Goal: Task Accomplishment & Management: Manage account settings

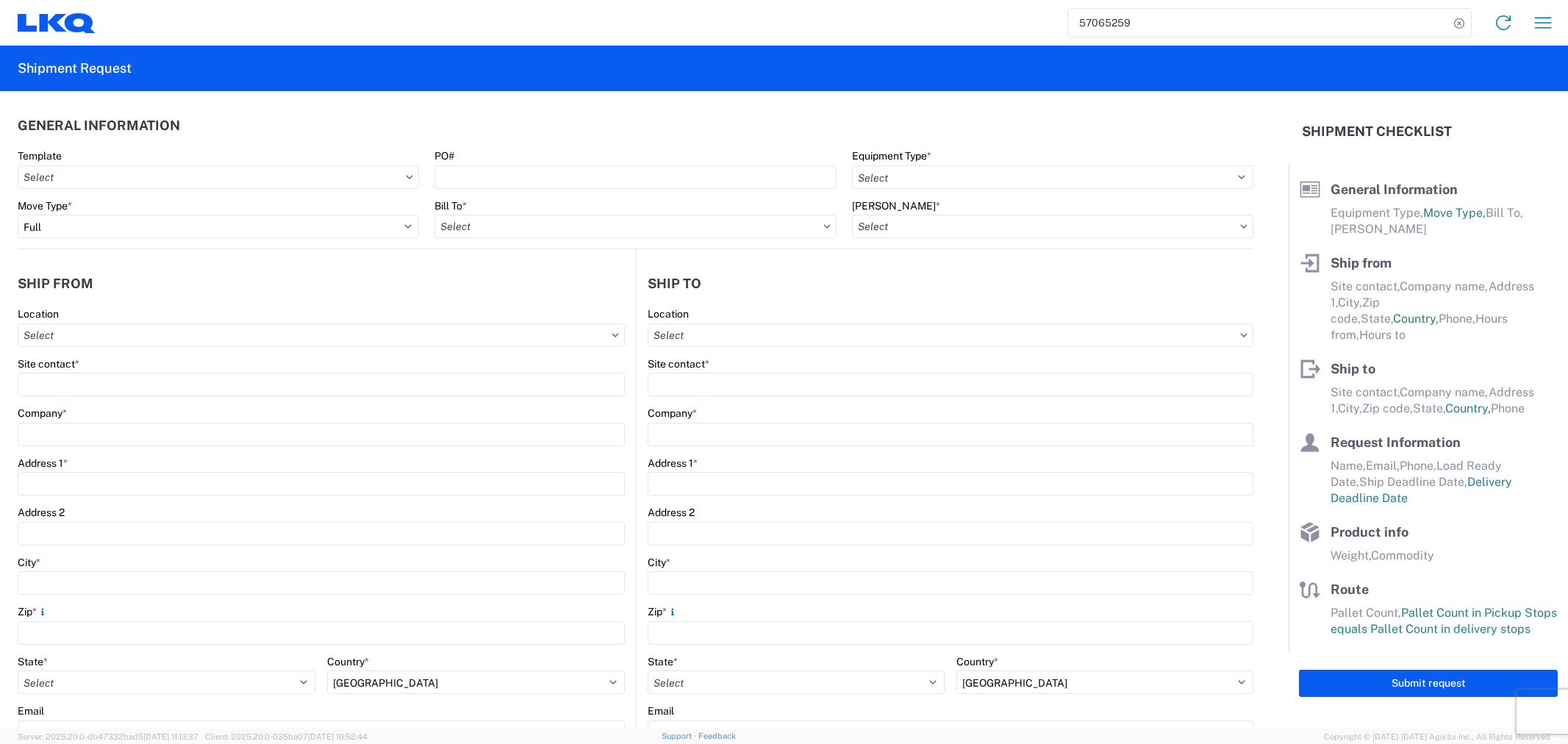
select select "FULL"
select select "US"
select select "LBS"
select select "IN"
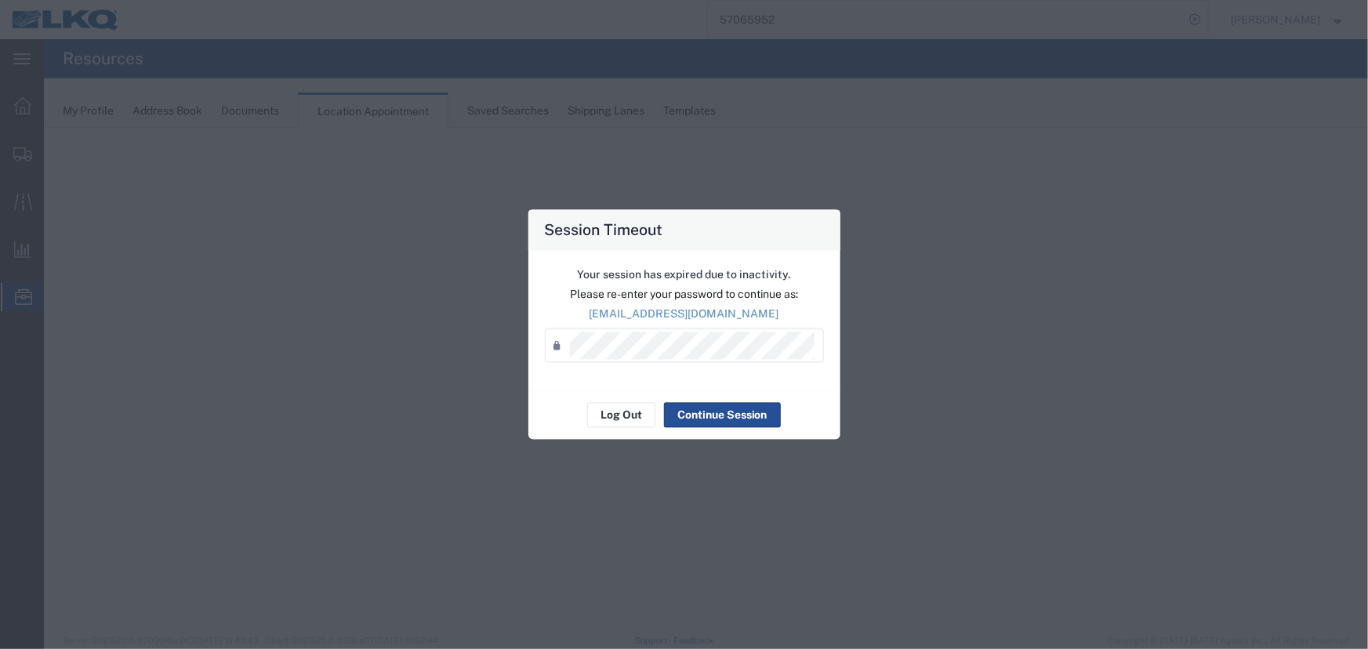
select select "27634"
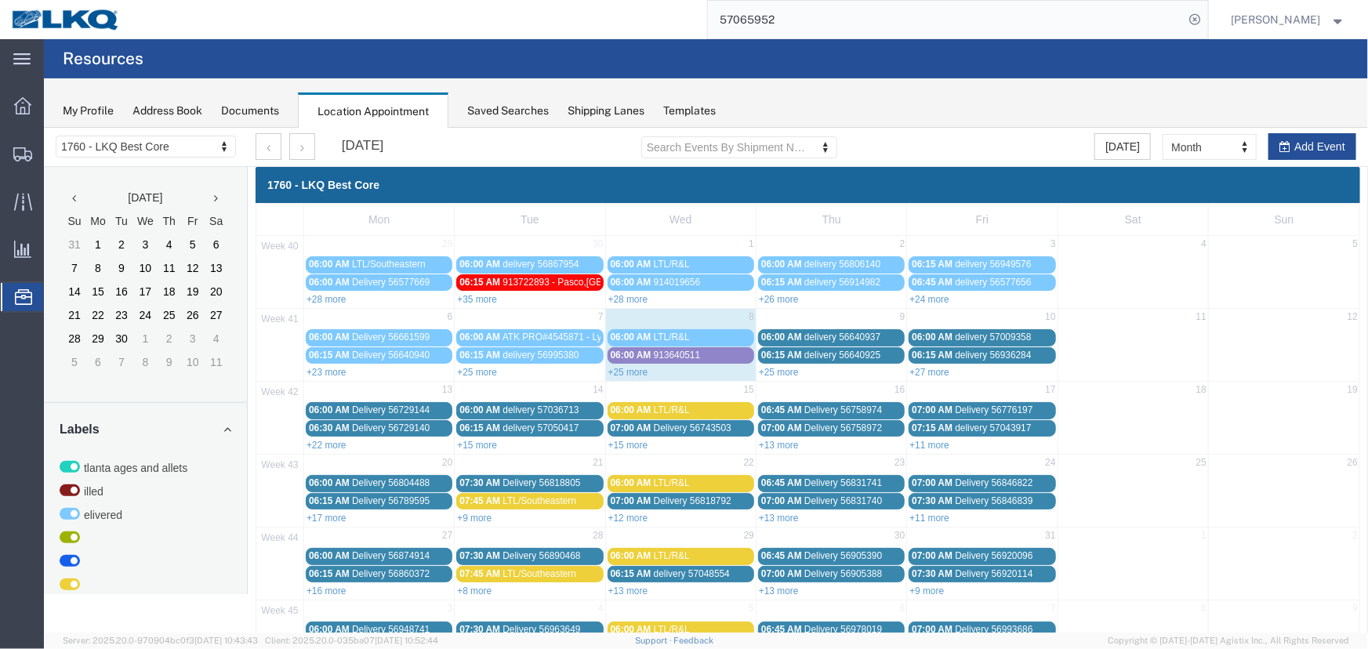
click at [510, 114] on div "Saved Searches" at bounding box center [508, 111] width 82 height 16
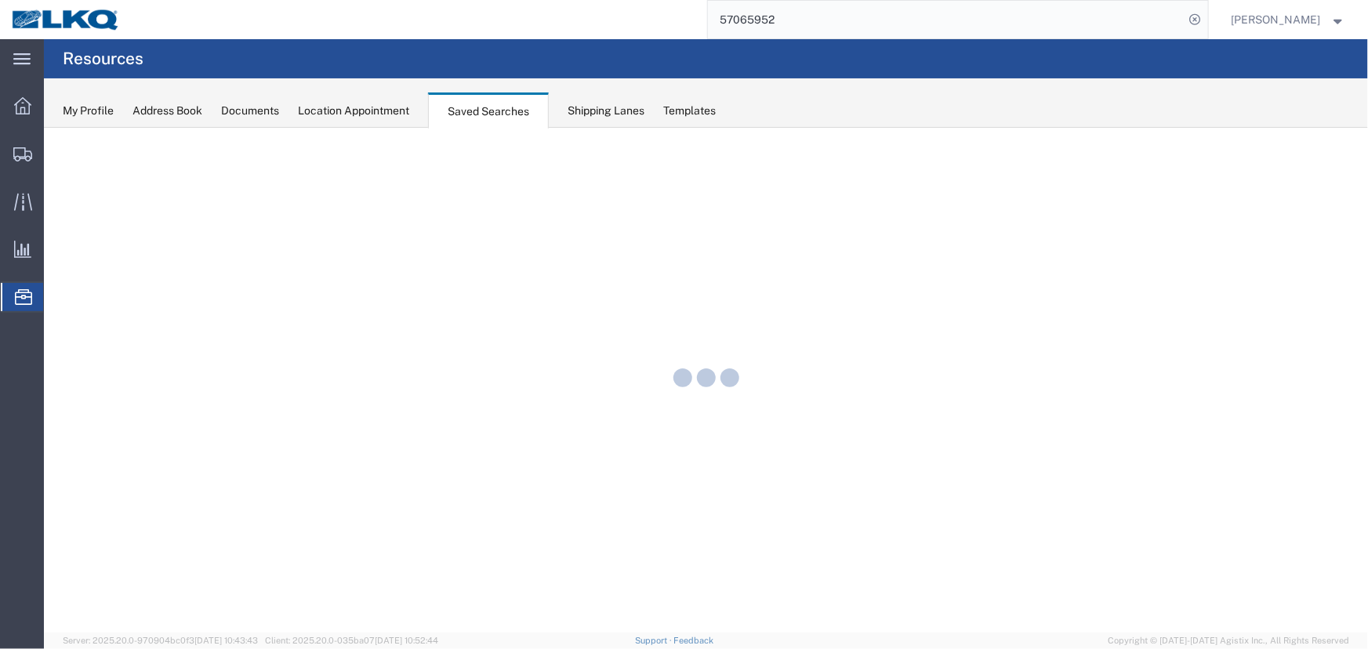
click at [388, 116] on div "Location Appointment" at bounding box center [353, 111] width 111 height 16
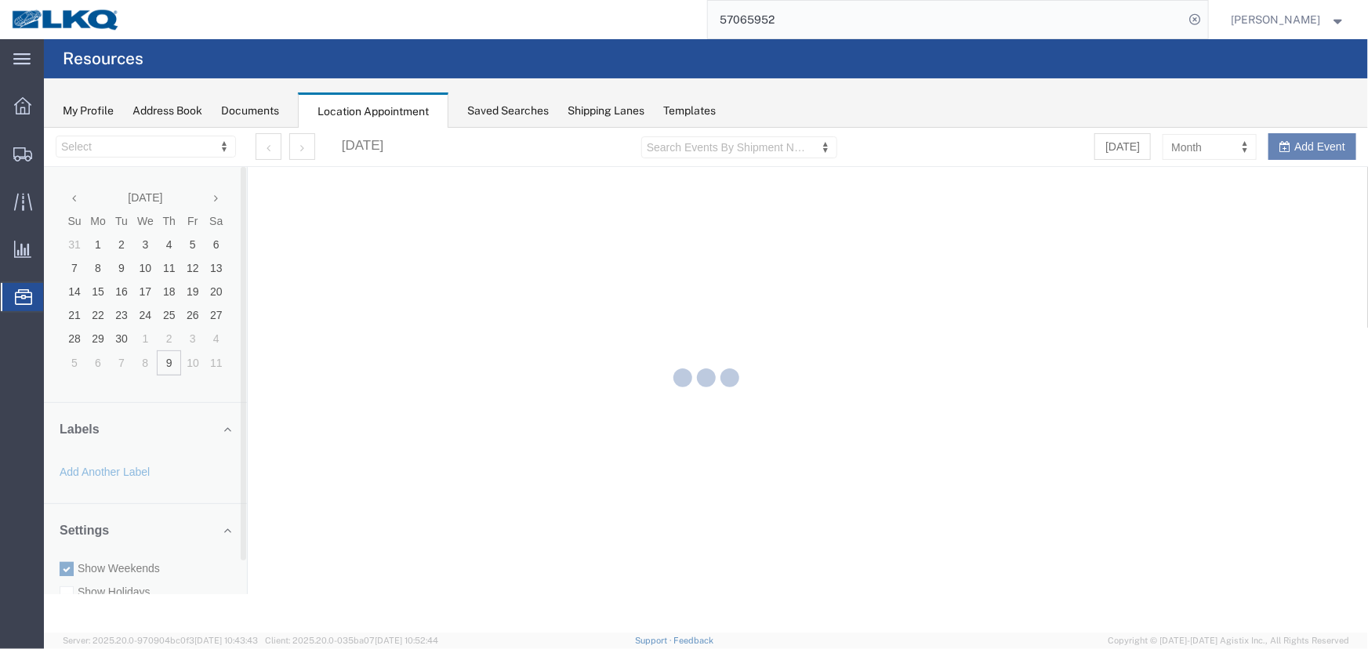
select select "27634"
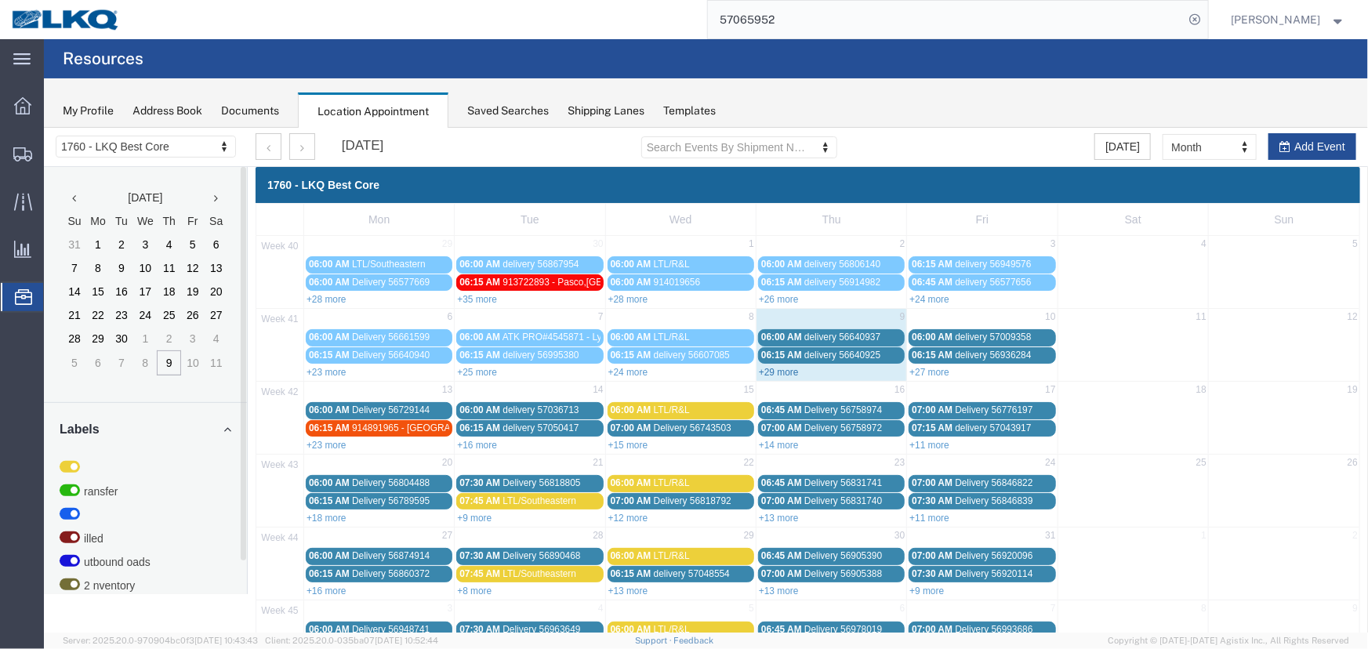
click at [783, 370] on link "+29 more" at bounding box center [778, 371] width 40 height 11
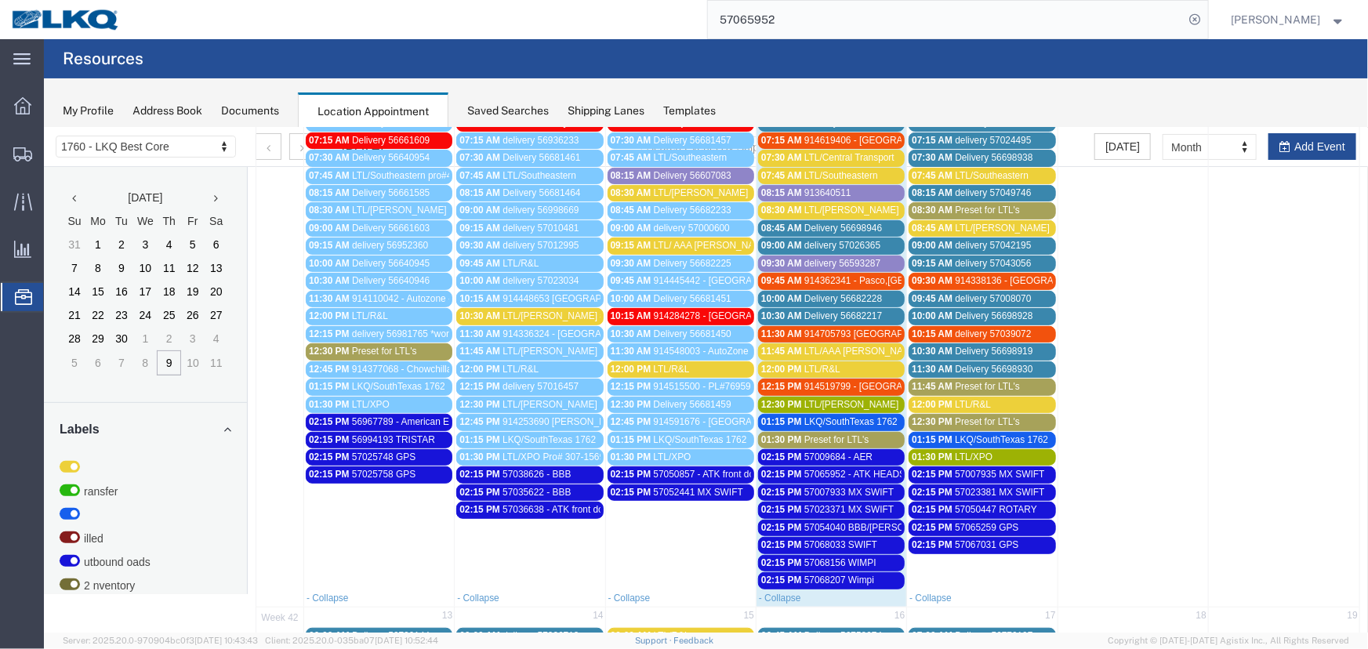
scroll to position [427, 0]
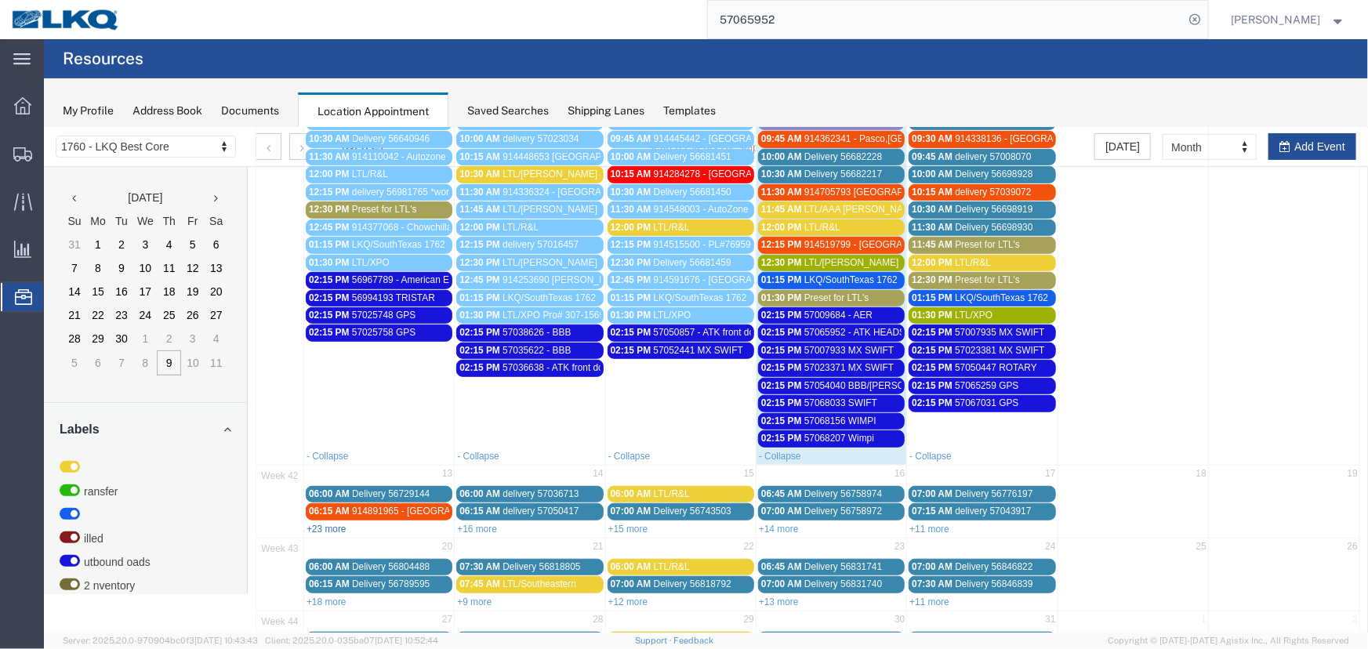
click at [329, 523] on link "+23 more" at bounding box center [326, 528] width 40 height 11
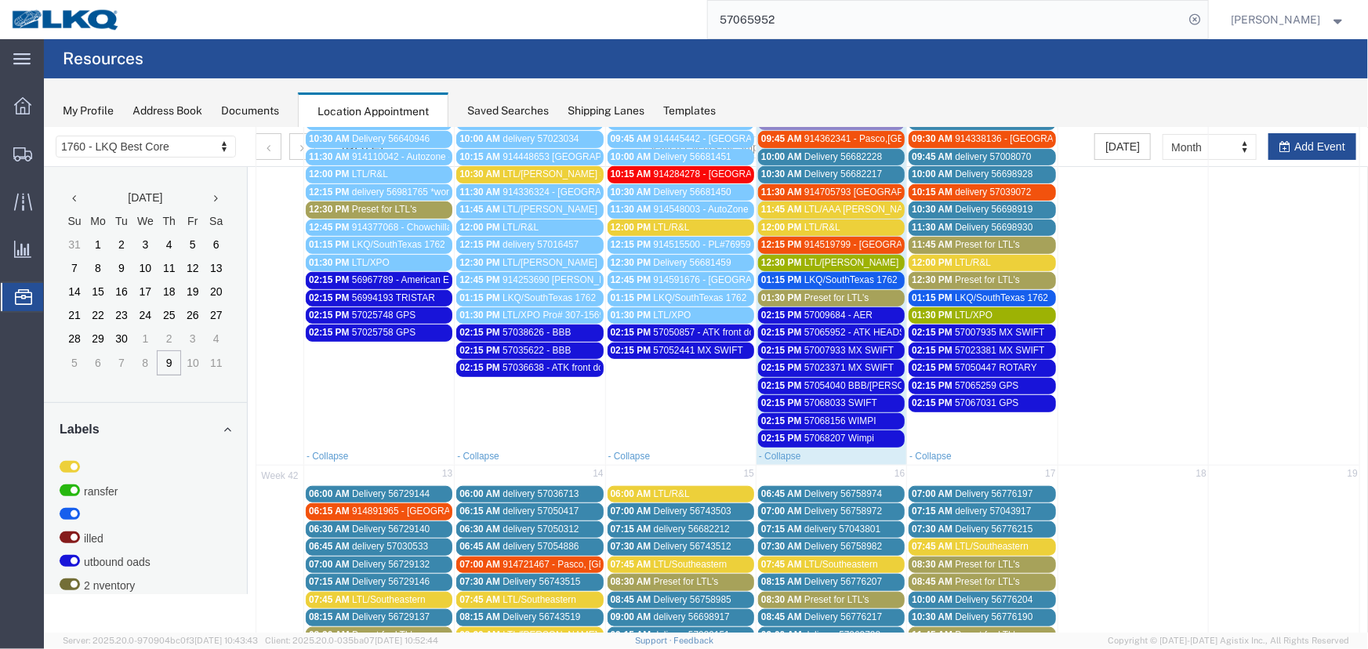
click at [820, 292] on span "Preset for LTL's" at bounding box center [836, 297] width 65 height 11
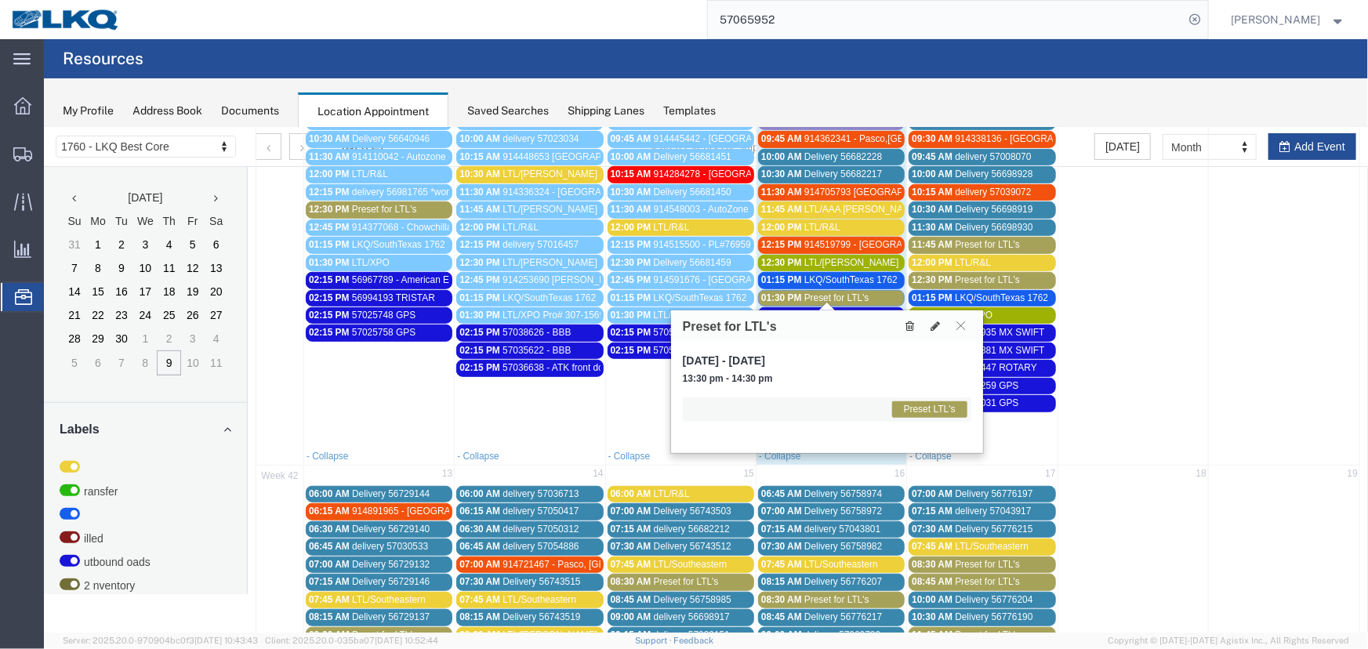
click at [913, 324] on icon at bounding box center [909, 325] width 9 height 11
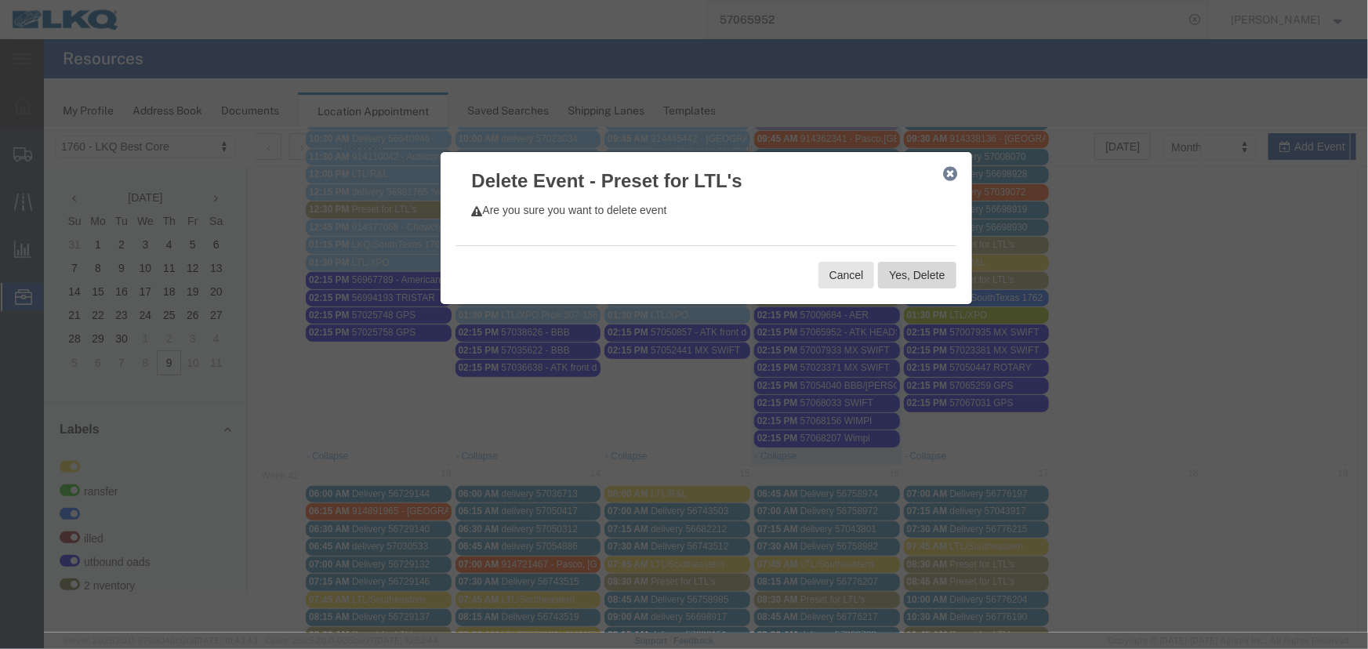
click at [917, 273] on button "Yes, Delete" at bounding box center [916, 274] width 78 height 27
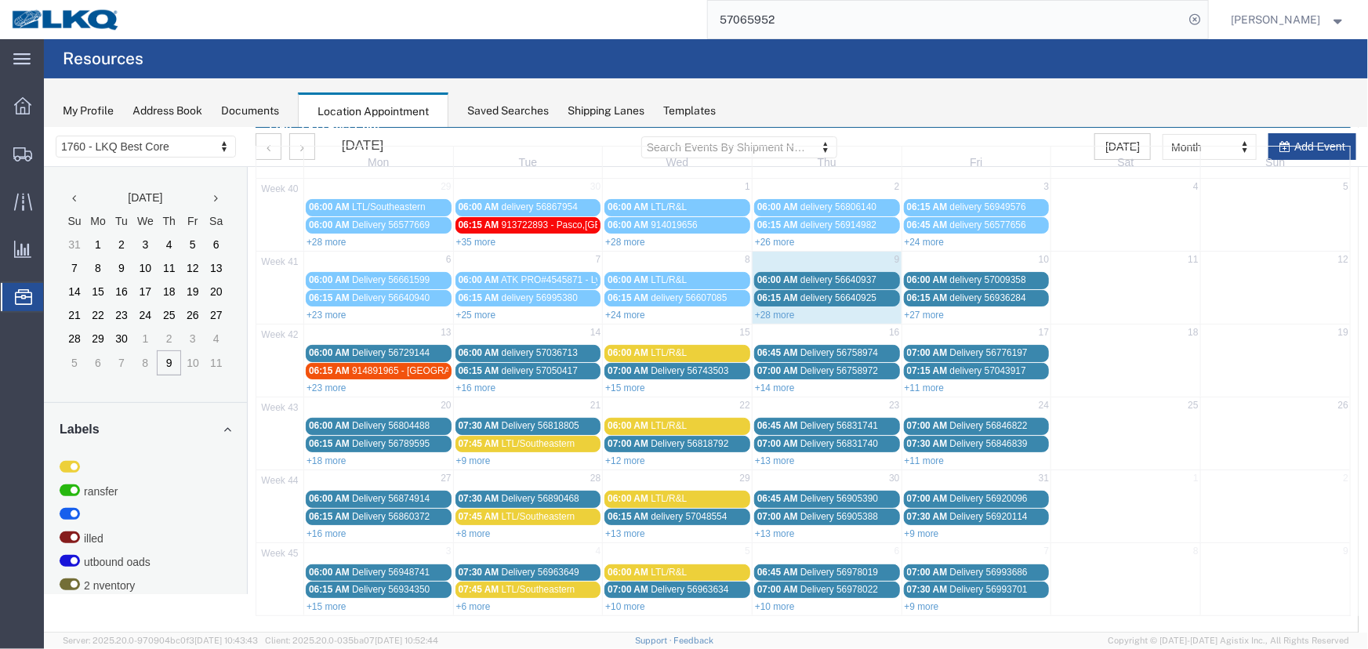
scroll to position [53, 0]
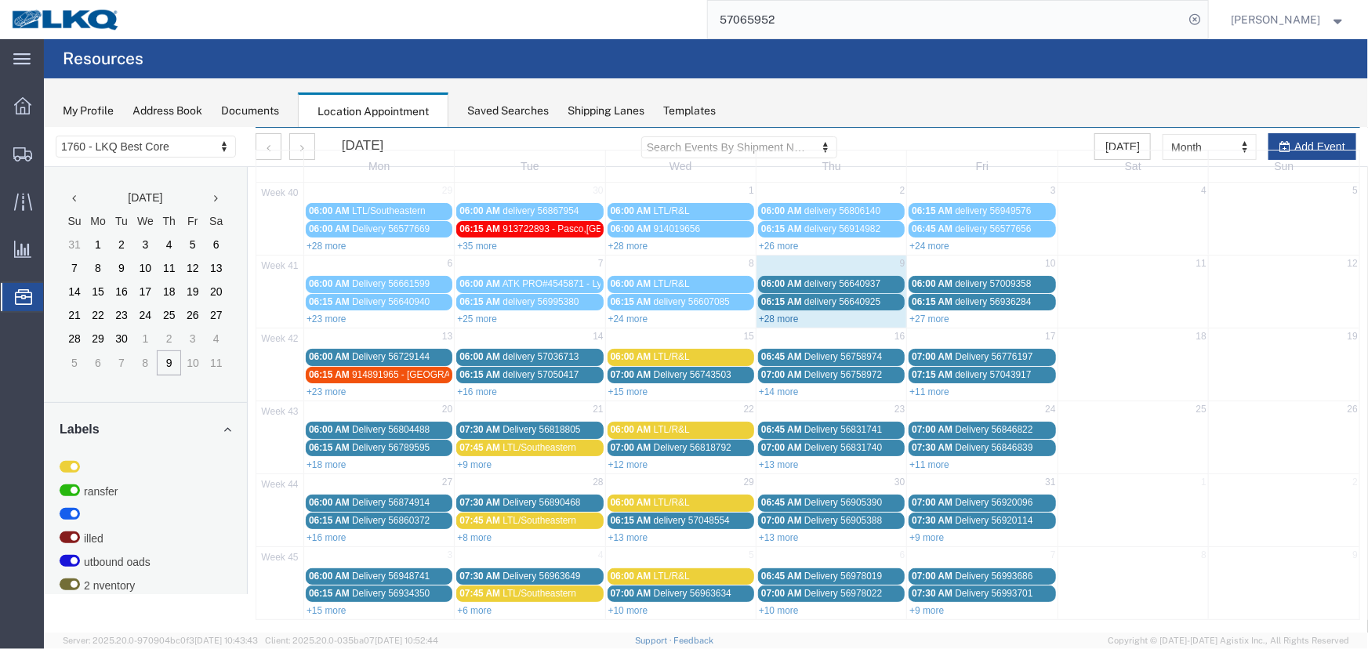
click at [776, 315] on link "+28 more" at bounding box center [778, 318] width 40 height 11
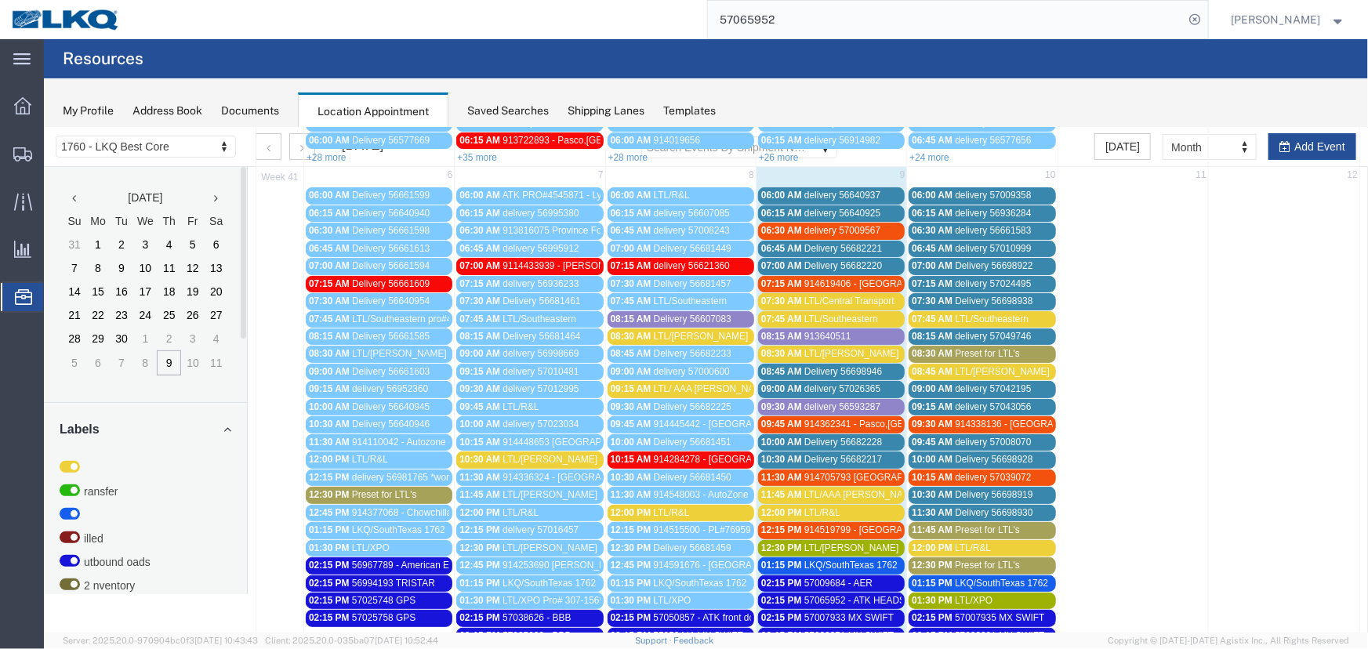
scroll to position [0, 0]
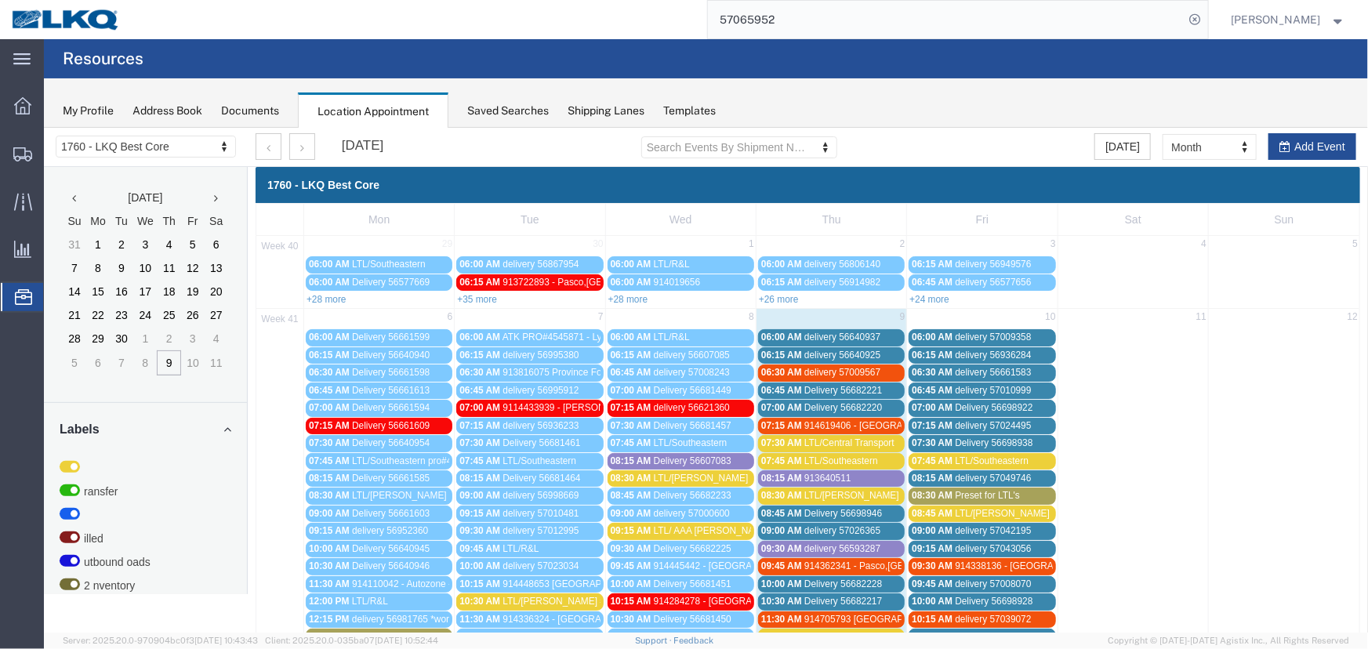
click at [1032, 402] on div "07:00 AM Delivery 56698922" at bounding box center [981, 407] width 140 height 12
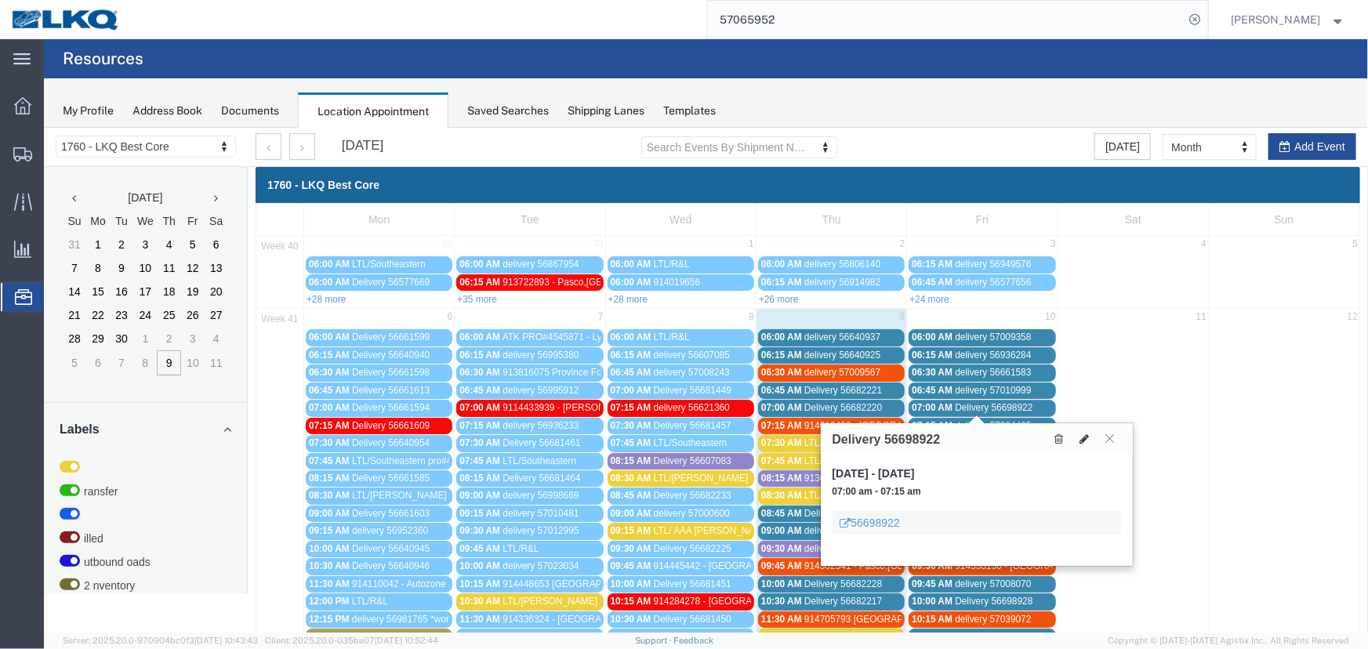
click at [1083, 435] on icon at bounding box center [1084, 438] width 9 height 11
select select "1"
select select
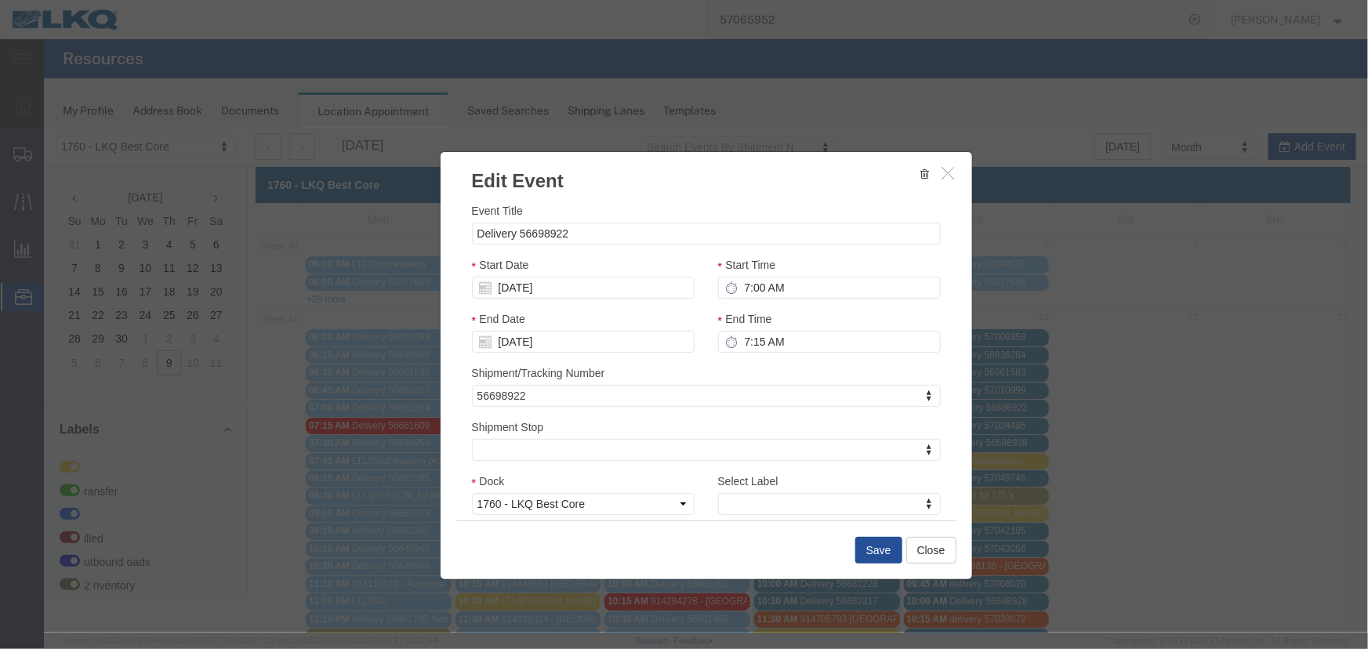
select select
drag, startPoint x: 510, startPoint y: 230, endPoint x: 380, endPoint y: 240, distance: 130.6
click at [380, 240] on div "Edit Event Event Title Delivery 56698922 Start Date 10/10/2025 Start Time 7:00 …" at bounding box center [705, 379] width 1324 height 505
click at [671, 230] on input "DONT UNLOAD IT 56698922" at bounding box center [705, 233] width 469 height 22
type input "DONT UNLOAD IT 56698922 SEE FREDDY"
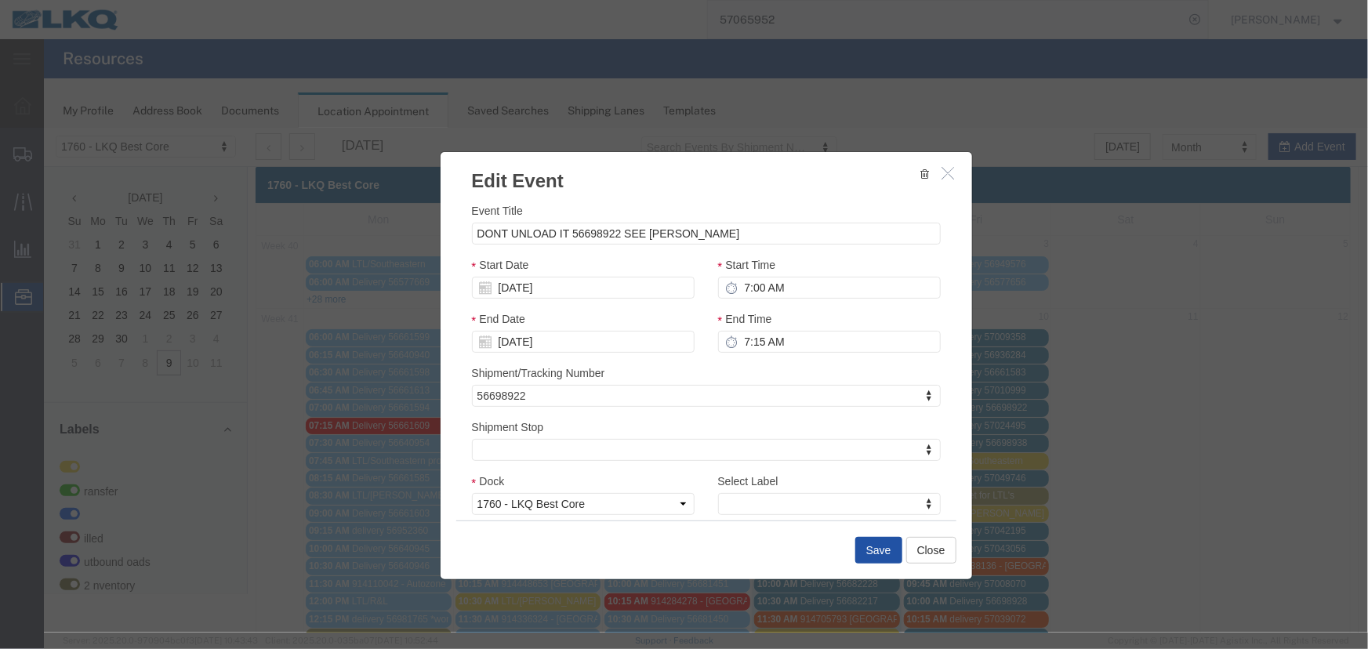
click at [871, 543] on button "Save" at bounding box center [878, 549] width 47 height 27
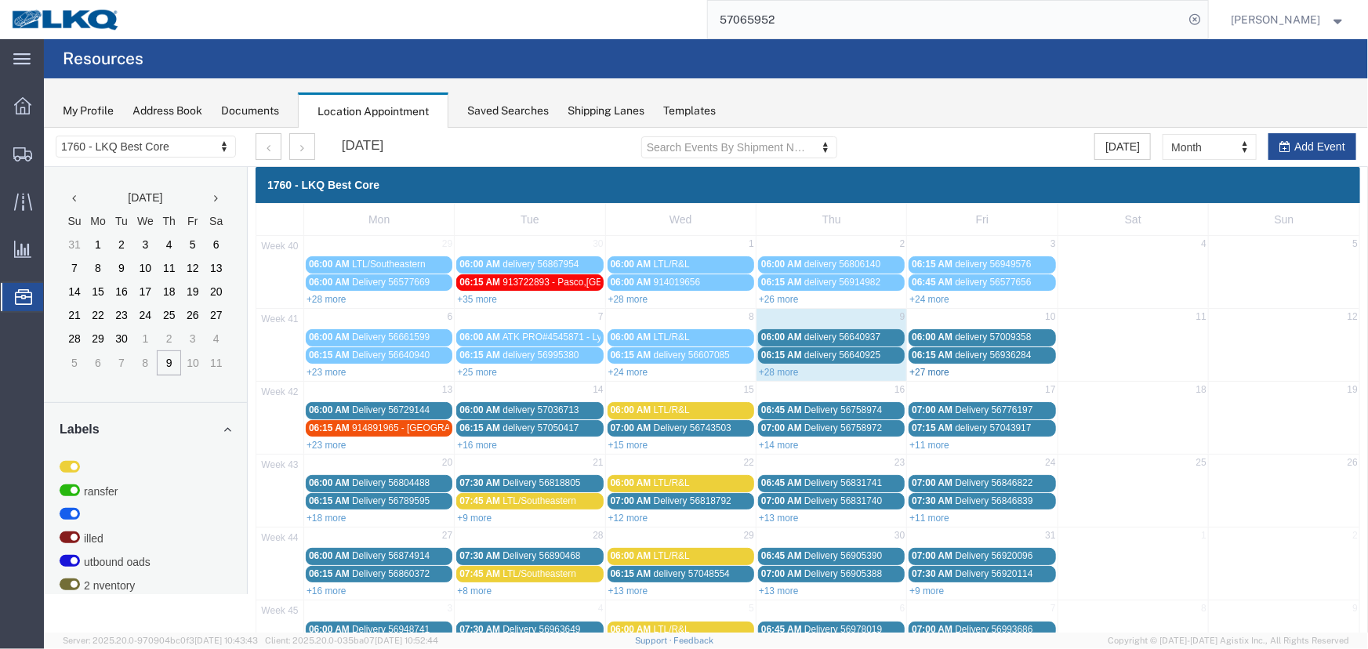
click at [920, 370] on link "+27 more" at bounding box center [929, 371] width 40 height 11
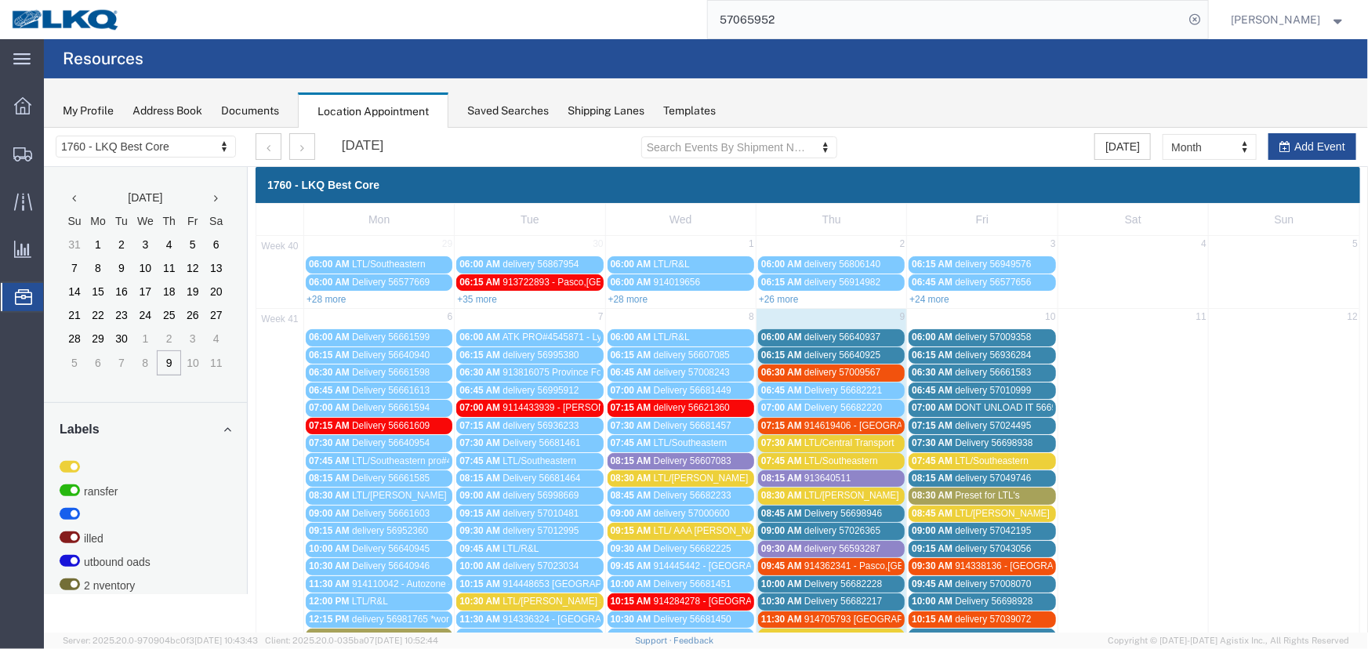
click at [1024, 401] on div "07:00 AM DONT UNLOAD IT 56698922 SEE FREDDY" at bounding box center [981, 407] width 140 height 12
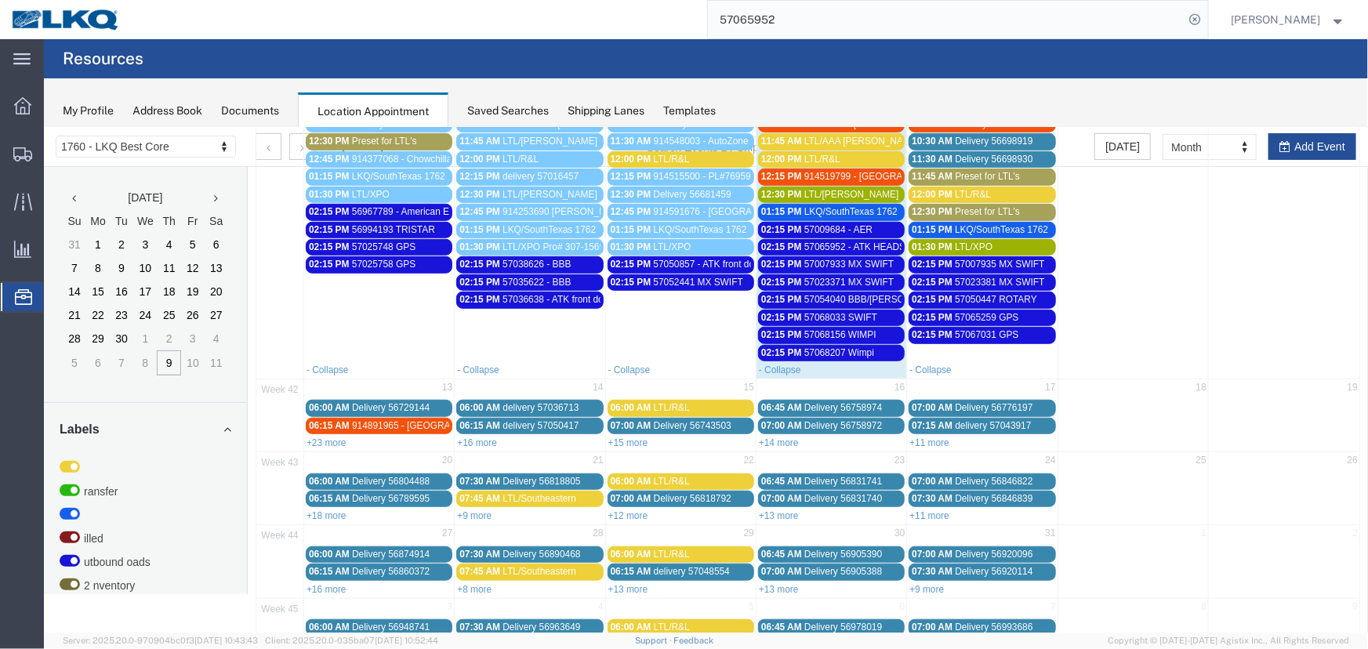
scroll to position [542, 0]
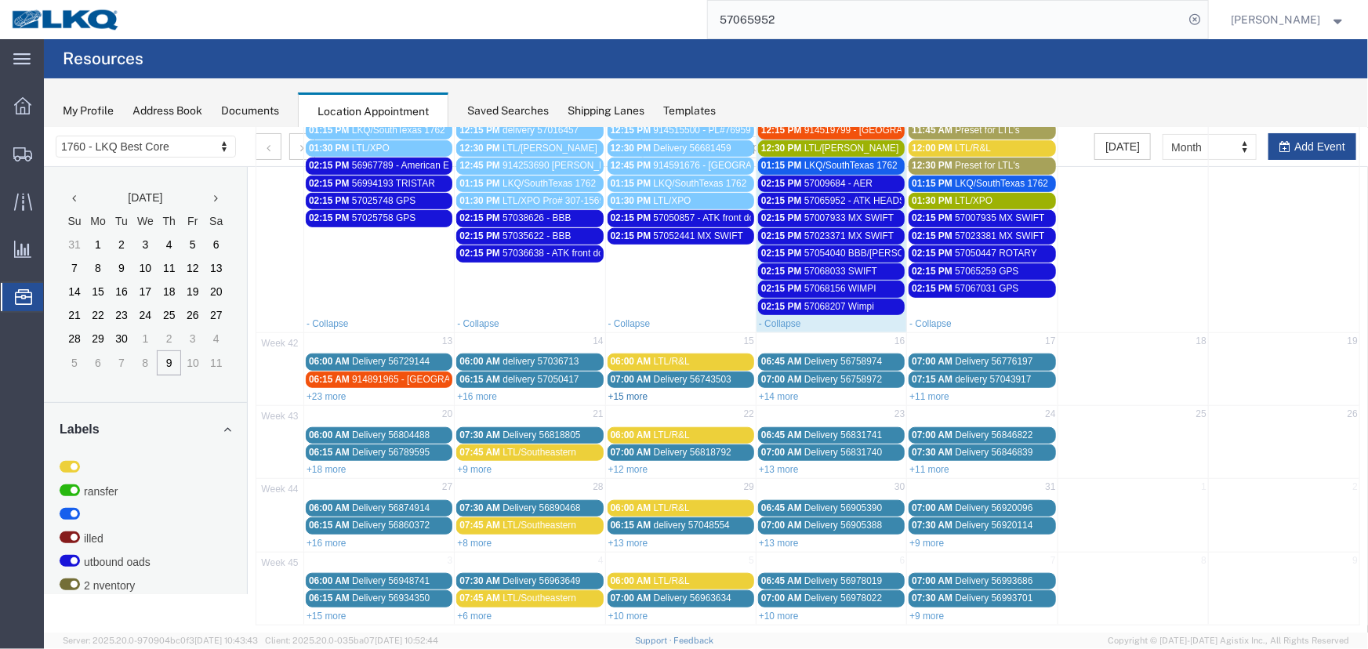
click at [623, 390] on link "+15 more" at bounding box center [628, 395] width 40 height 11
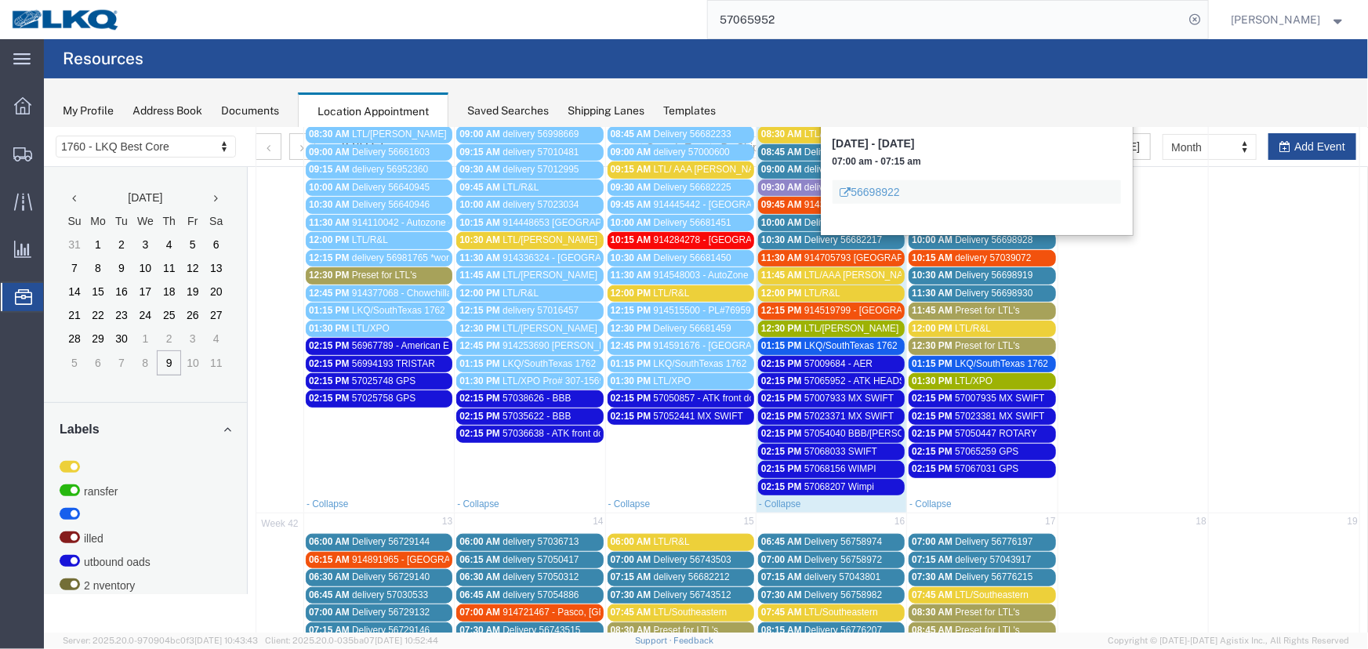
scroll to position [329, 0]
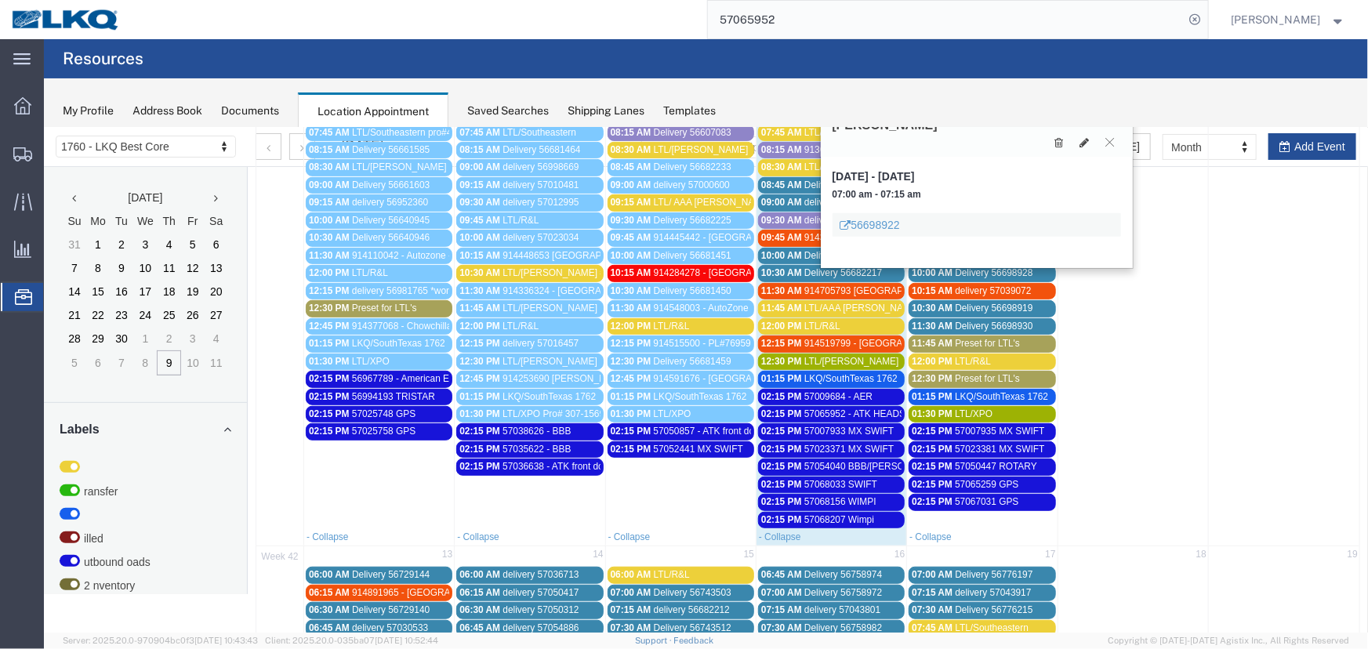
drag, startPoint x: 854, startPoint y: 445, endPoint x: 815, endPoint y: 421, distance: 45.7
click at [854, 445] on span "57023371 MX SWIFT" at bounding box center [848, 448] width 89 height 11
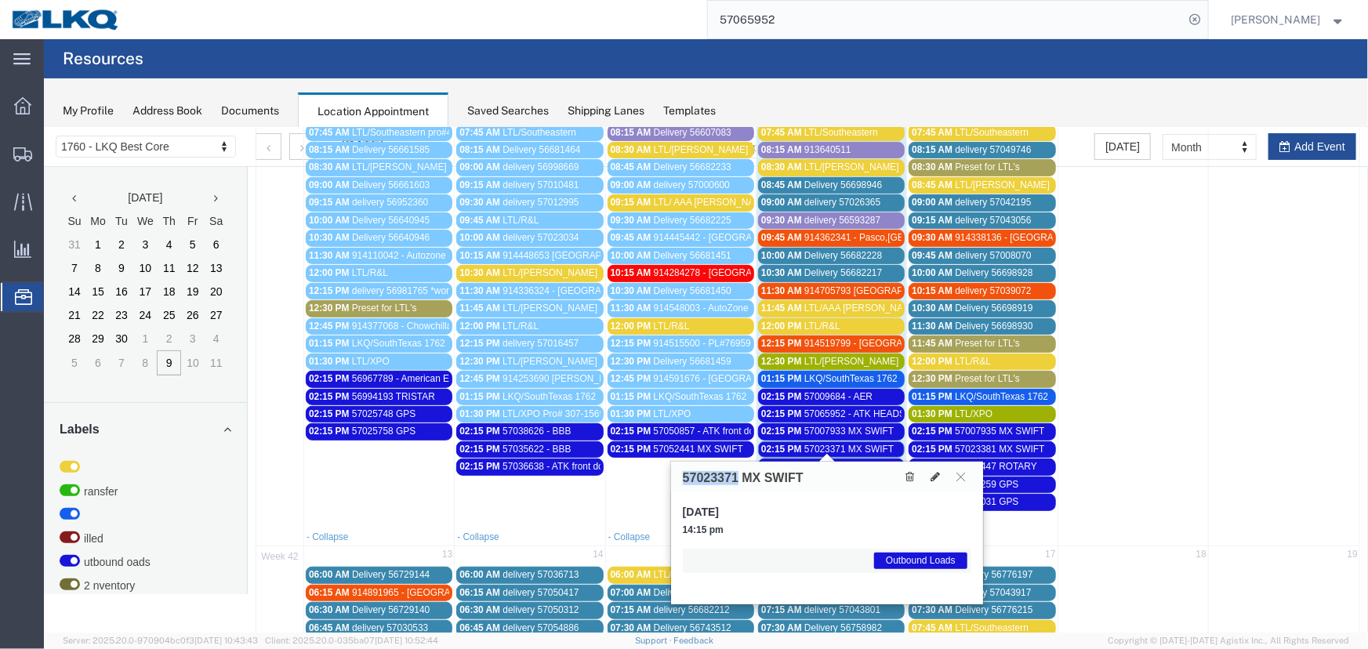
drag, startPoint x: 736, startPoint y: 475, endPoint x: 647, endPoint y: 462, distance: 90.4
click at [648, 463] on div "1760 - LKQ Best Core 1633 - Atlanta - Knopf Core 1634 - Atlanta - Knopf - Boat …" at bounding box center [705, 520] width 1324 height 1444
copy div "Mon Tue Wed Thu Fri Sat Sun 40 29 30 1 2 3 4 5 06:00 AM LTL/Southeastern 06:00 …"
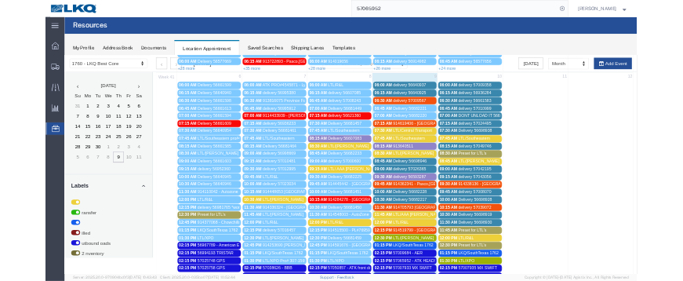
scroll to position [0, 0]
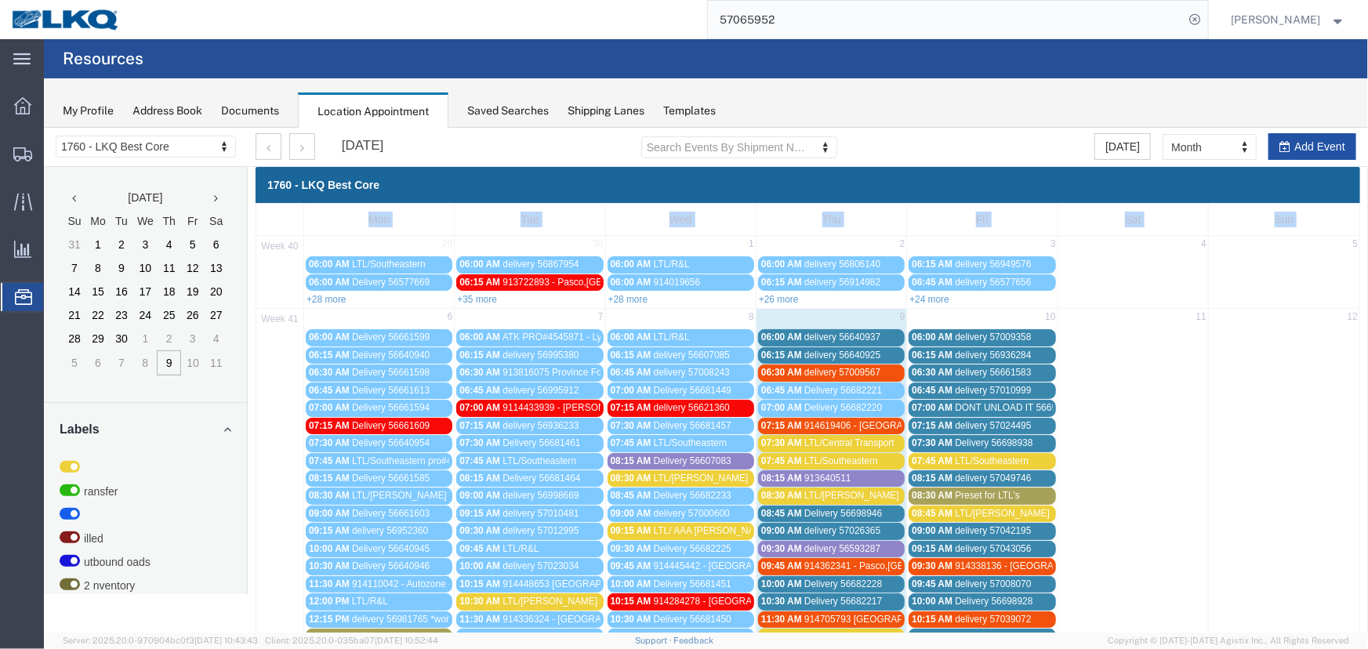
click at [1295, 148] on button "Add Event" at bounding box center [1312, 146] width 88 height 27
select select
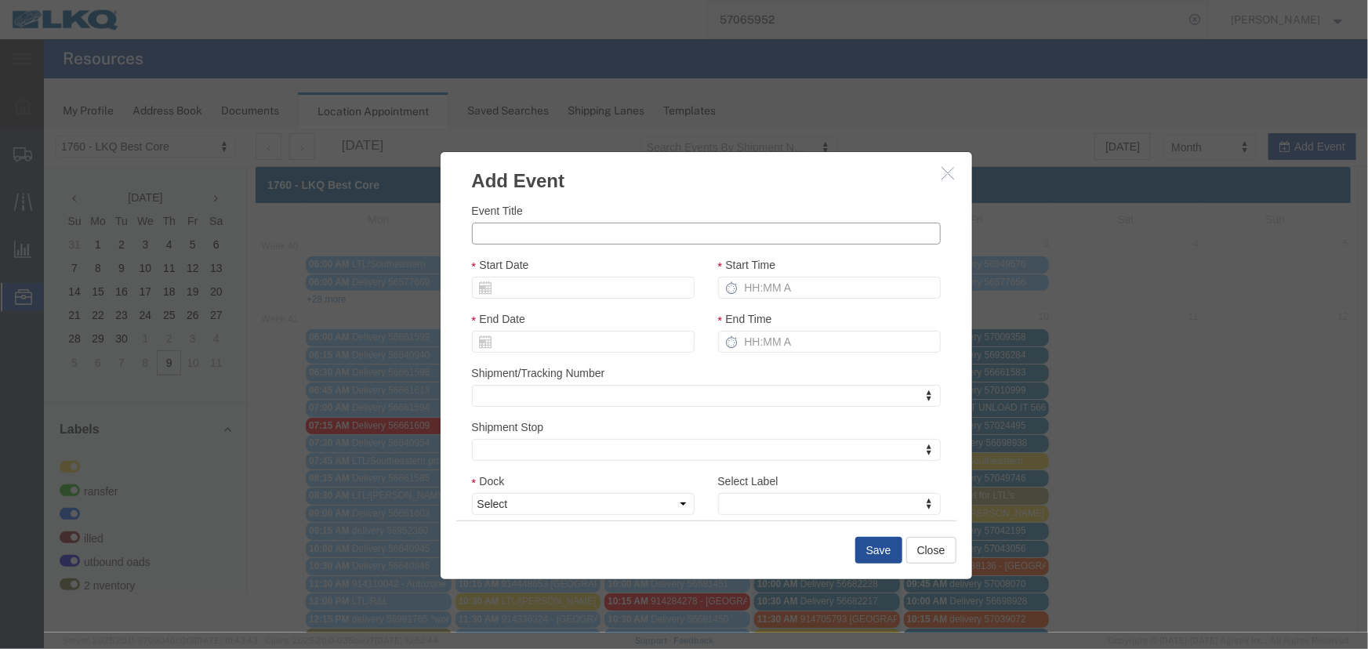
click at [538, 231] on input "Event Title" at bounding box center [705, 233] width 469 height 22
paste input "57078945"
type input "57078945 - SWIFT"
click at [580, 282] on input "Start Date" at bounding box center [582, 287] width 223 height 22
click at [529, 338] on th "Tu" at bounding box center [530, 338] width 24 height 24
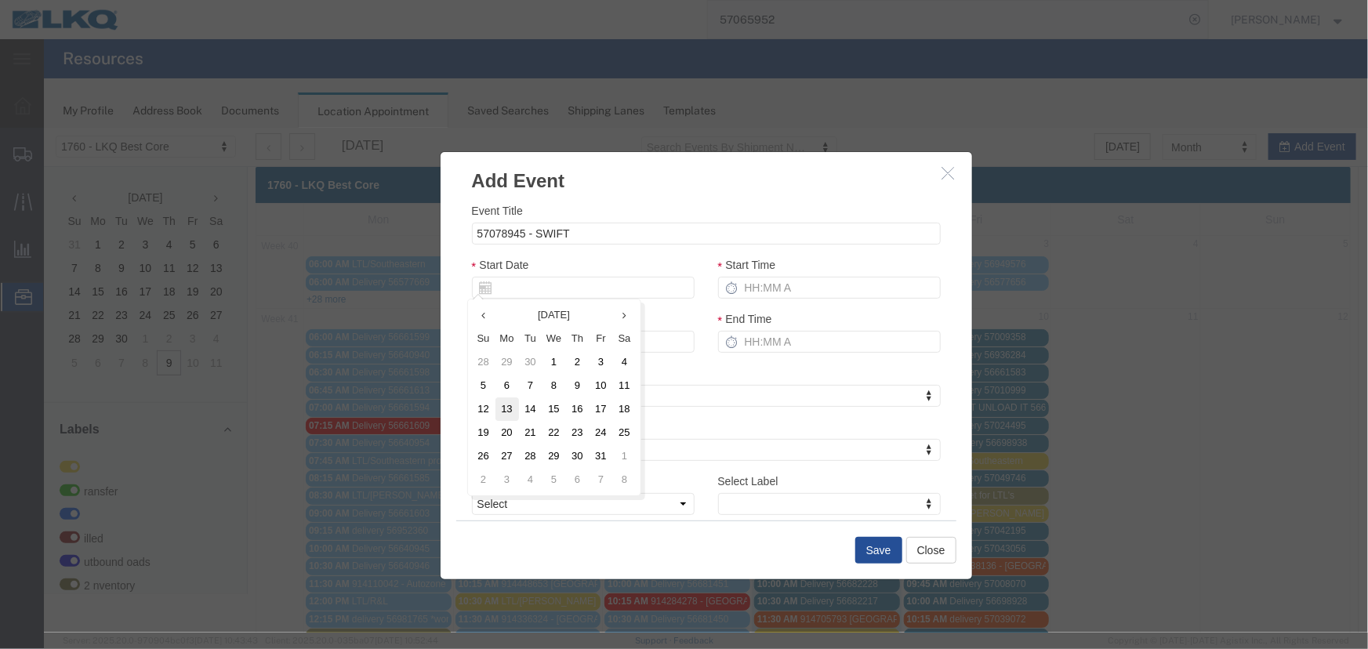
click at [509, 403] on td "13" at bounding box center [507, 409] width 24 height 24
click at [797, 282] on input "Start Time" at bounding box center [828, 287] width 223 height 22
type input "215p"
click at [530, 509] on select "Select 1760 - LKQ Best Core 1760 - Outbound Loads" at bounding box center [582, 503] width 223 height 22
select select "1"
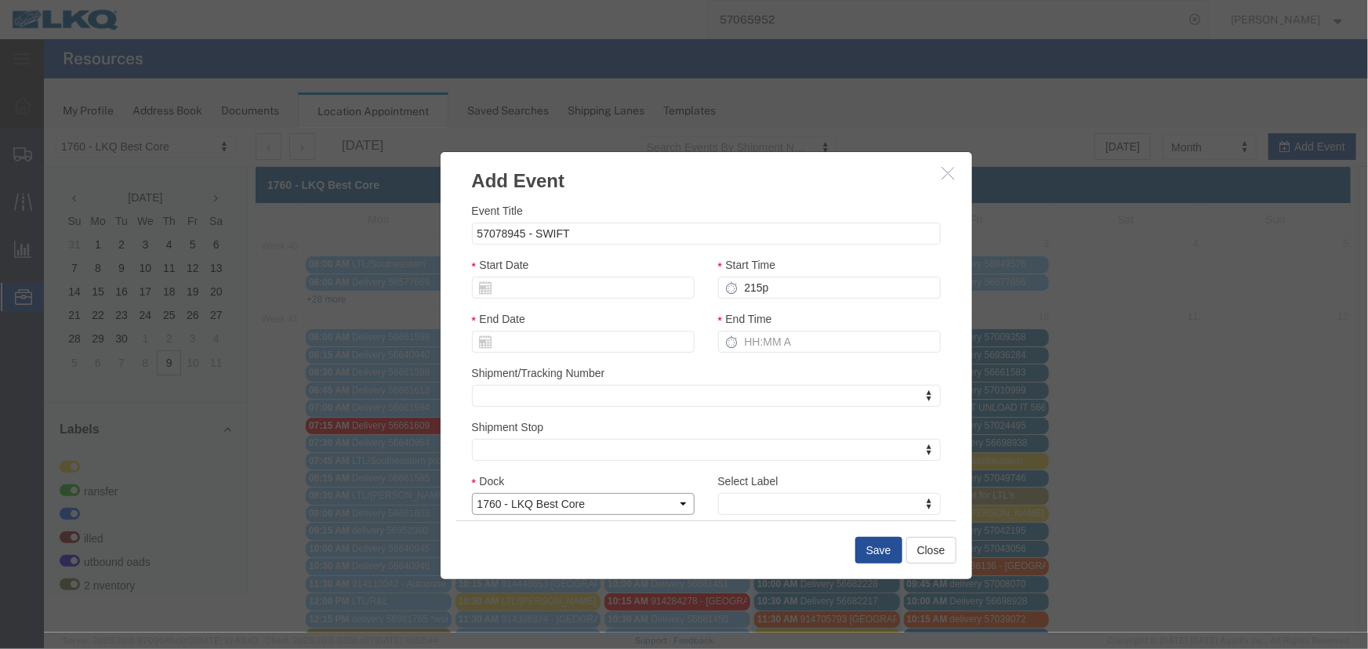
click at [471, 492] on select "Select 1760 - LKQ Best Core 1760 - Outbound Loads" at bounding box center [582, 503] width 223 height 22
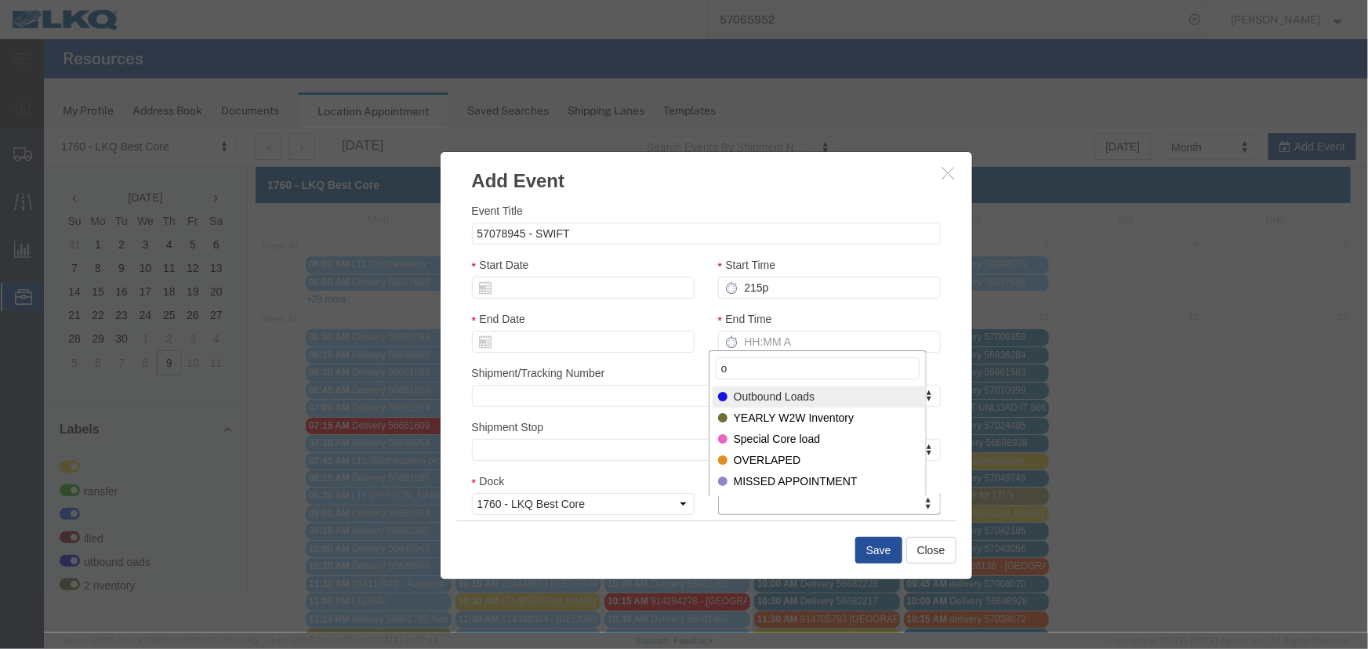
type input "o"
select select "80"
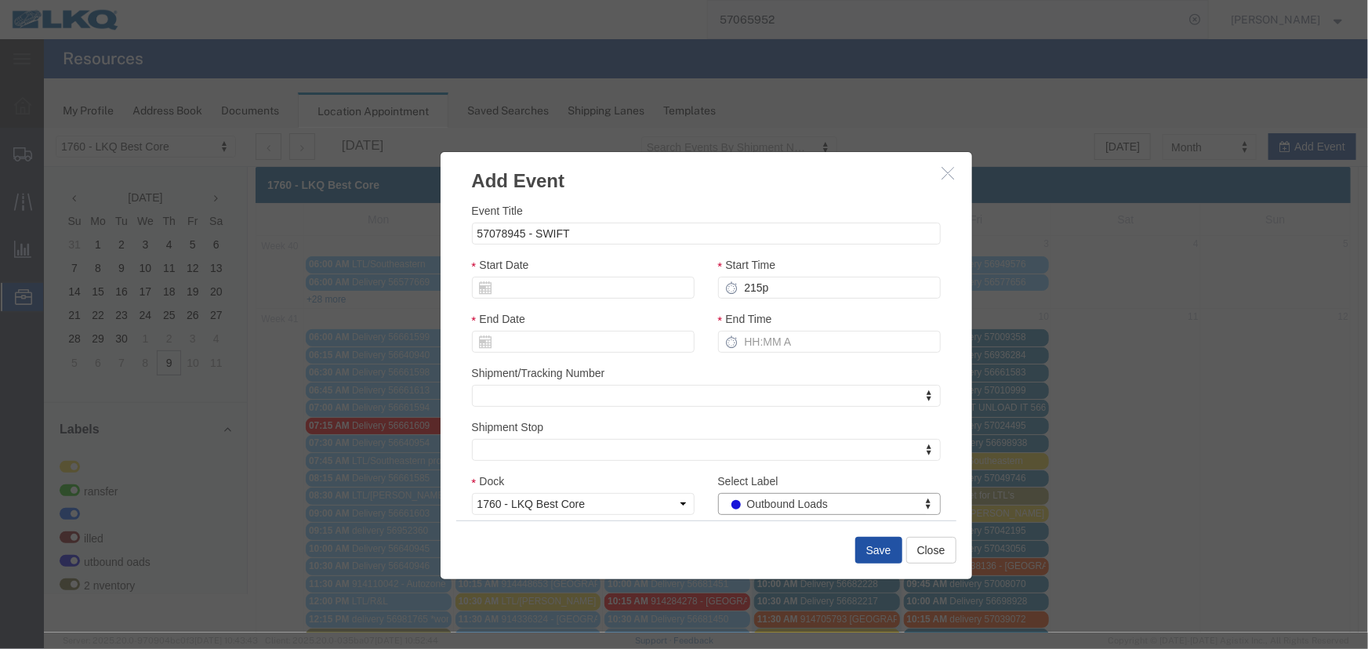
click at [870, 550] on button "Save" at bounding box center [878, 549] width 47 height 27
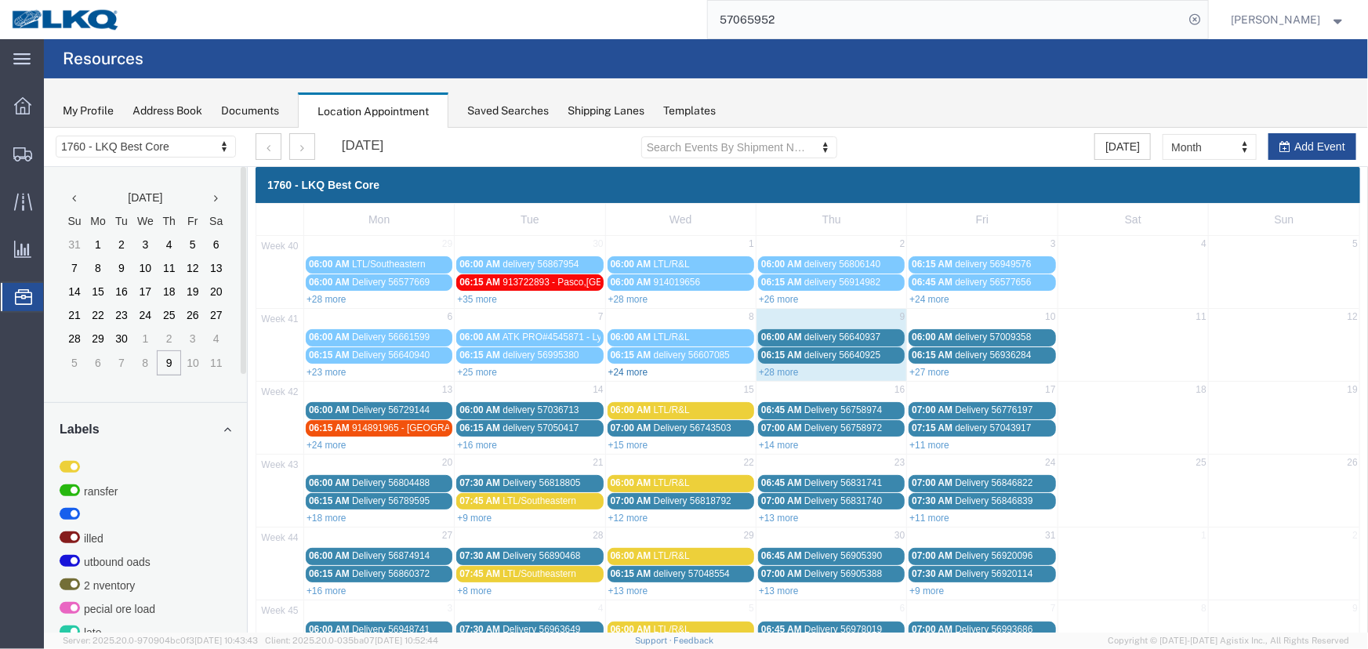
click at [624, 369] on link "+24 more" at bounding box center [628, 371] width 40 height 11
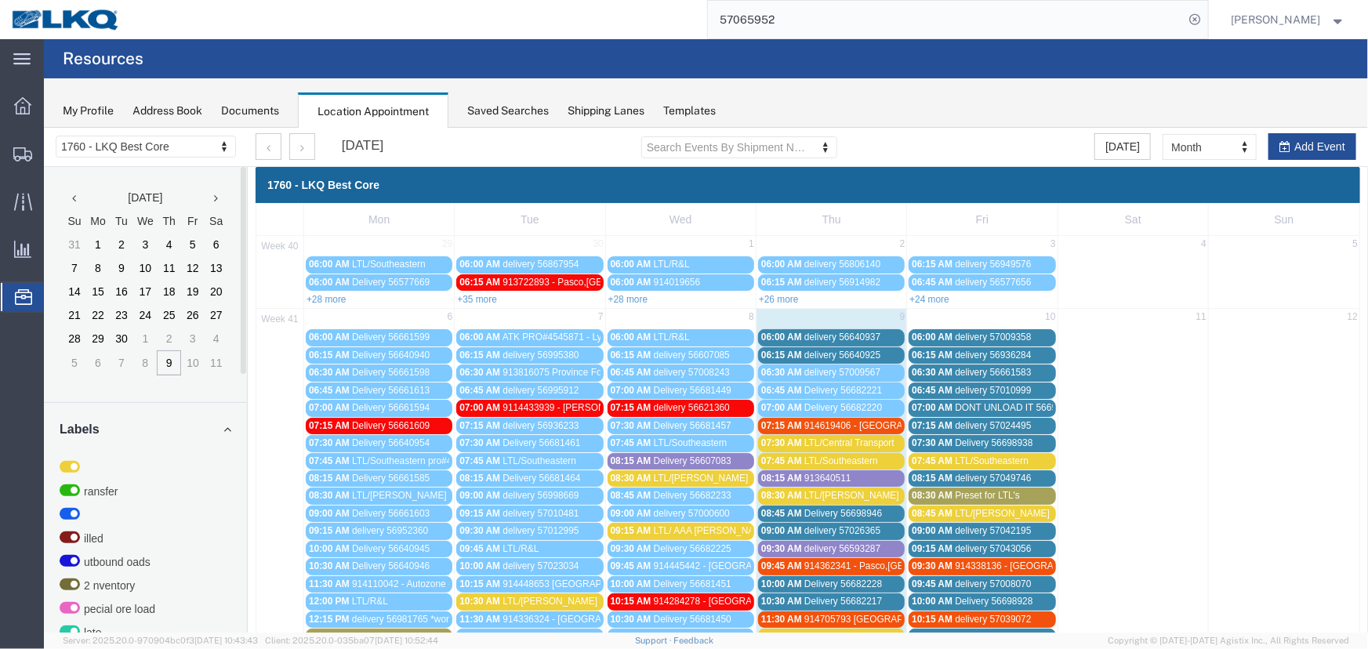
scroll to position [300, 0]
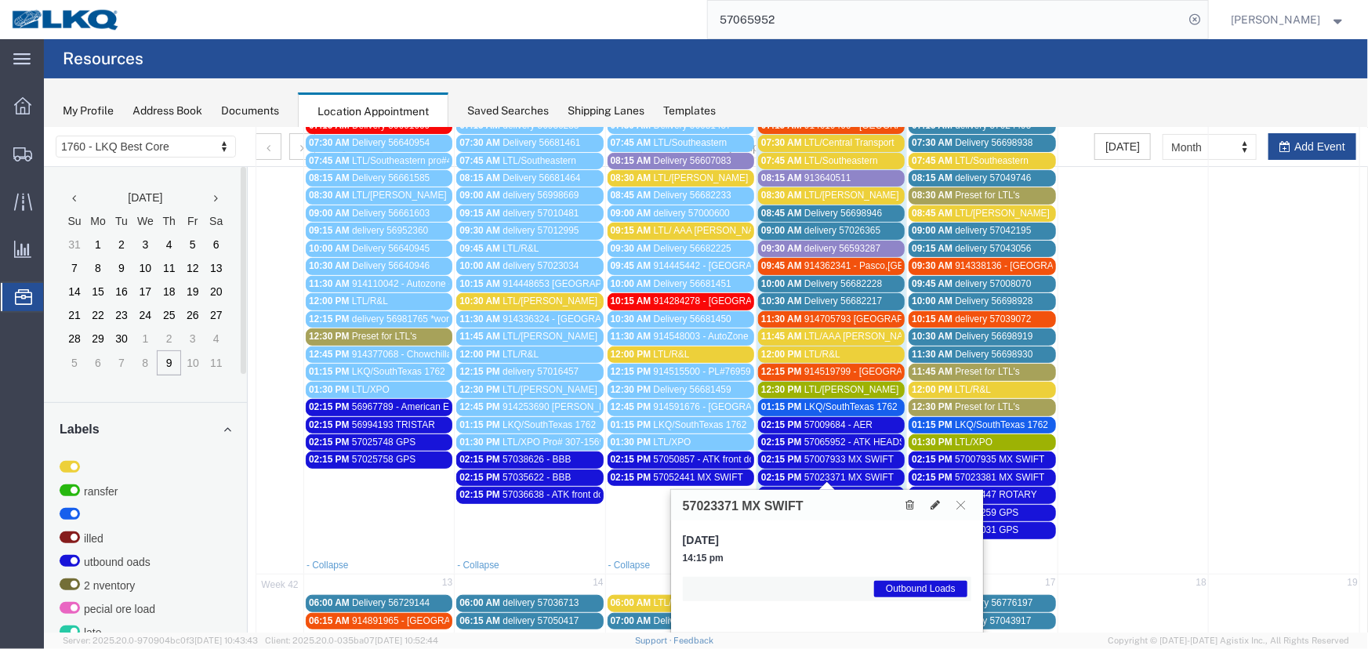
click at [655, 471] on span "57052441 MX SWIFT" at bounding box center [697, 476] width 89 height 11
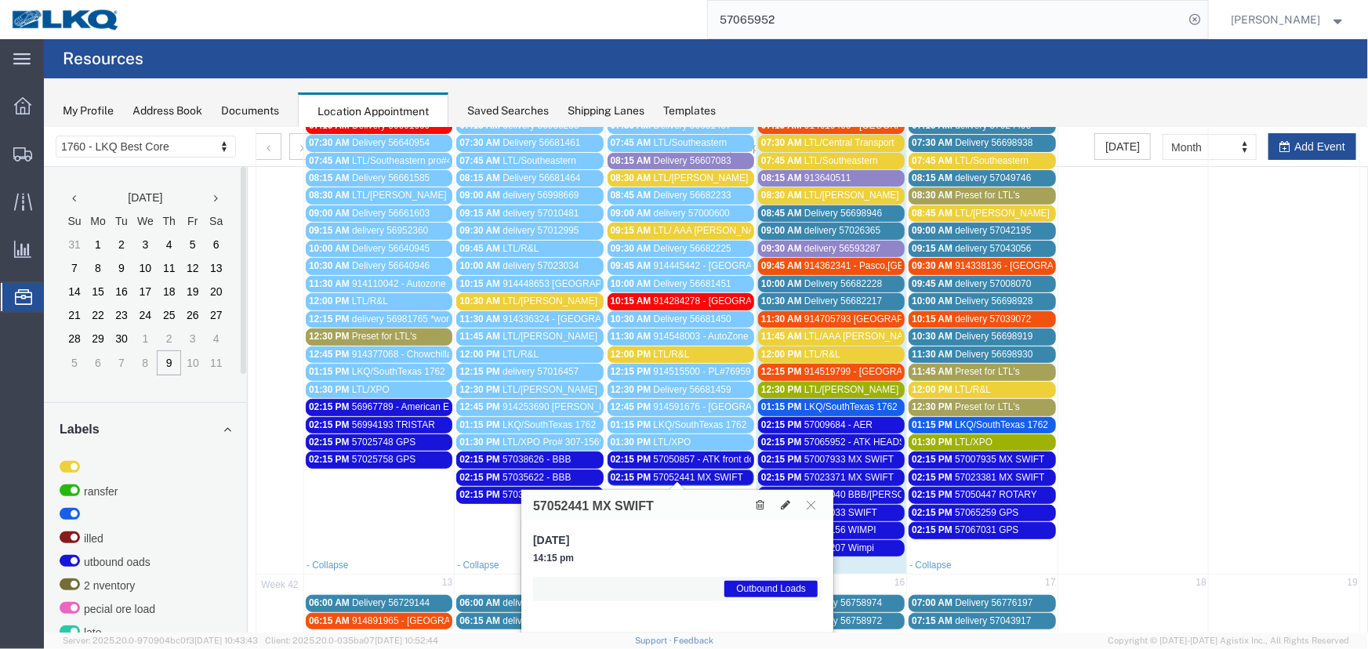
click at [585, 502] on h3 "57052441 MX SWIFT" at bounding box center [592, 506] width 121 height 14
click at [587, 503] on h3 "57052441 MX SWIFT" at bounding box center [592, 506] width 121 height 14
drag, startPoint x: 587, startPoint y: 502, endPoint x: 496, endPoint y: 499, distance: 91.8
click at [501, 500] on div "1760 - LKQ Best Core 1633 - Atlanta - Knopf Core 1634 - Atlanta - Knopf - Boat …" at bounding box center [705, 347] width 1324 height 1040
copy div "Mon Tue Wed Thu Fri Sat Sun 40 29 30 1 2 3 4 5 06:00 AM LTL/Southeastern 06:00 …"
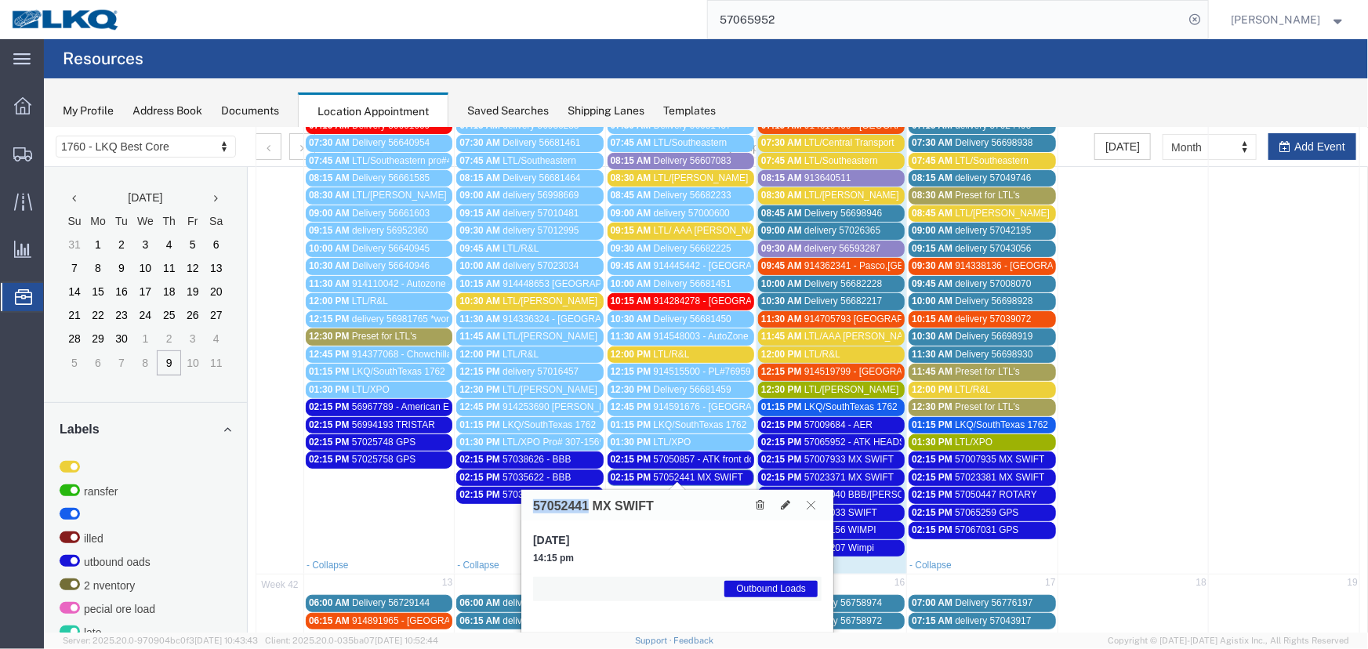
drag, startPoint x: 807, startPoint y: 505, endPoint x: 740, endPoint y: 478, distance: 71.8
click at [807, 505] on icon at bounding box center [810, 503] width 9 height 9
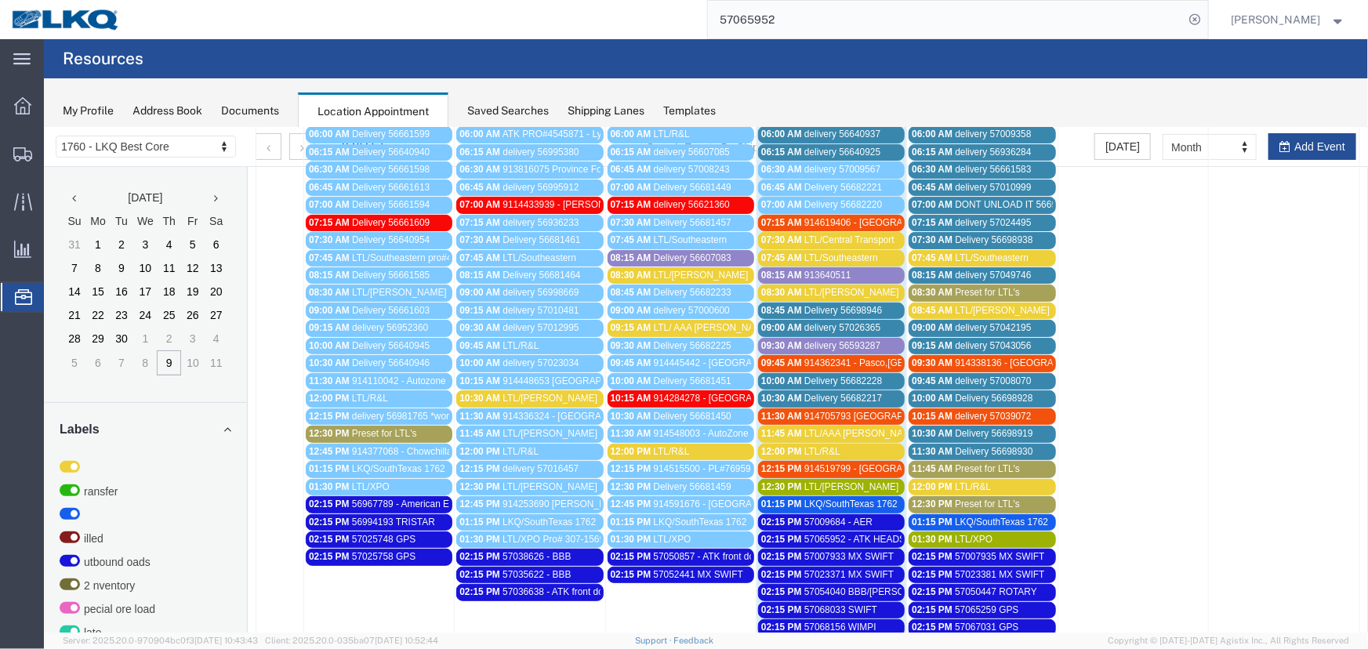
scroll to position [86, 0]
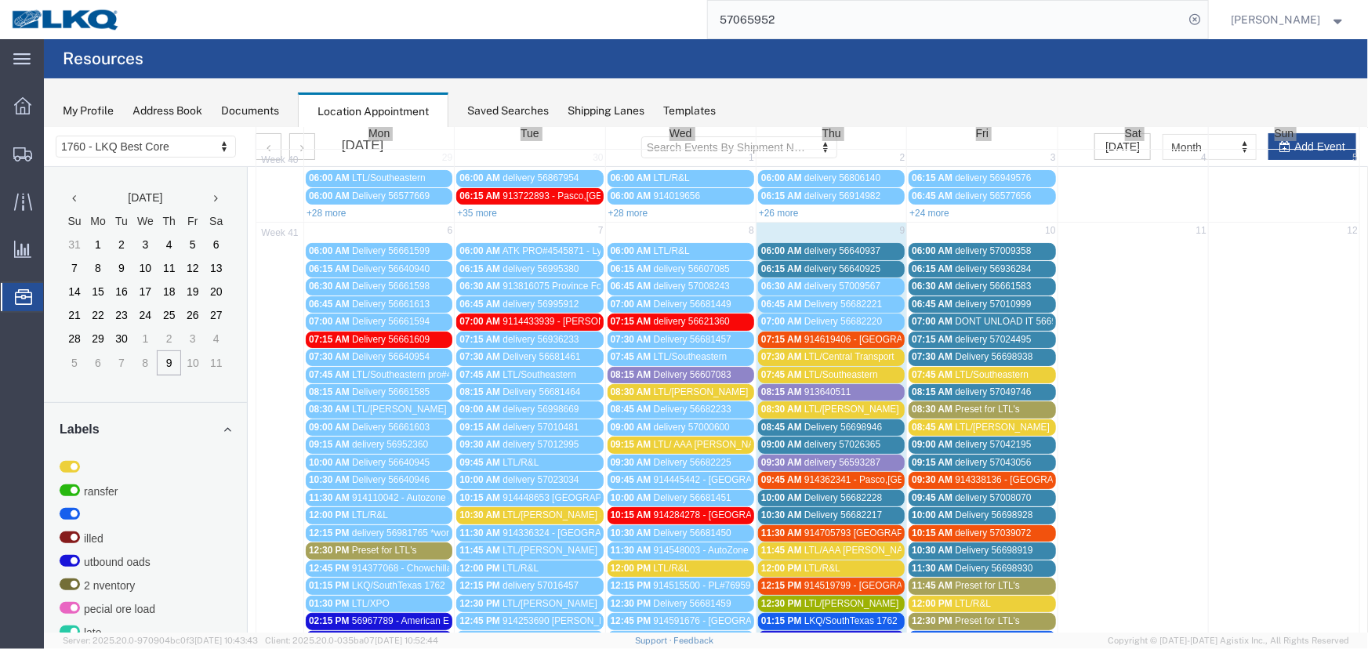
click at [509, 103] on div "Saved Searches" at bounding box center [508, 111] width 82 height 16
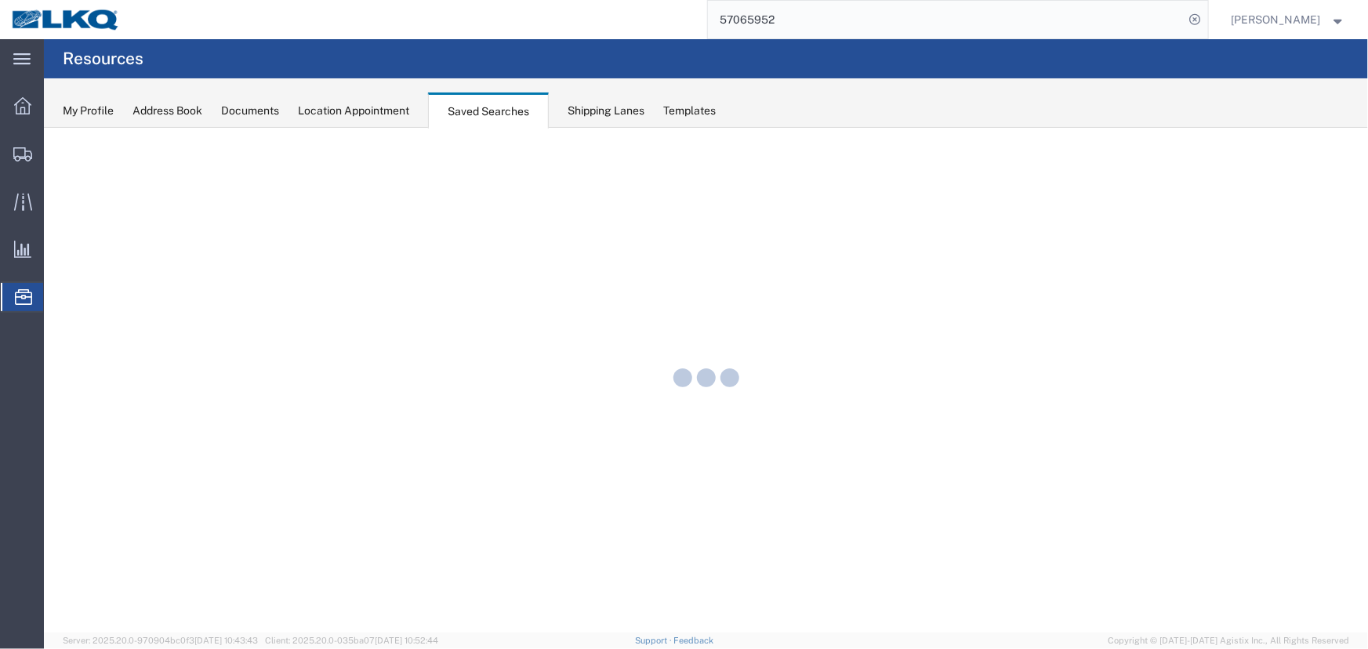
click at [371, 109] on div "Location Appointment" at bounding box center [353, 111] width 111 height 16
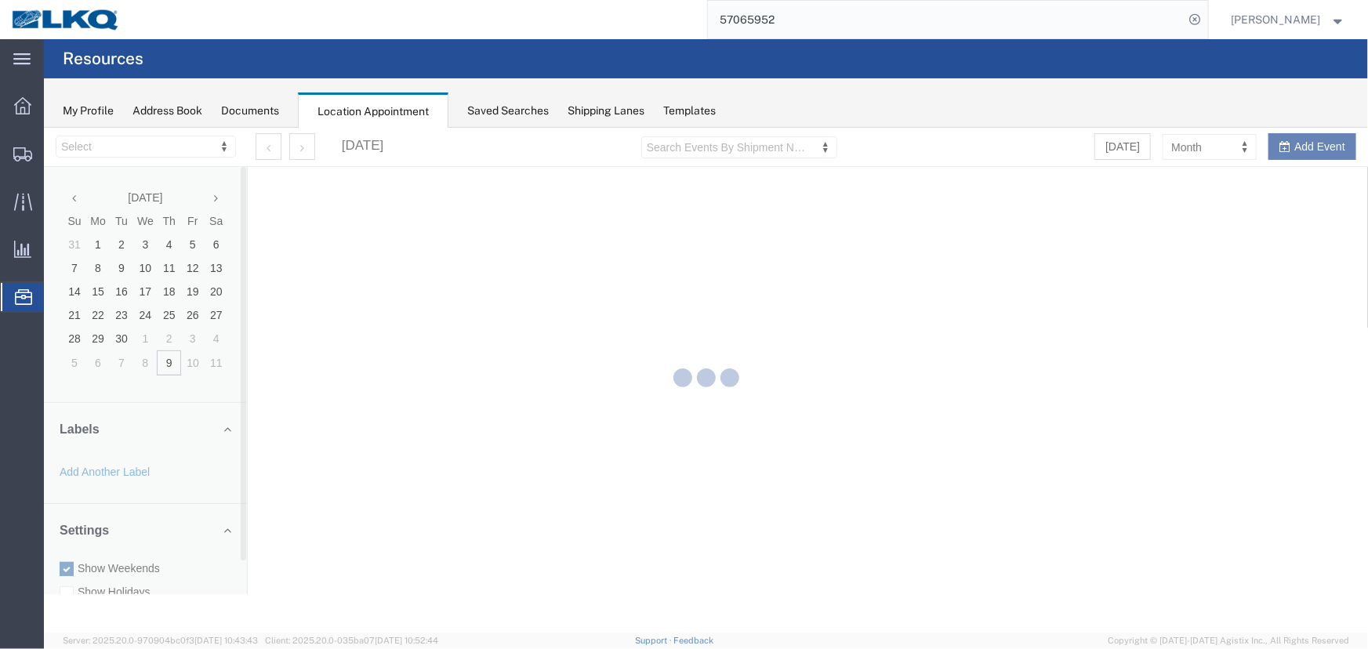
select select "27634"
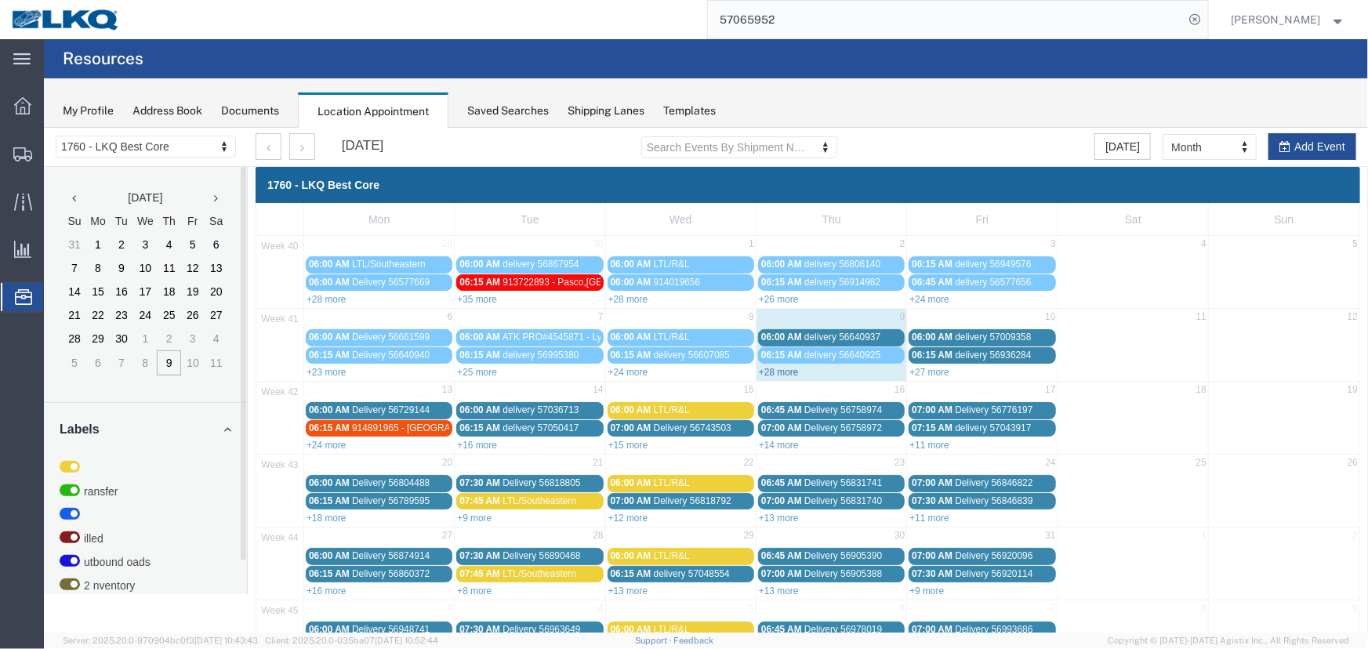
click at [776, 371] on link "+28 more" at bounding box center [778, 371] width 40 height 11
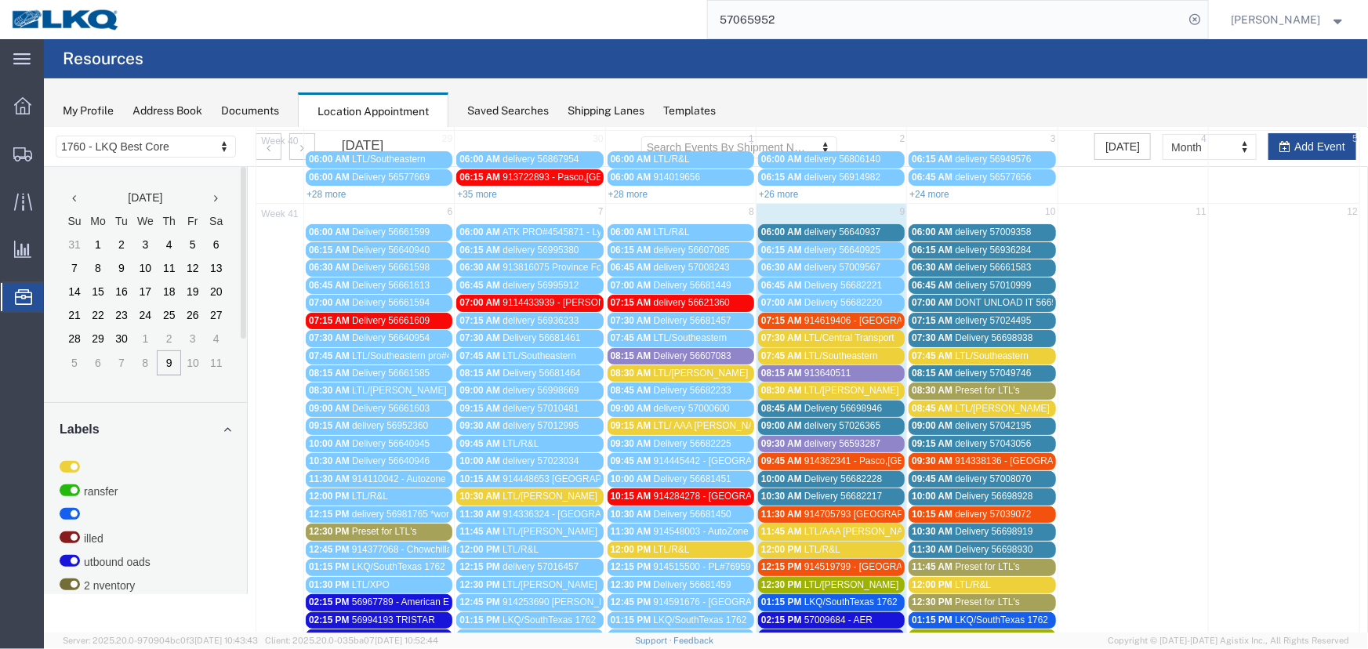
scroll to position [356, 0]
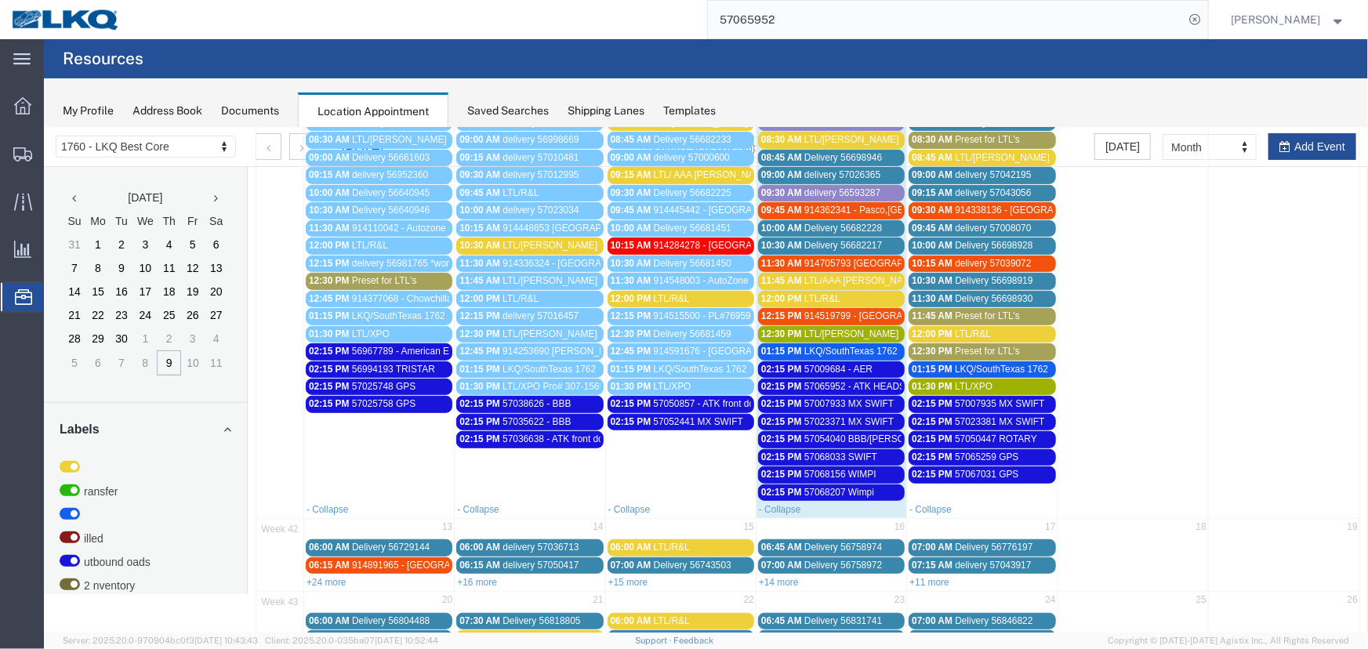
click at [522, 406] on link "02:15 PM 57038626 - BBB" at bounding box center [529, 403] width 147 height 16
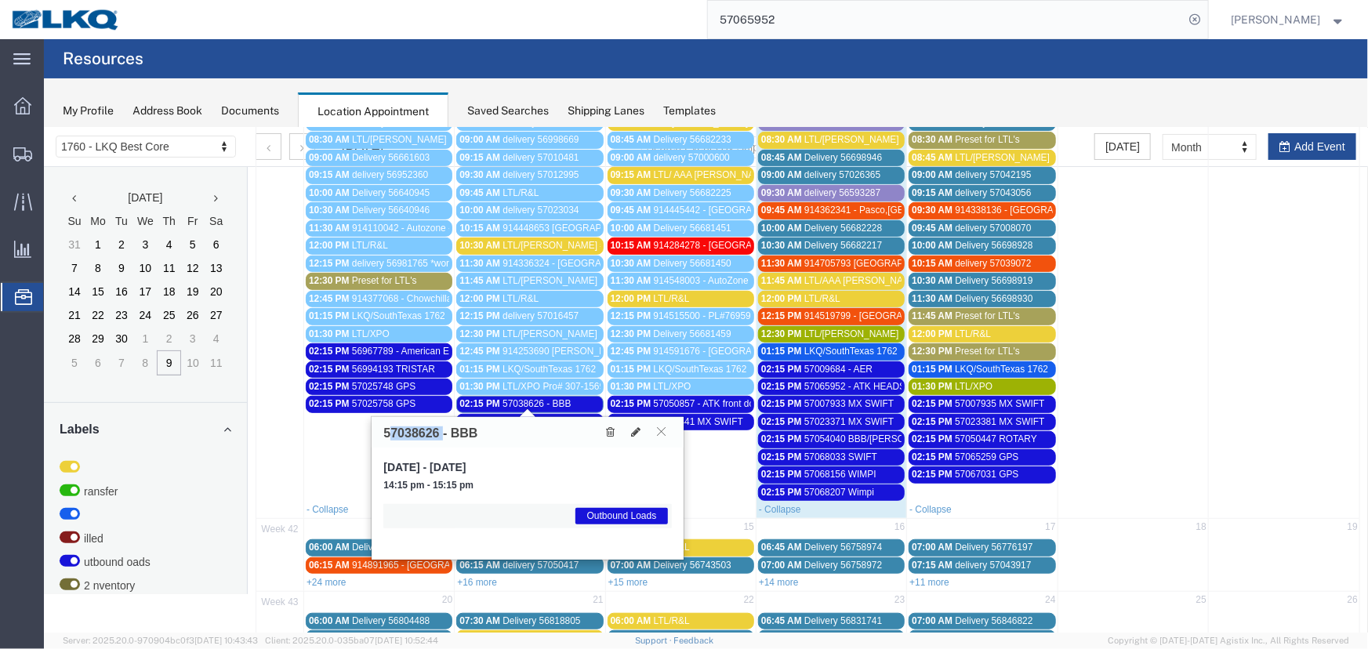
drag, startPoint x: 438, startPoint y: 427, endPoint x: 374, endPoint y: 430, distance: 64.3
click at [374, 430] on div "57038626 - BBB" at bounding box center [527, 431] width 312 height 31
copy h3 "57038626"
click at [662, 430] on icon at bounding box center [660, 430] width 9 height 9
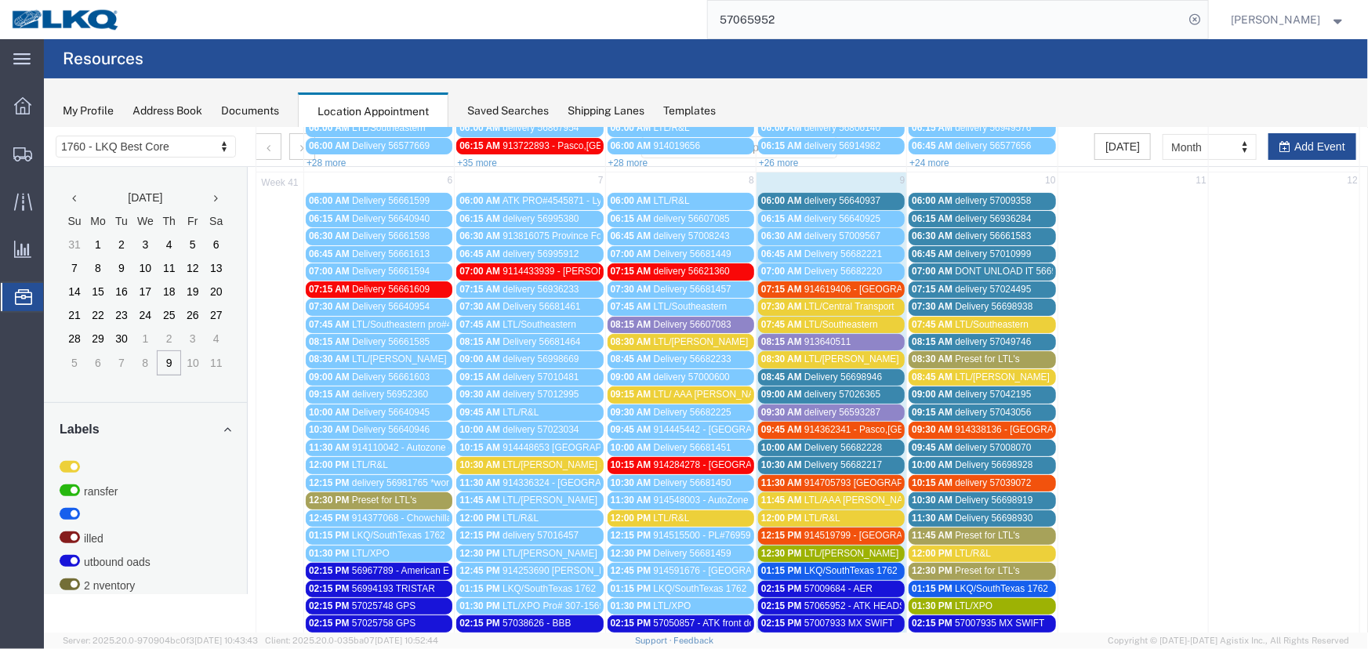
scroll to position [0, 0]
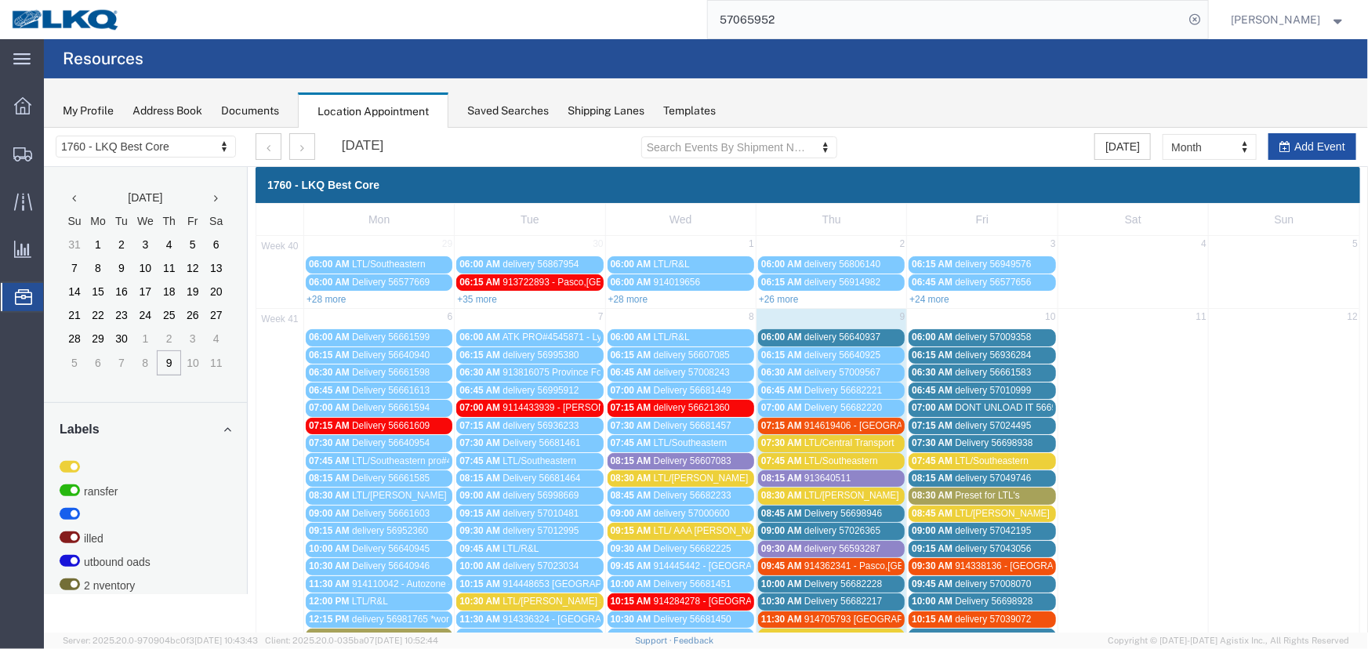
drag, startPoint x: 1313, startPoint y: 142, endPoint x: 52, endPoint y: 285, distance: 1269.8
click at [1313, 142] on button "Add Event" at bounding box center [1312, 146] width 88 height 27
select select
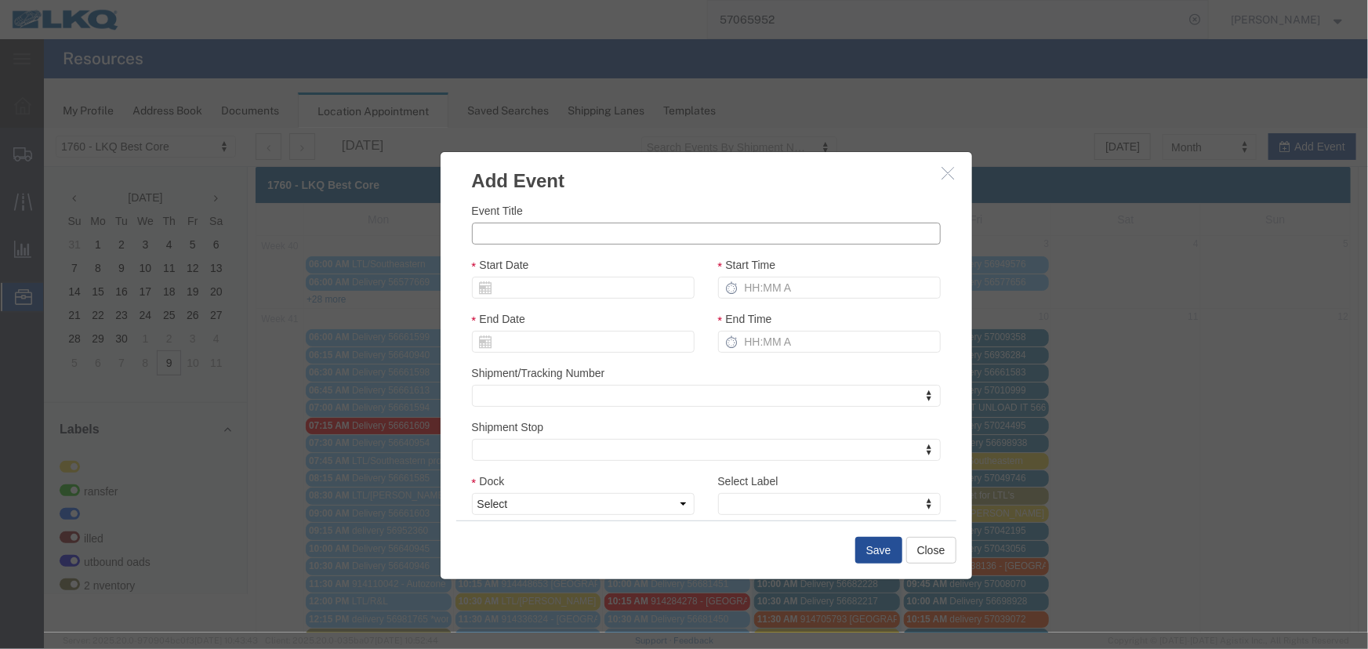
click at [529, 231] on input "Event Title" at bounding box center [705, 233] width 469 height 22
paste input "57078955"
type input "57078955 - BBB"
click at [548, 285] on input "Start Date" at bounding box center [582, 287] width 223 height 22
drag, startPoint x: 525, startPoint y: 335, endPoint x: 534, endPoint y: 342, distance: 11.8
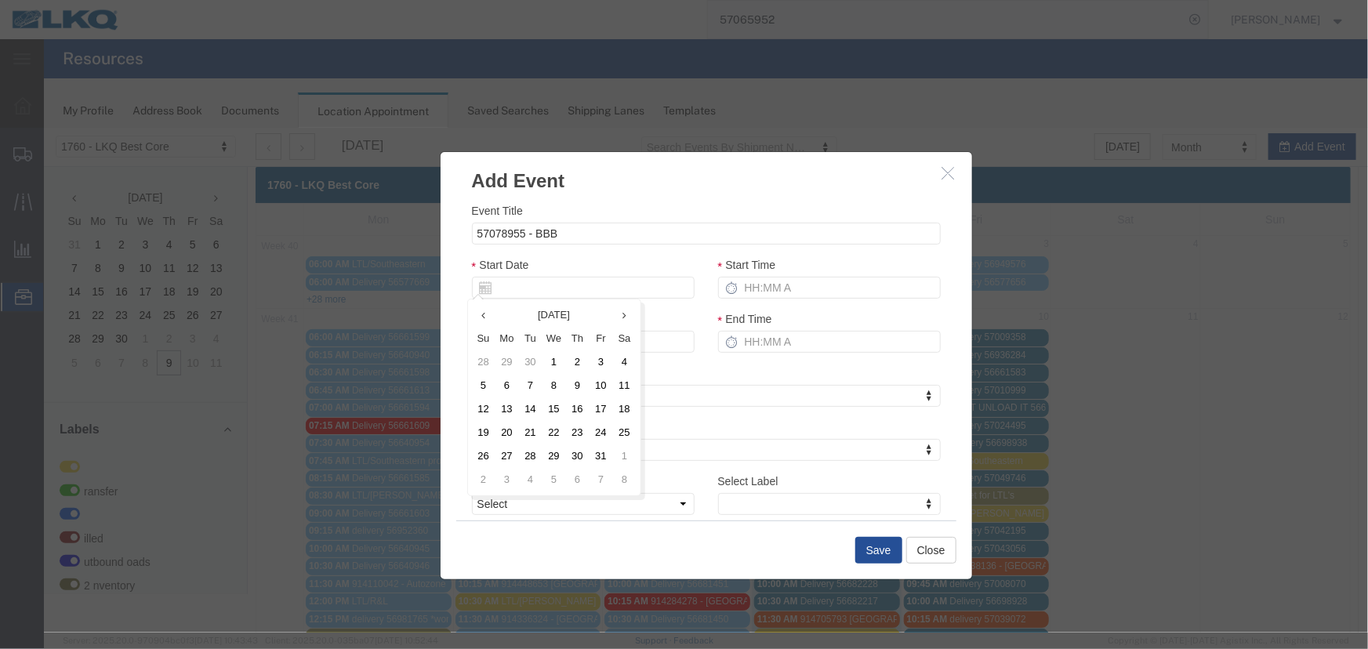
click at [525, 335] on th "Tu" at bounding box center [530, 338] width 24 height 24
click at [606, 387] on td "10" at bounding box center [601, 385] width 24 height 24
click at [778, 280] on input "Start Time" at bounding box center [828, 287] width 223 height 22
type input "215p"
click at [589, 499] on select "Select 1760 - LKQ Best Core 1760 - Outbound Loads" at bounding box center [582, 503] width 223 height 22
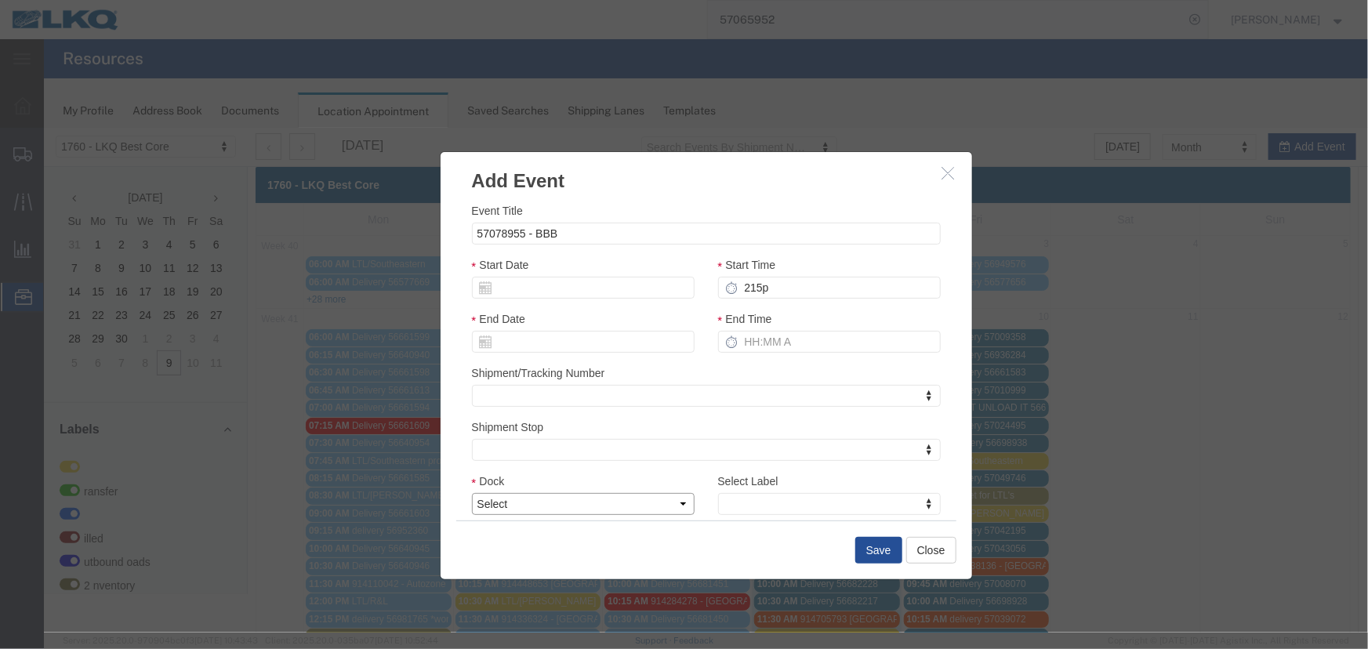
select select "1"
click at [471, 492] on select "Select 1760 - LKQ Best Core 1760 - Outbound Loads" at bounding box center [582, 503] width 223 height 22
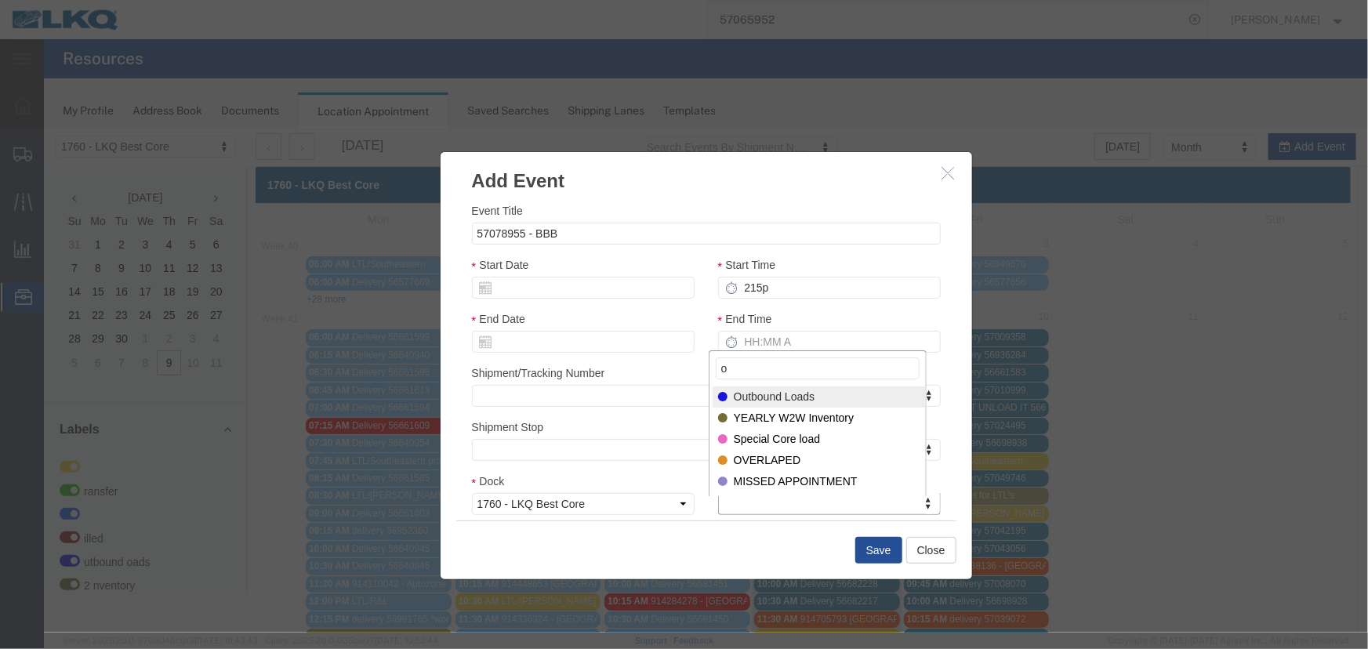
type input "o"
select select "80"
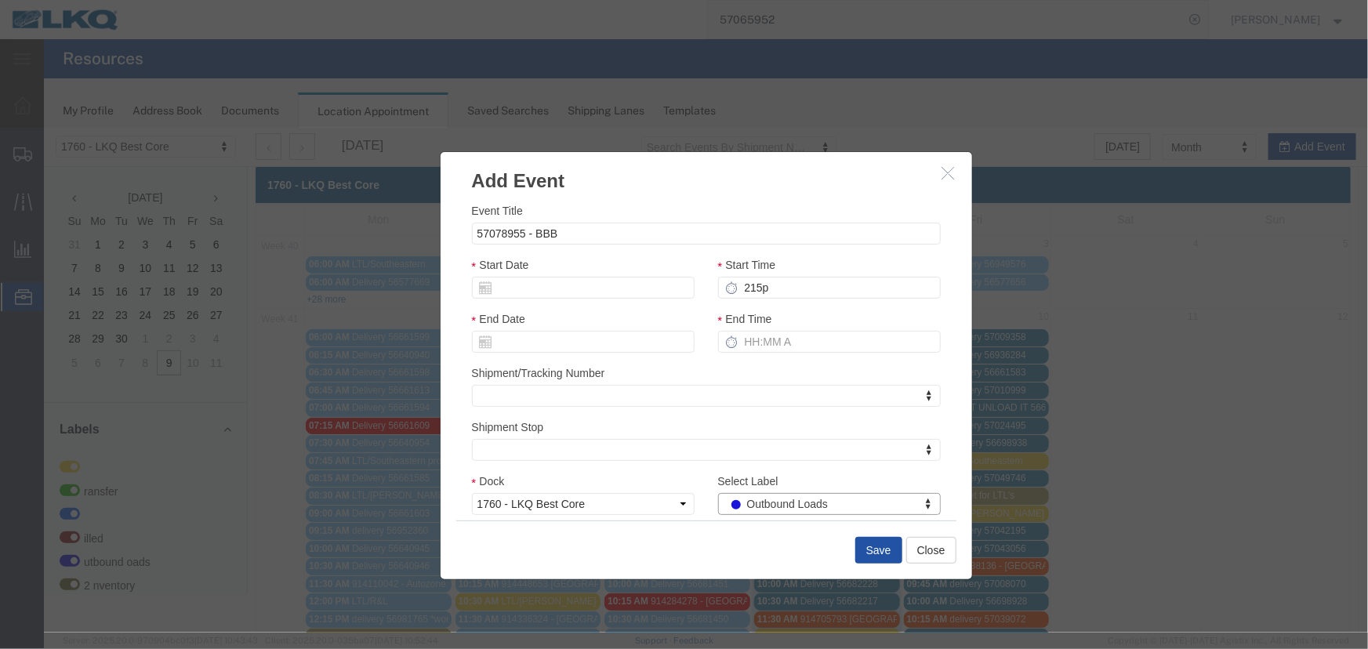
click at [863, 544] on button "Save" at bounding box center [878, 549] width 47 height 27
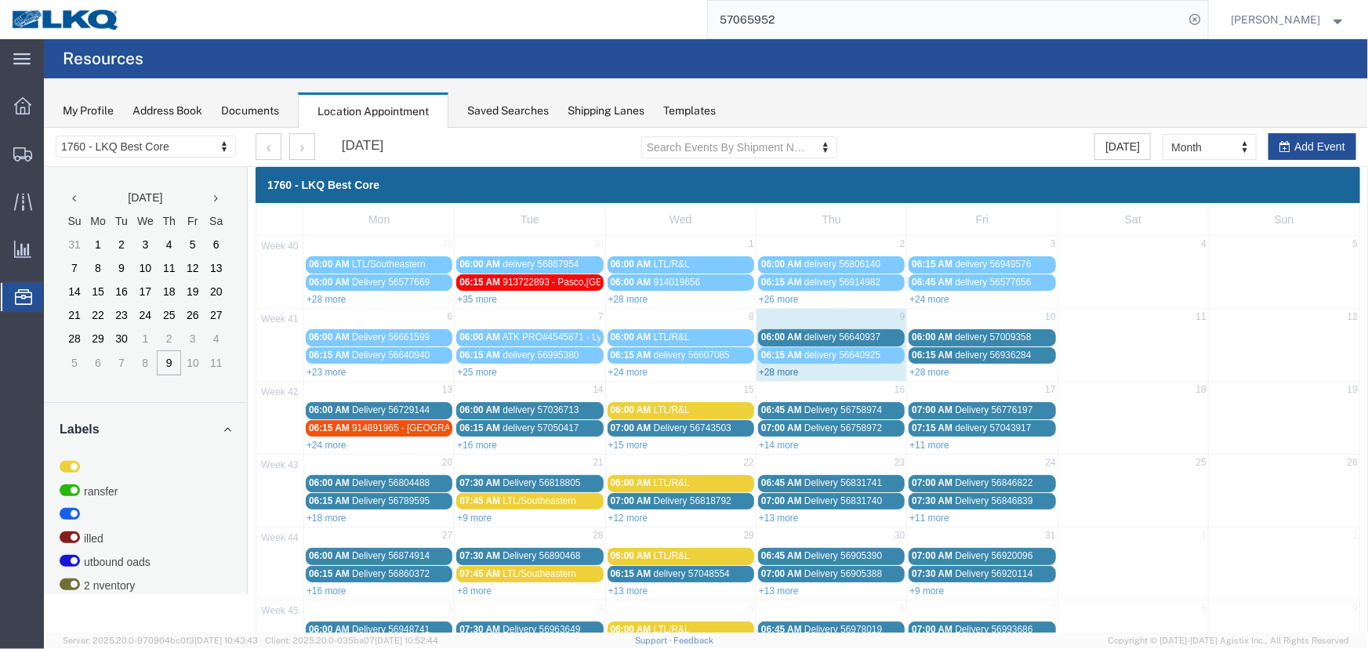
click at [776, 369] on link "+28 more" at bounding box center [778, 371] width 40 height 11
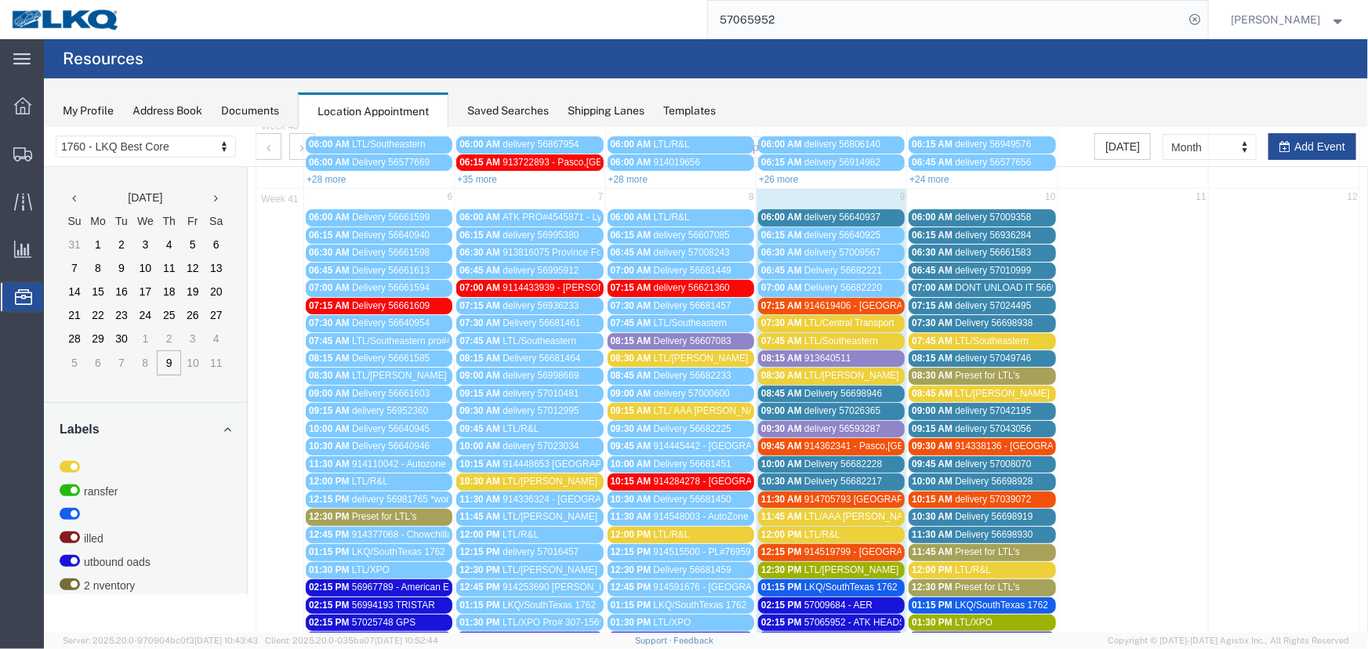
scroll to position [196, 0]
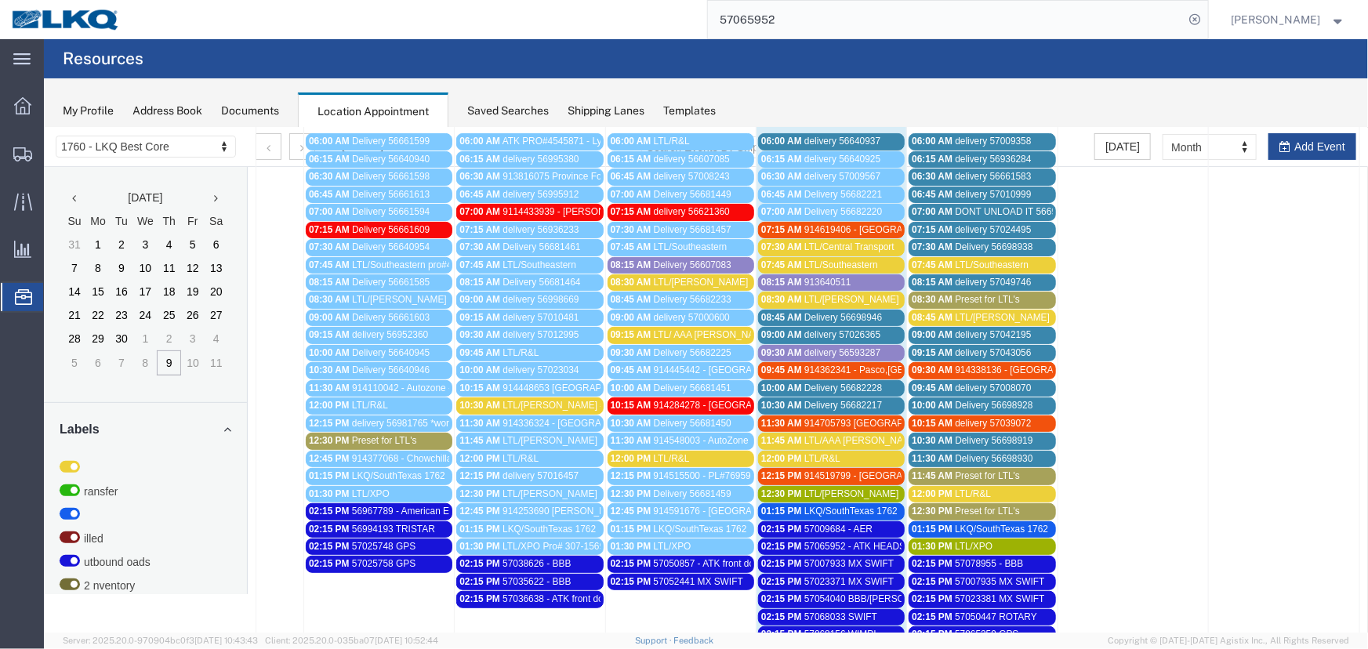
click at [836, 369] on span "914362341 - Pasco,WA - Rudolph Freight" at bounding box center [937, 369] width 266 height 11
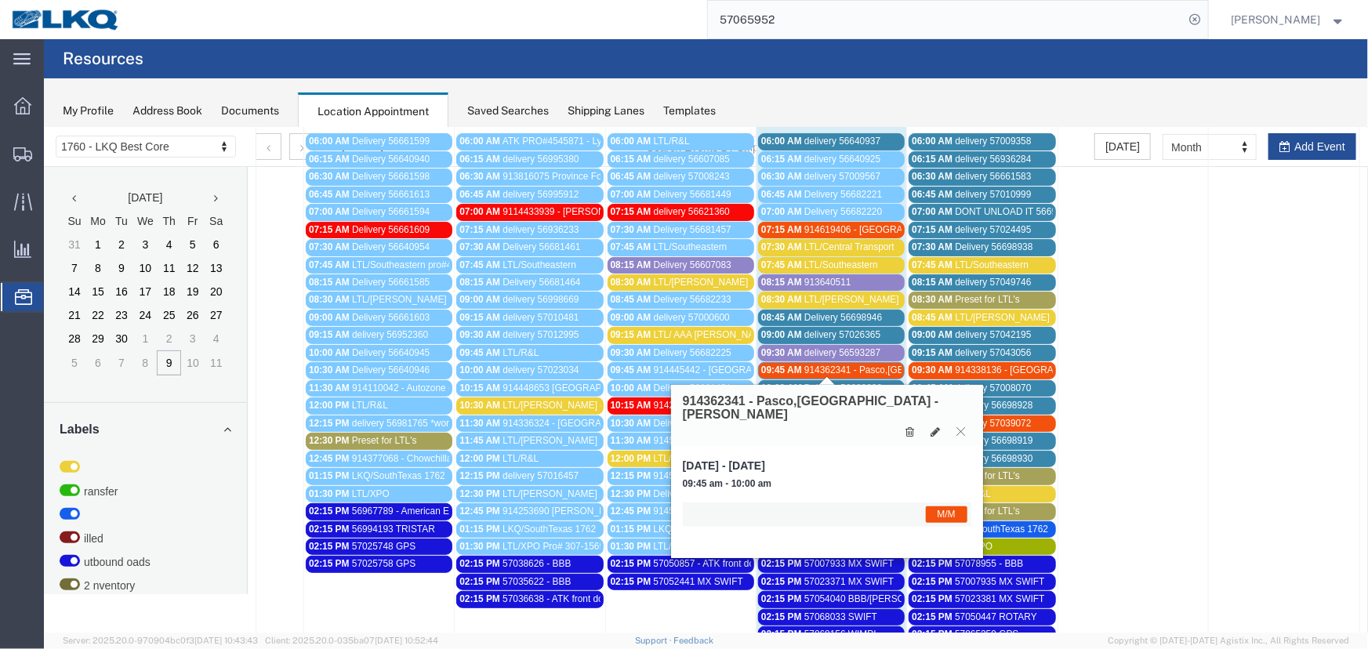
click at [836, 369] on span "914362341 - Pasco,WA - Rudolph Freight" at bounding box center [937, 369] width 266 height 11
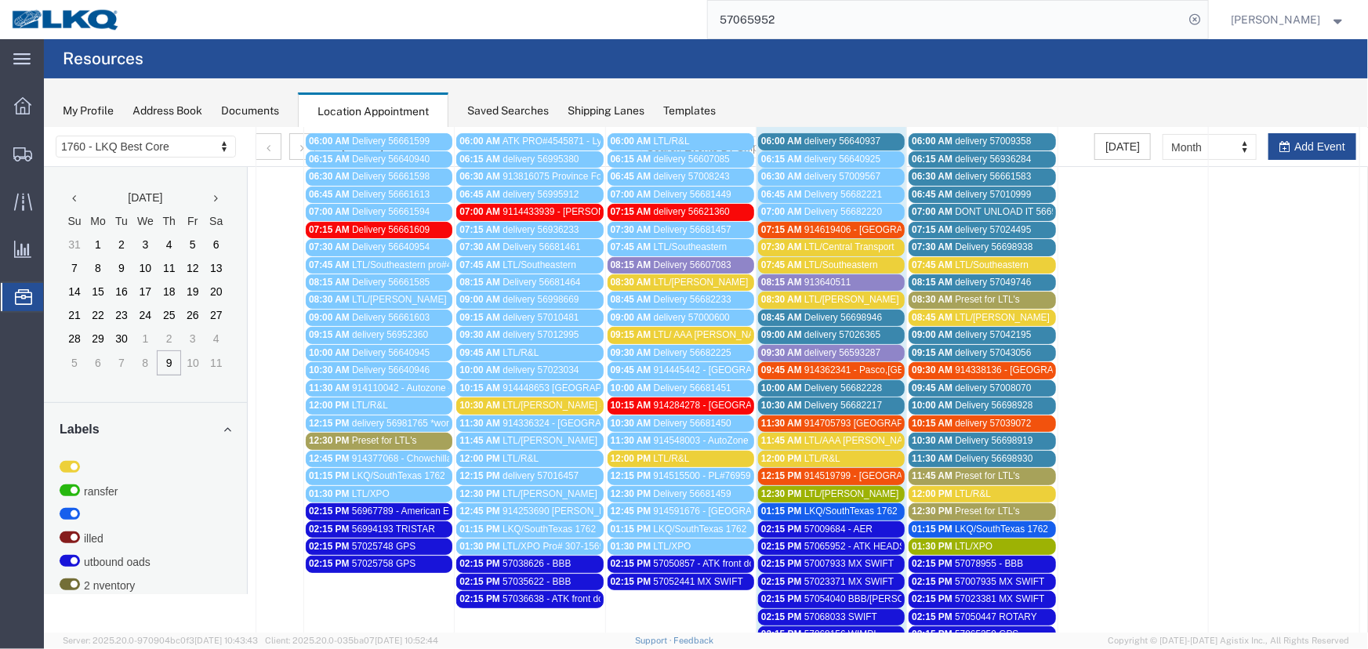
click at [838, 368] on span "914362341 - Pasco,WA - Rudolph Freight" at bounding box center [937, 369] width 266 height 11
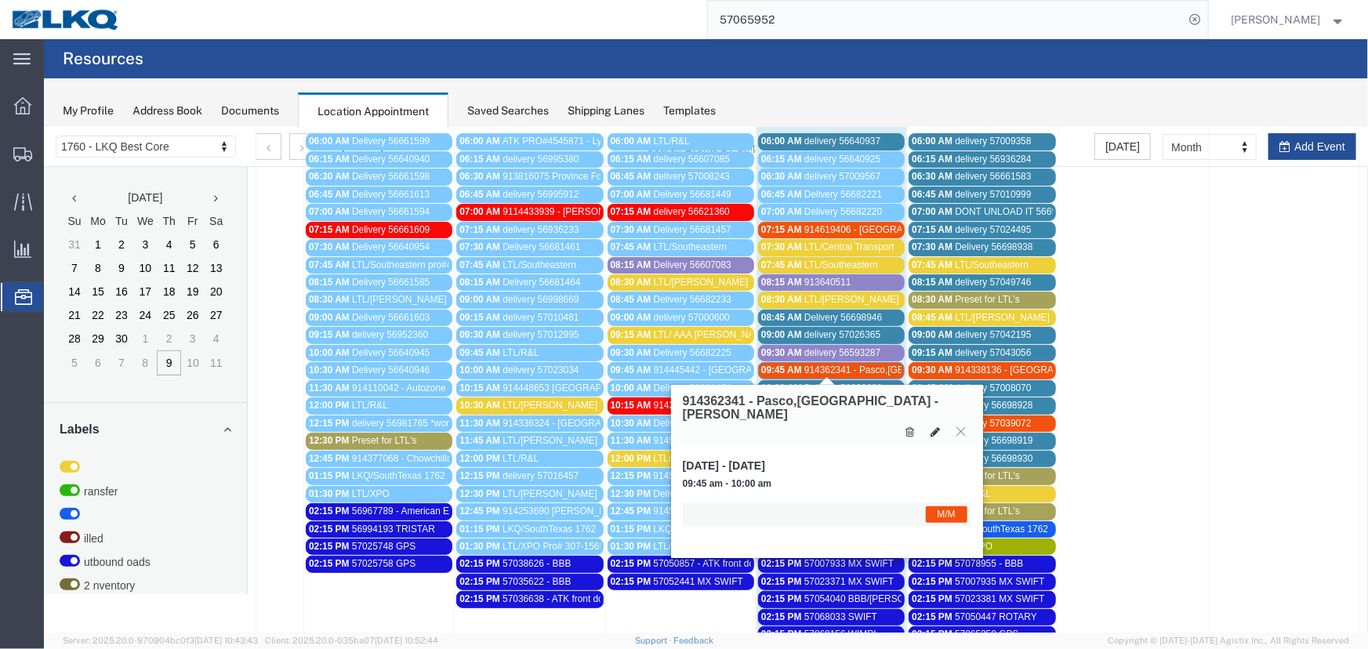
click at [932, 426] on icon at bounding box center [934, 431] width 9 height 11
select select "1"
select select "24"
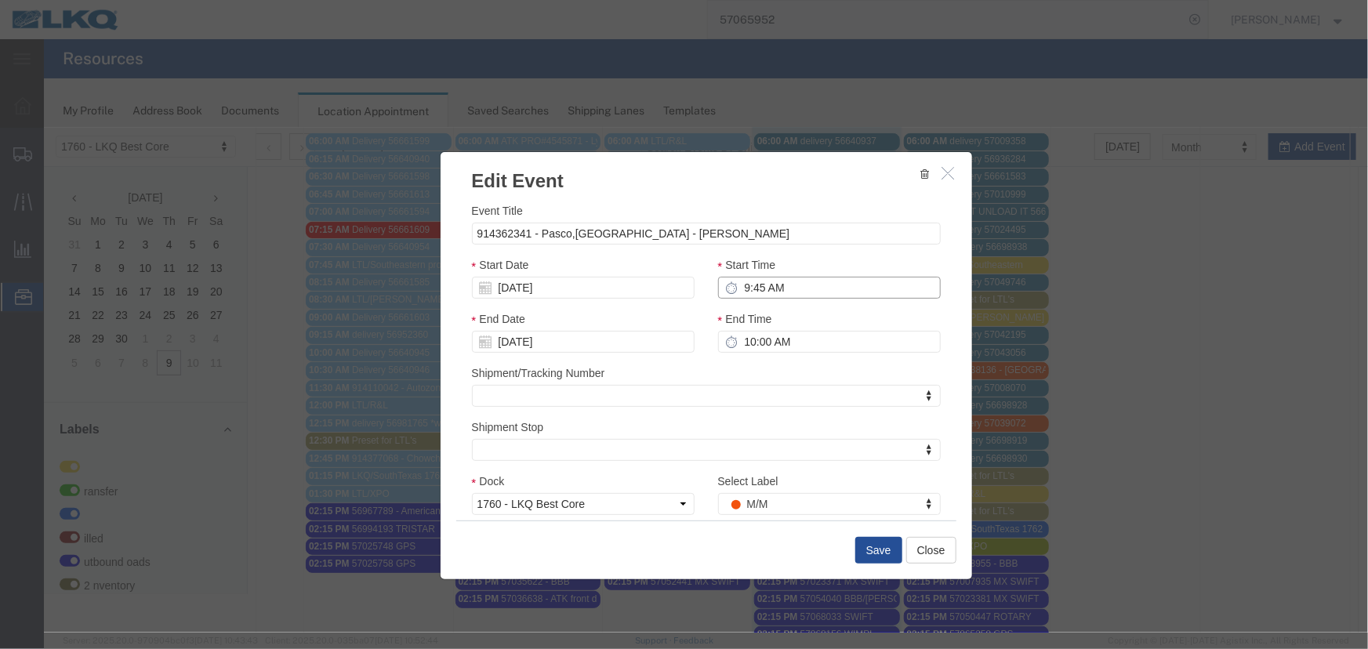
click at [755, 288] on input "9:45 AM" at bounding box center [828, 287] width 223 height 22
type input "10:15 AM"
click at [874, 555] on button "Save" at bounding box center [878, 549] width 47 height 27
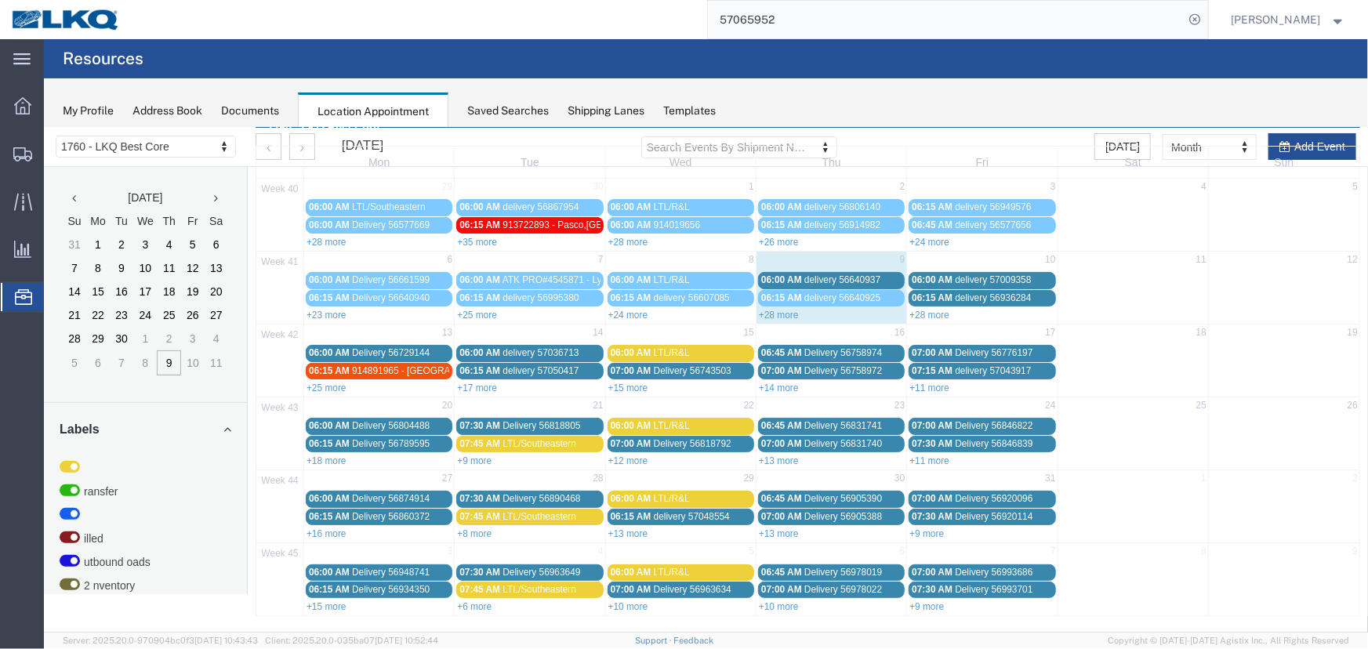
scroll to position [0, 0]
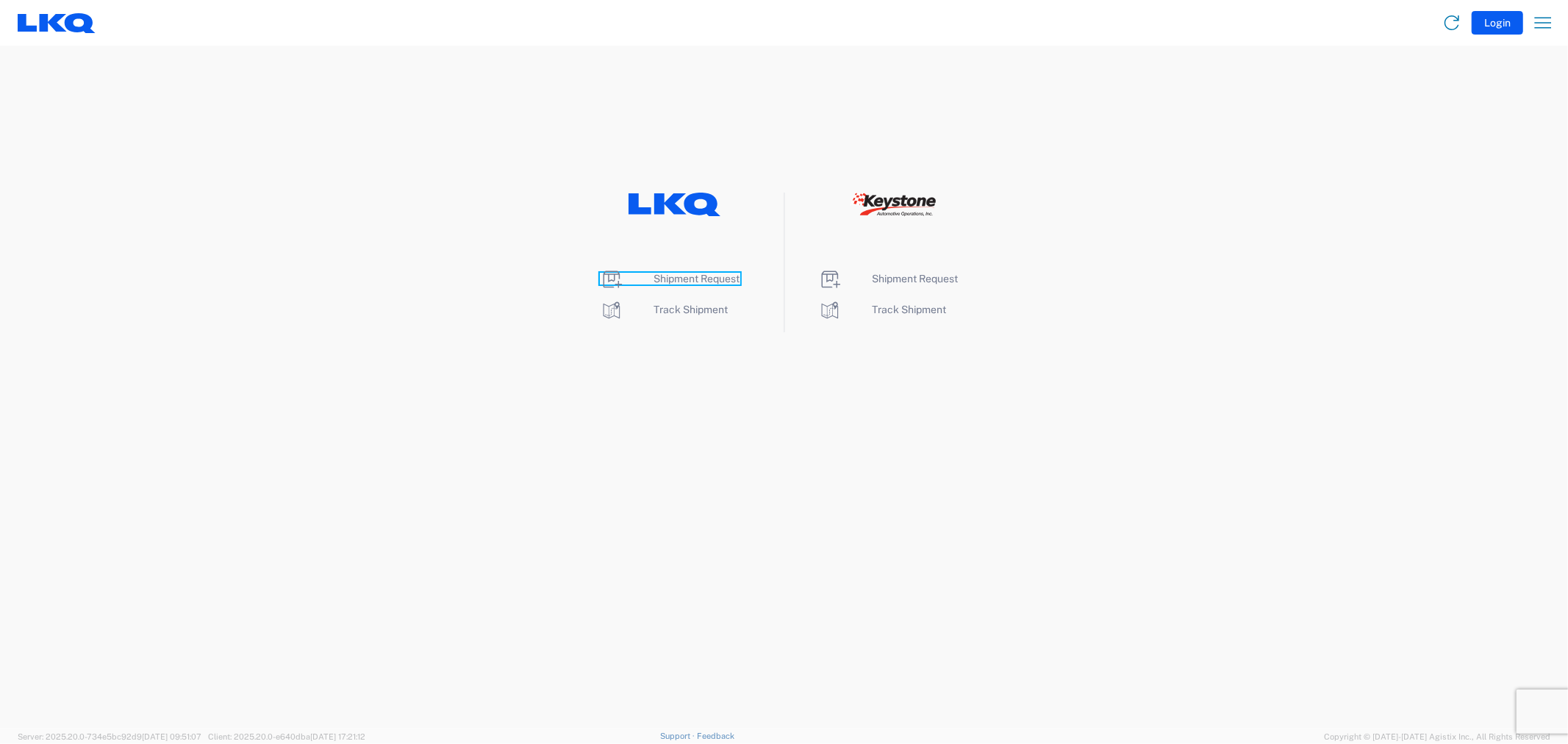
click at [672, 279] on span "Shipment Request" at bounding box center [697, 278] width 86 height 12
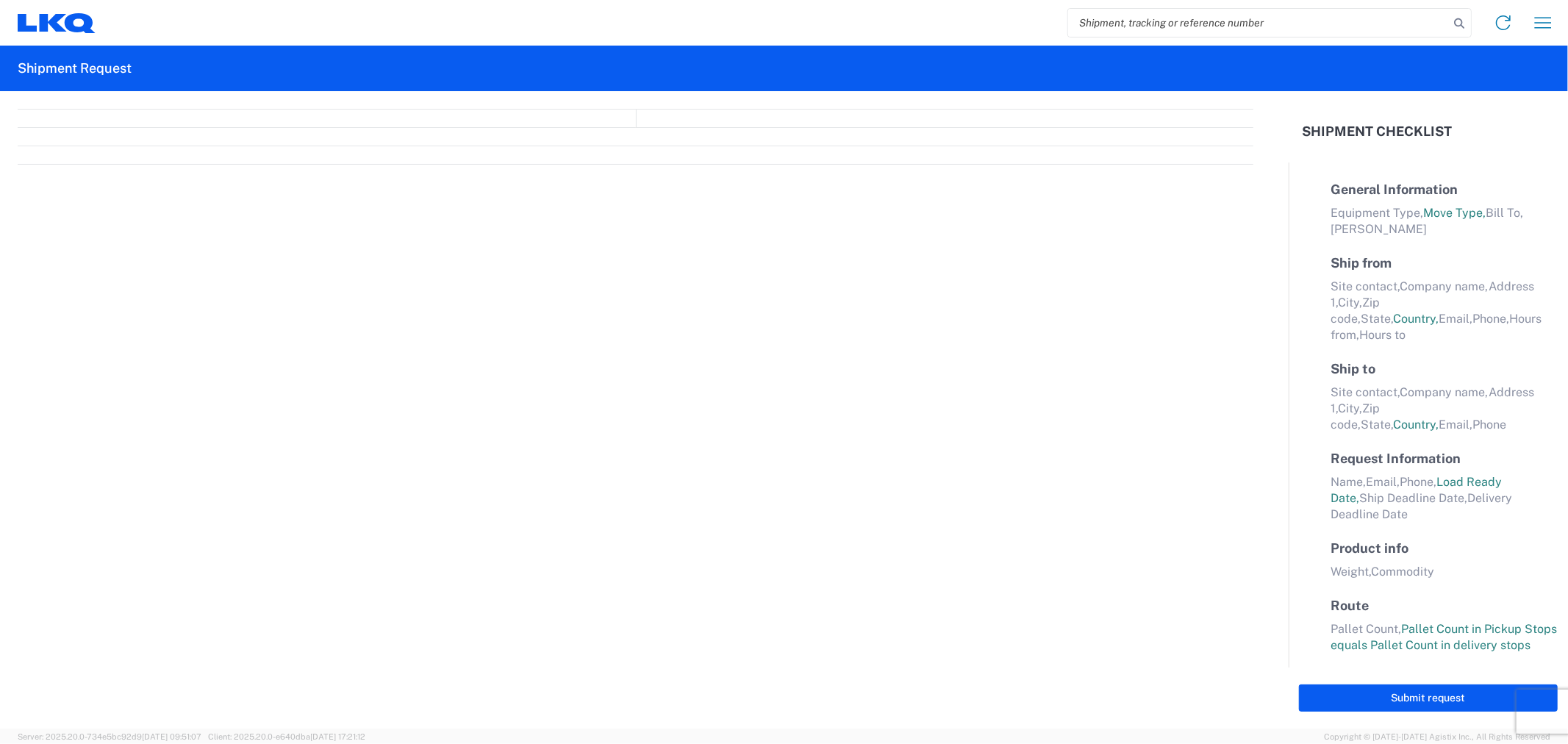
select select "FULL"
select select "LBS"
select select "IN"
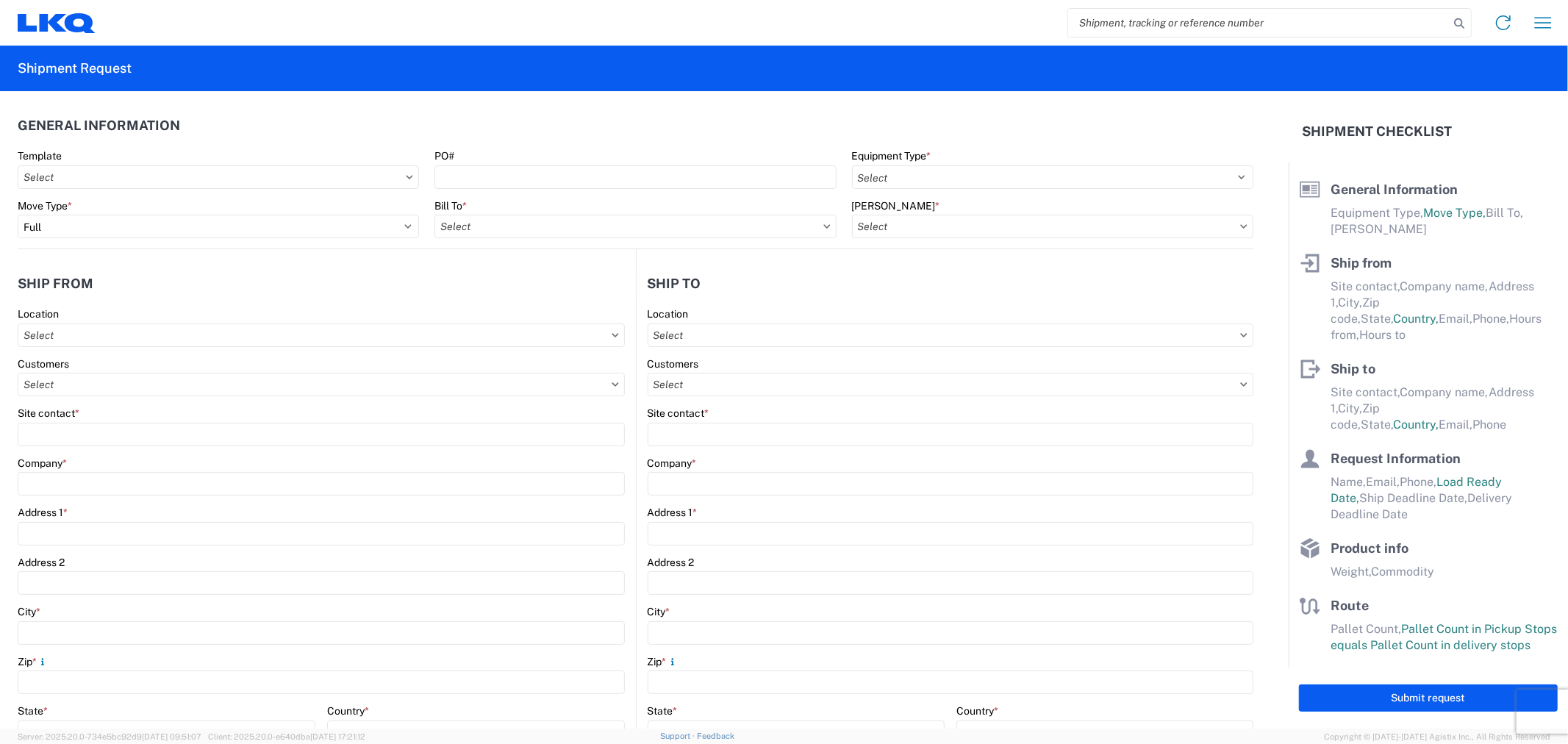
click at [1118, 30] on input "search" at bounding box center [1258, 22] width 381 height 28
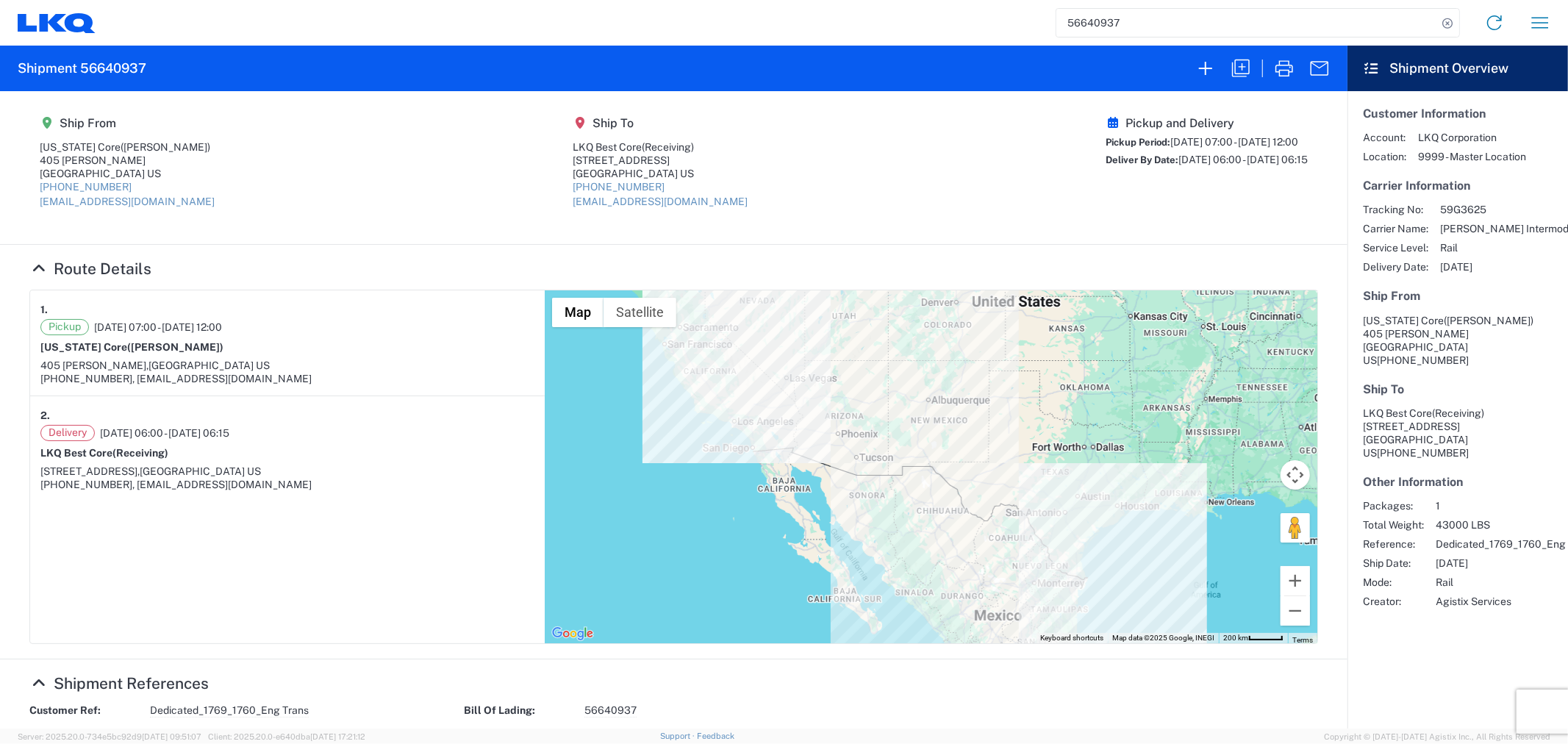
drag, startPoint x: 1157, startPoint y: 23, endPoint x: 1047, endPoint y: 20, distance: 110.0
click at [1047, 20] on div "56640937 Home Shipment request Shipment tracking" at bounding box center [829, 22] width 1467 height 36
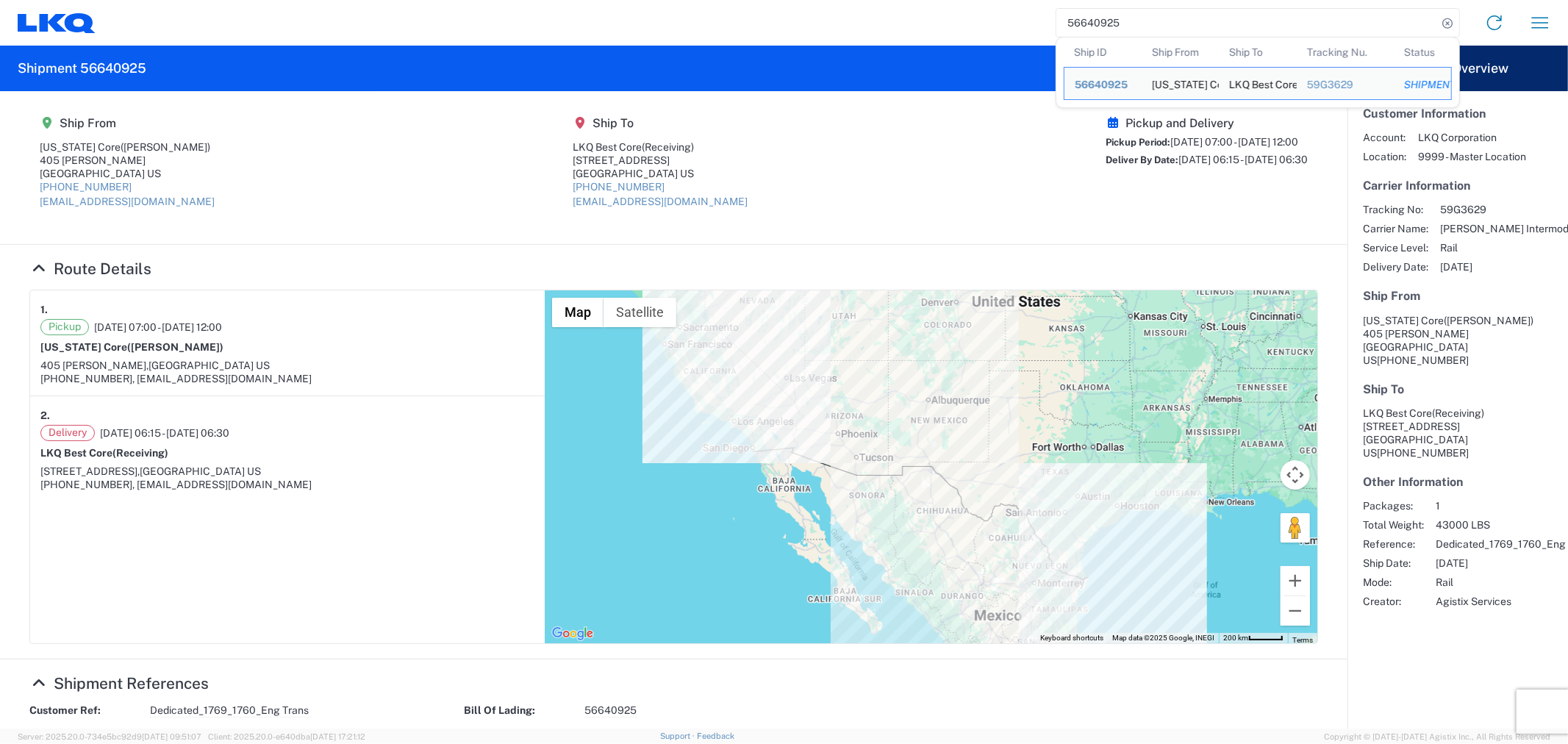
click at [1148, 25] on input "56640925" at bounding box center [1247, 22] width 381 height 28
drag, startPoint x: 1148, startPoint y: 25, endPoint x: 1012, endPoint y: 22, distance: 136.0
click at [1015, 22] on div "56640925 Ship ID Ship From Ship To Tracking Nu. Status Ship ID 56640925 Ship Fr…" at bounding box center [829, 22] width 1467 height 36
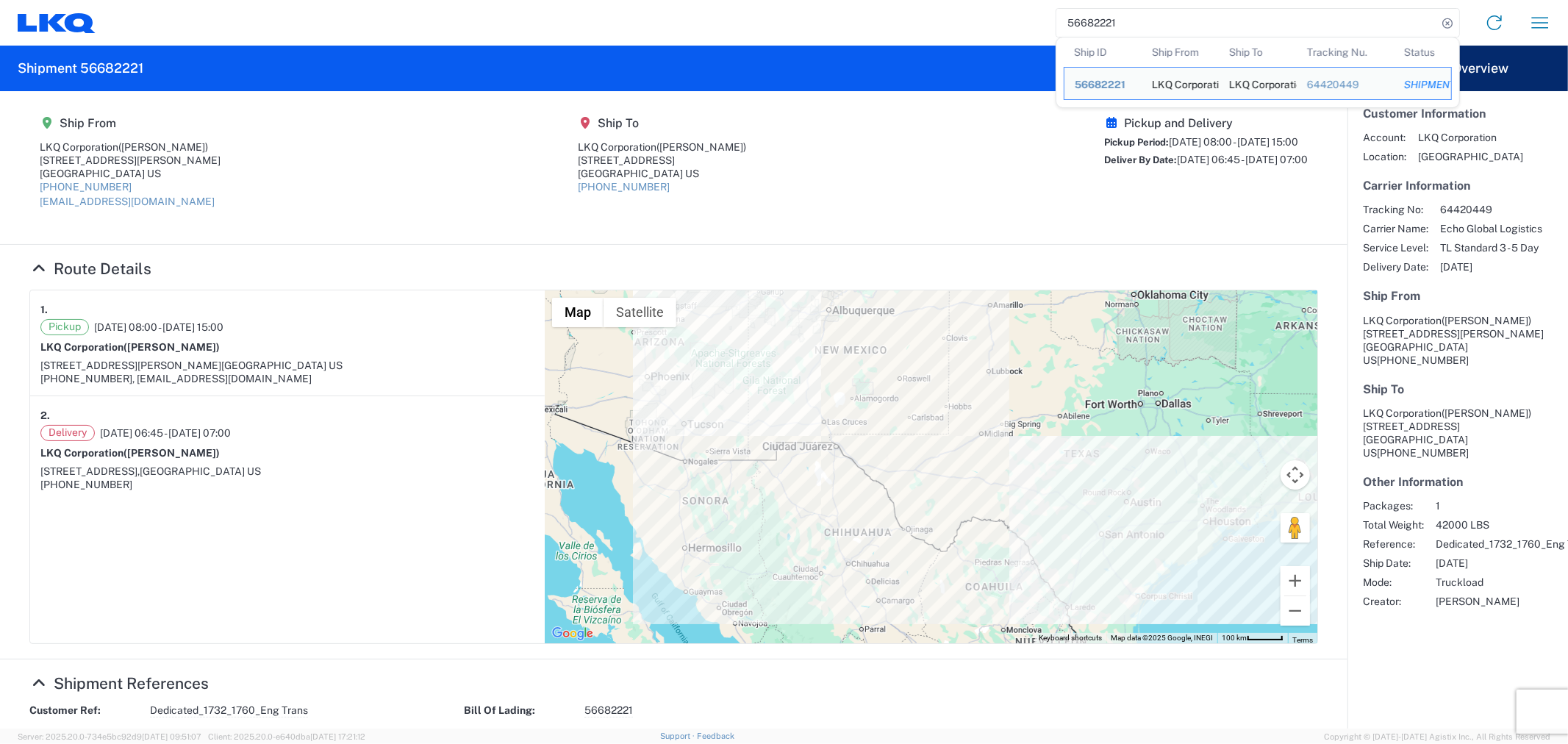
drag, startPoint x: 1068, startPoint y: 22, endPoint x: 1034, endPoint y: 19, distance: 34.1
click at [1034, 19] on div "56682221 Ship ID Ship From Ship To Tracking Nu. Status Ship ID 56682221 Ship Fr…" at bounding box center [829, 22] width 1467 height 36
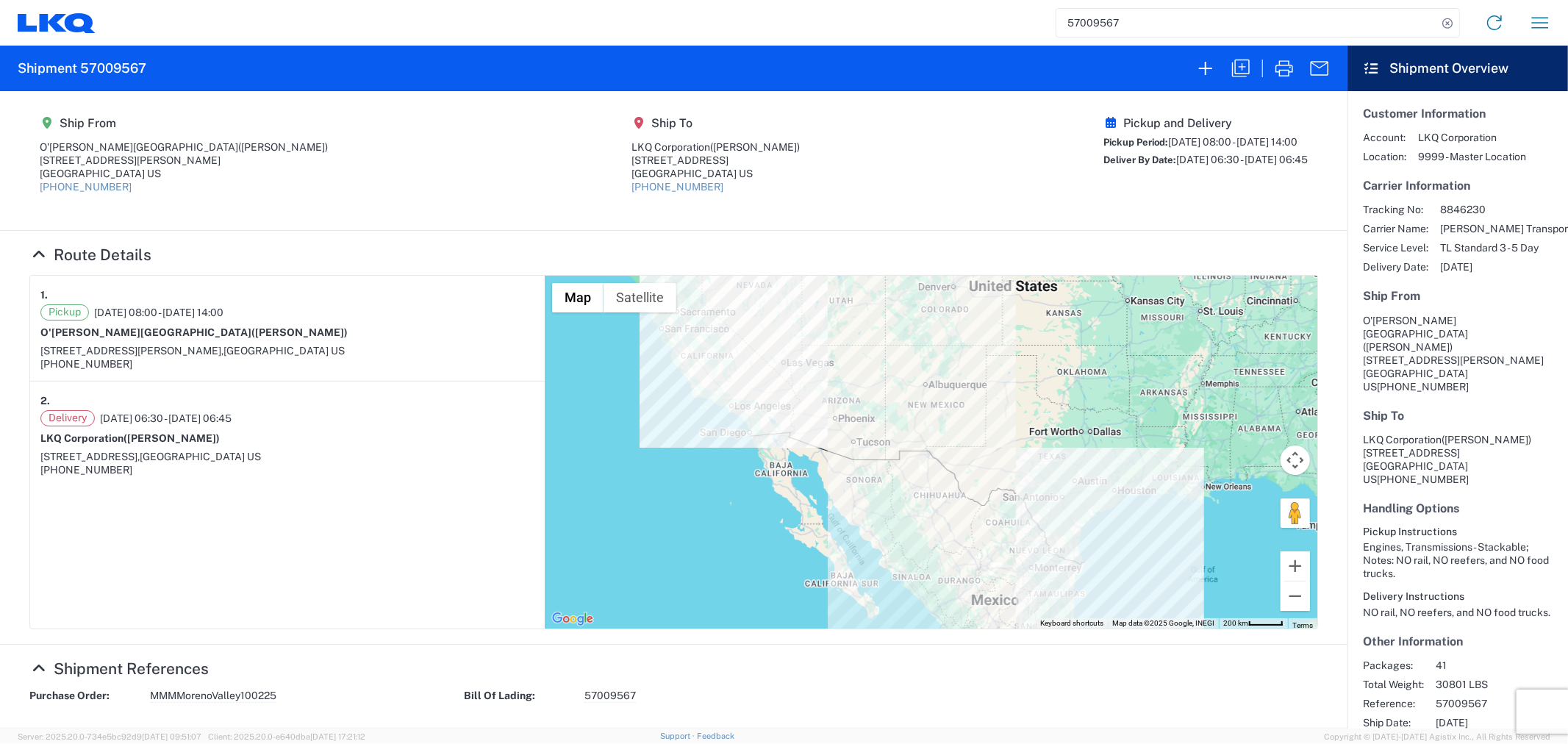
drag, startPoint x: 1115, startPoint y: 29, endPoint x: 958, endPoint y: 22, distance: 157.2
click at [958, 22] on div "57009567 Home Shipment request Shipment tracking" at bounding box center [829, 22] width 1467 height 36
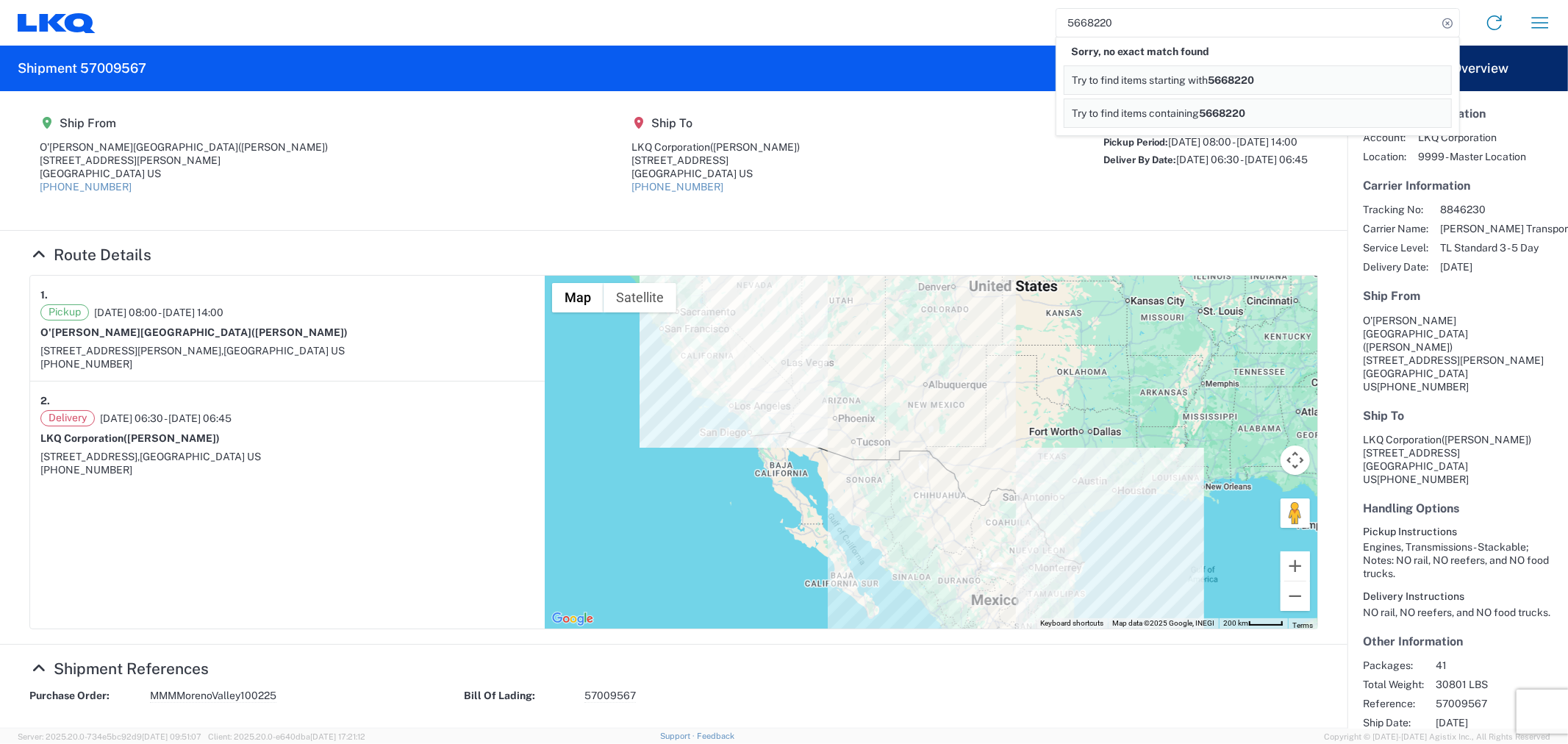
click at [1095, 27] on input "5668220" at bounding box center [1247, 22] width 381 height 28
type input "56682220"
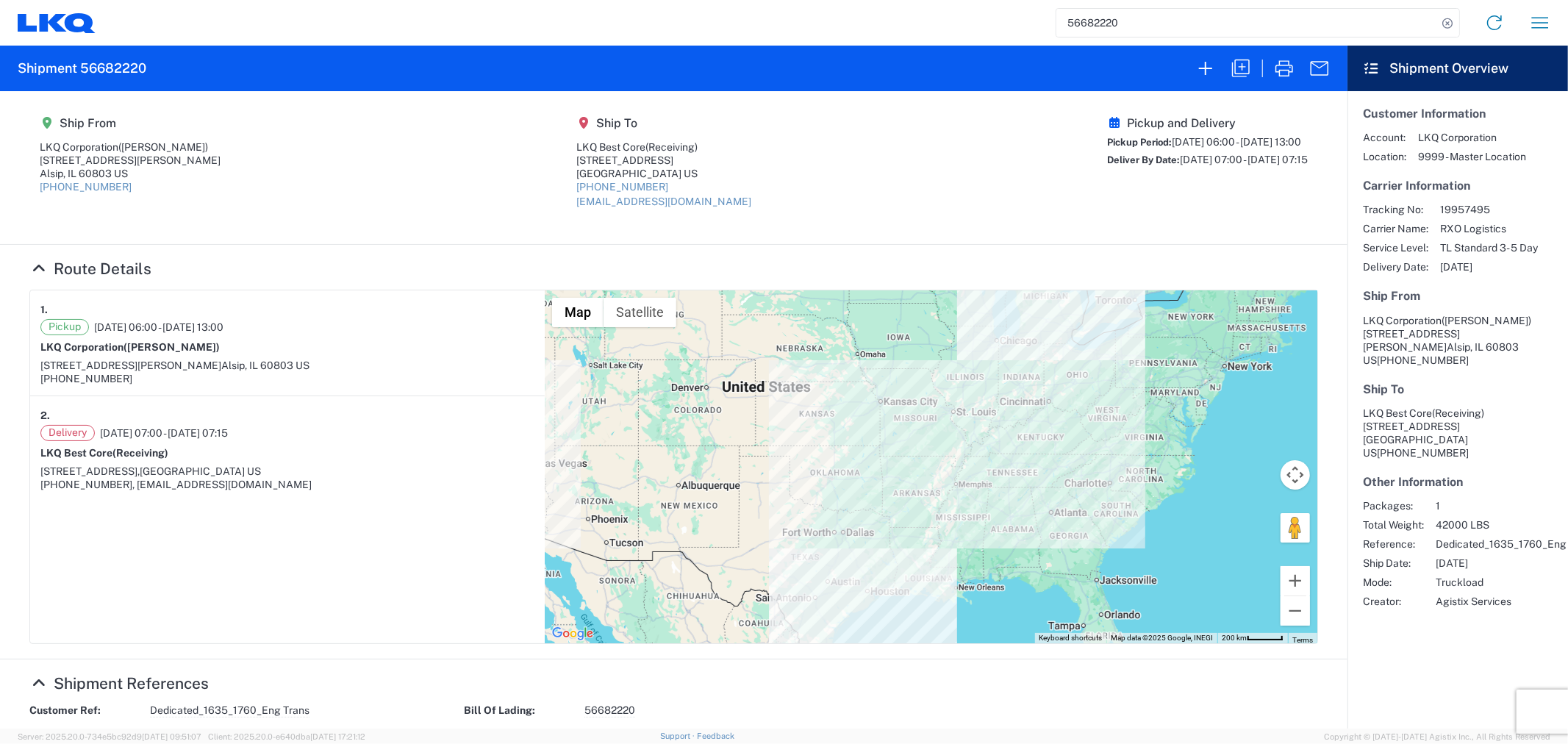
drag, startPoint x: 1153, startPoint y: 22, endPoint x: 1024, endPoint y: 25, distance: 129.0
click at [1024, 25] on div "56682220 Home Shipment request Shipment tracking" at bounding box center [829, 22] width 1467 height 36
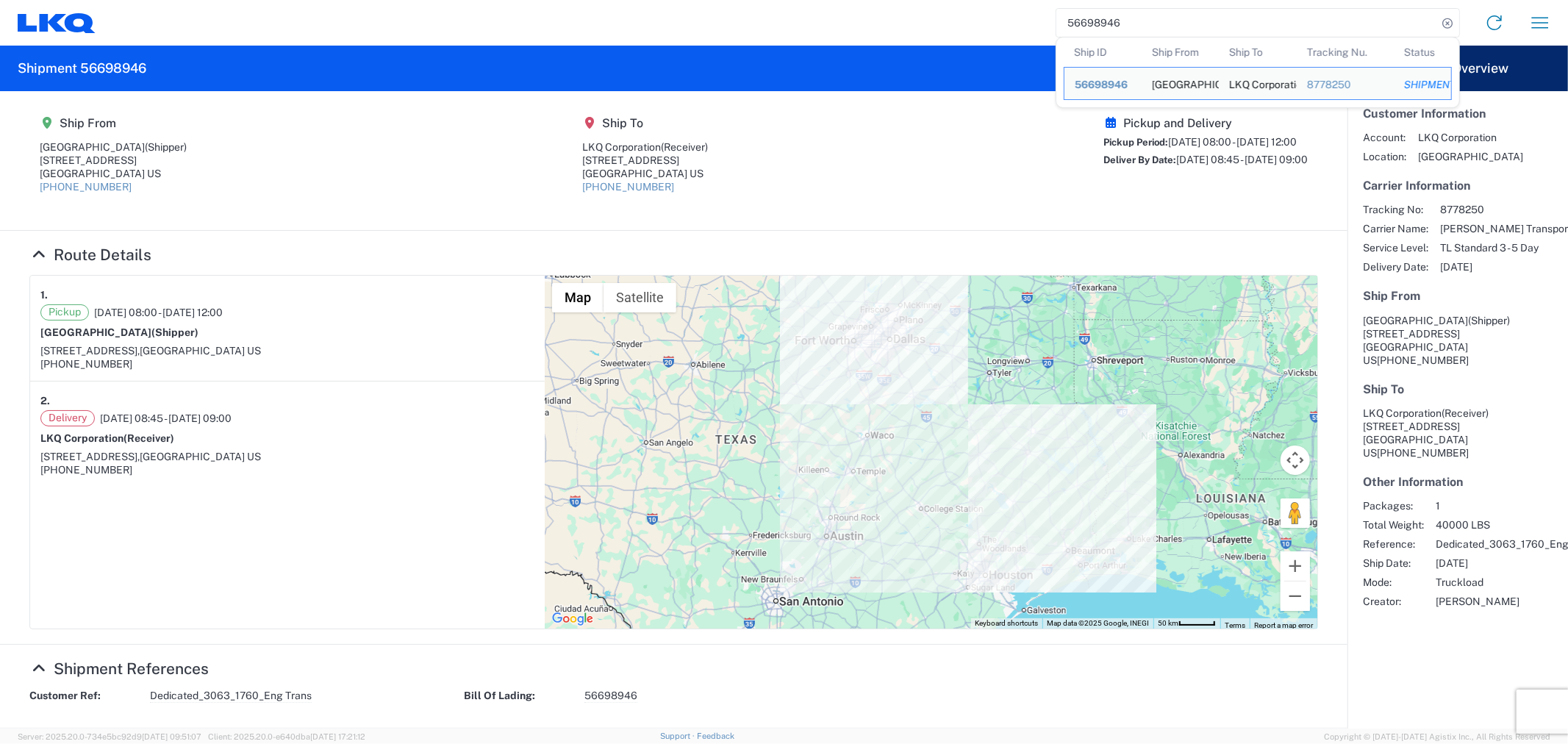
drag, startPoint x: 1154, startPoint y: 25, endPoint x: 968, endPoint y: 37, distance: 186.4
click at [1004, 27] on div "56698946 Ship ID Ship From Ship To Tracking Nu. Status Ship ID 56698946 Ship Fr…" at bounding box center [829, 22] width 1467 height 36
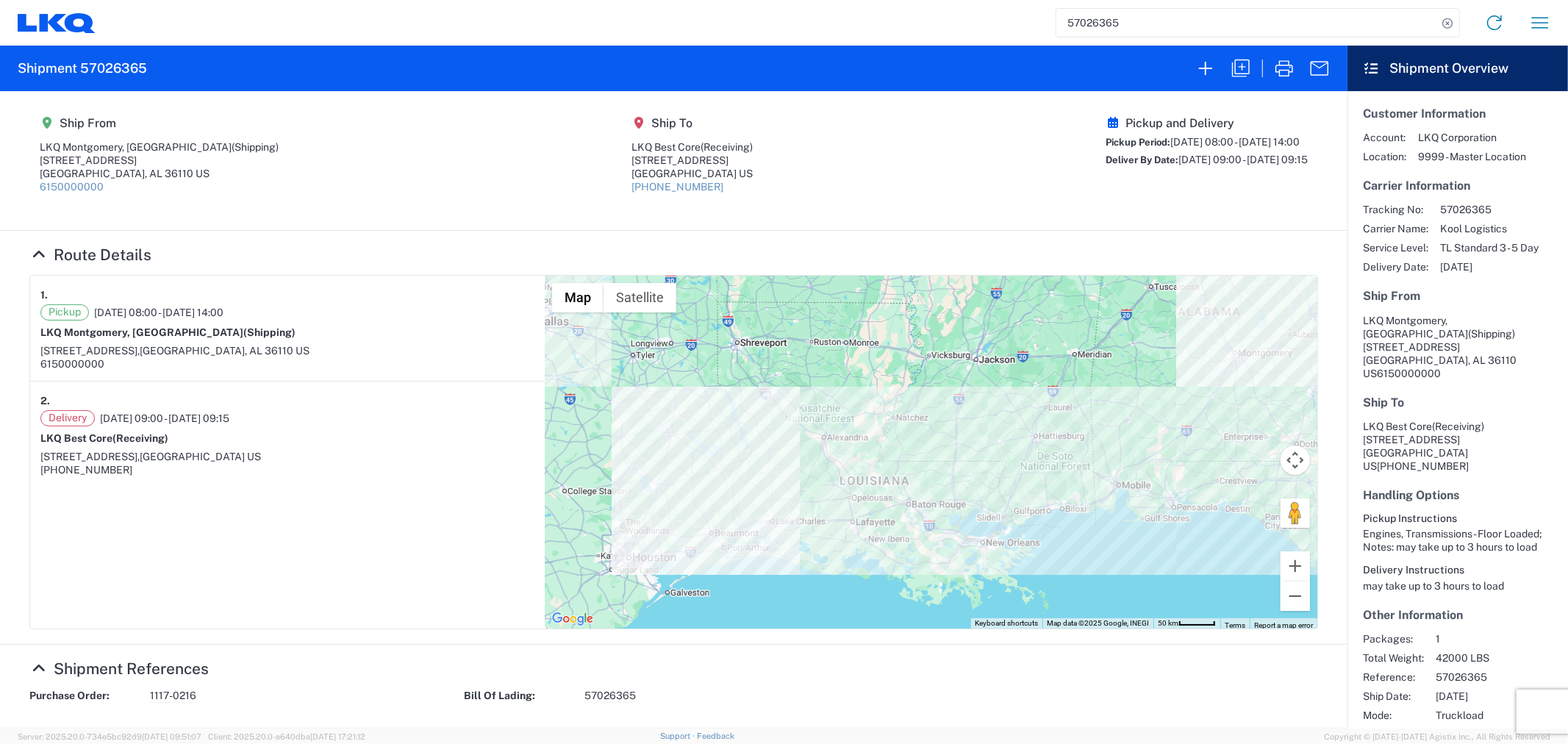
drag, startPoint x: 1119, startPoint y: 23, endPoint x: 1052, endPoint y: 30, distance: 67.4
click at [1052, 30] on div "57026365 Home Shipment request Shipment tracking" at bounding box center [829, 22] width 1467 height 36
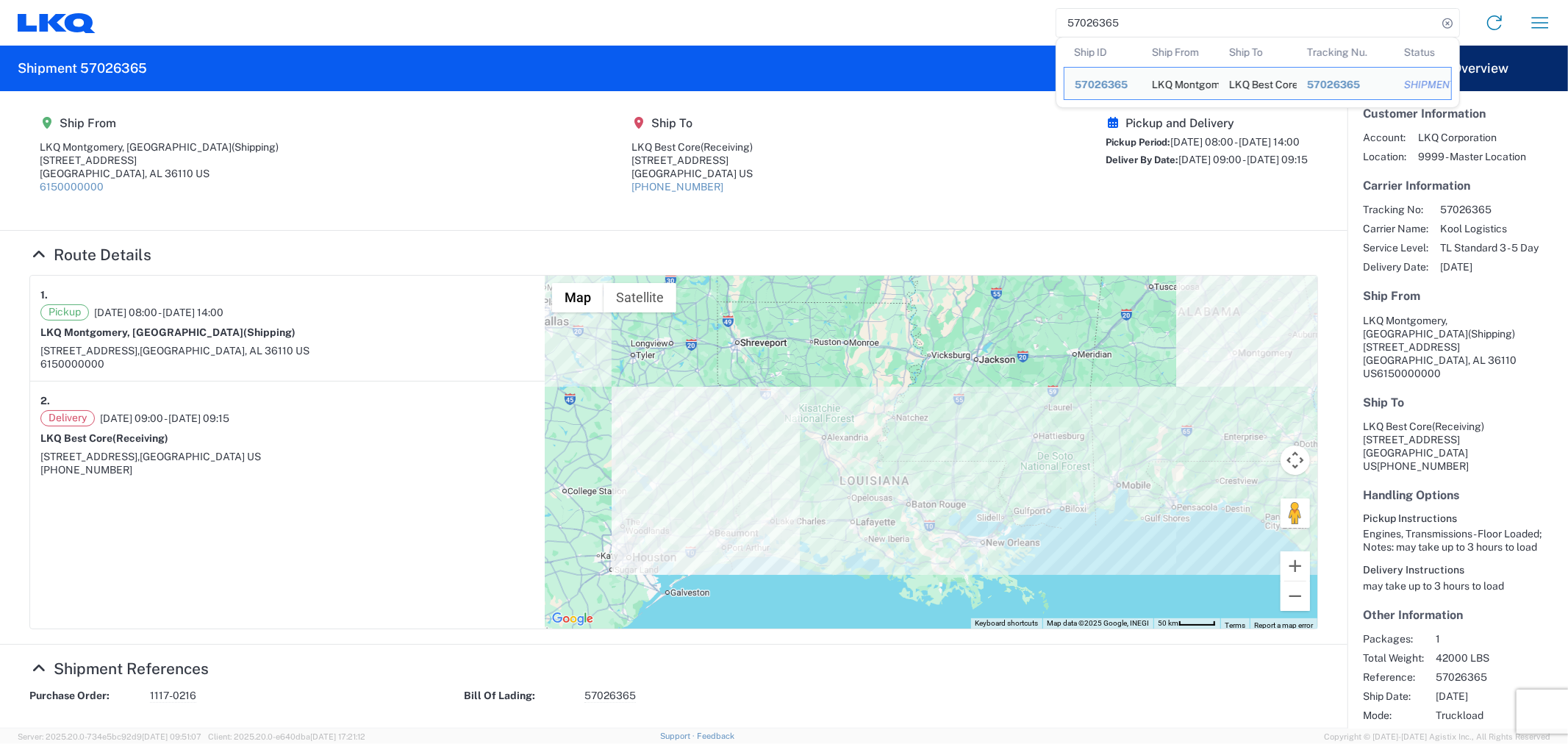
drag, startPoint x: 1151, startPoint y: 26, endPoint x: 1001, endPoint y: 26, distance: 150.0
click at [1002, 26] on div "57026365 Ship ID Ship From Ship To Tracking Nu. Status Ship ID 57026365 Ship Fr…" at bounding box center [829, 22] width 1467 height 36
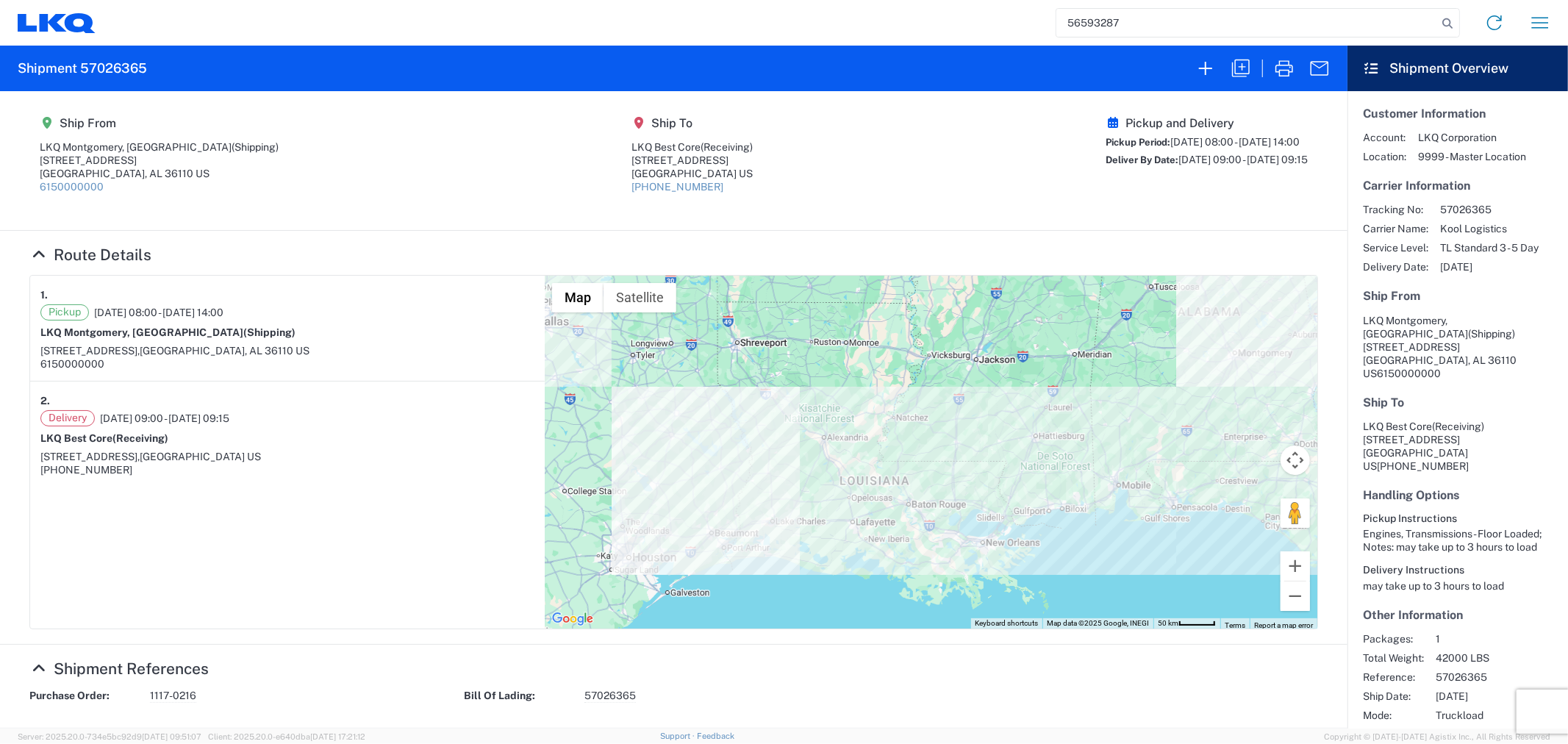
type input "56593287"
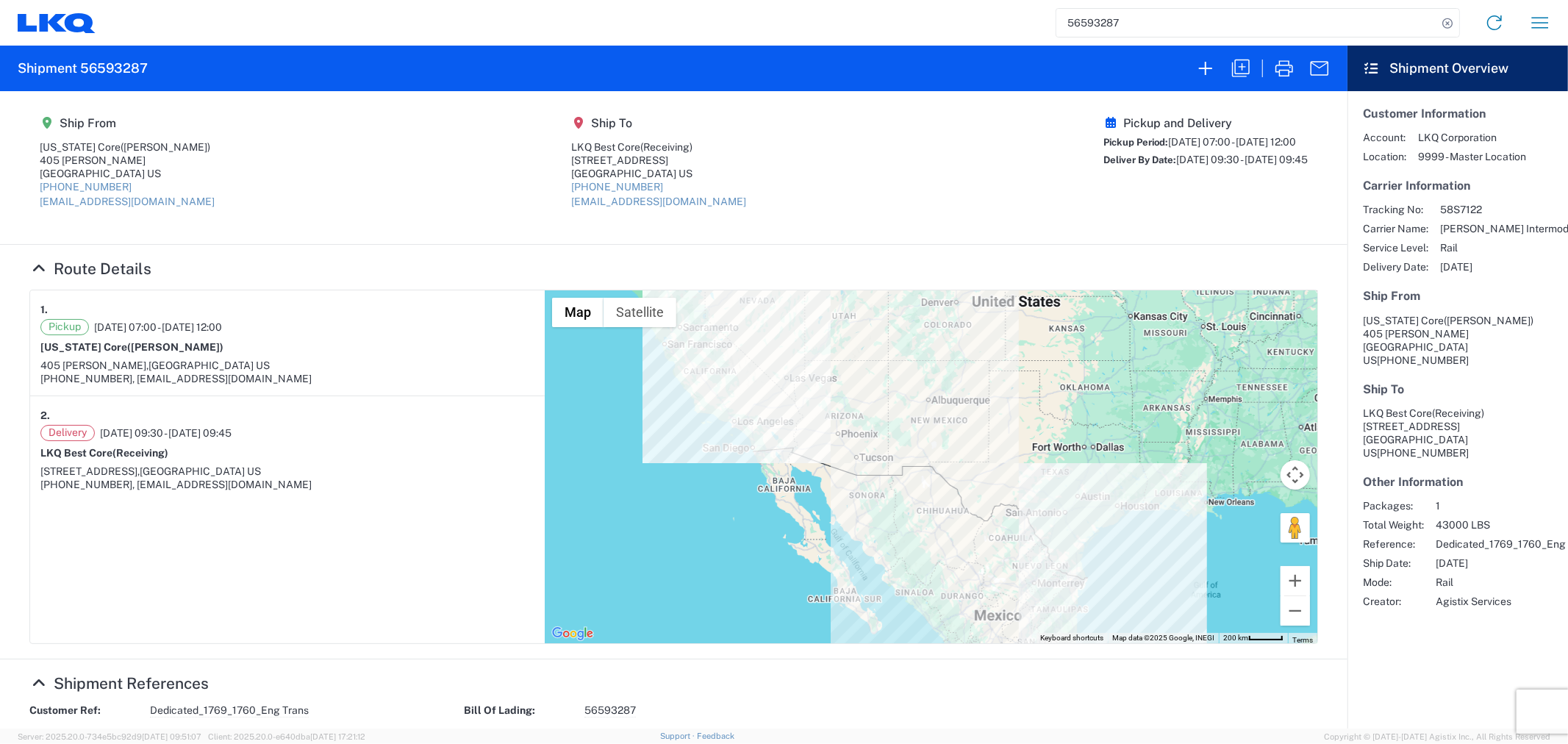
drag, startPoint x: 1120, startPoint y: 22, endPoint x: 1052, endPoint y: 22, distance: 68.0
click at [1052, 22] on div "56593287 Home Shipment request Shipment tracking" at bounding box center [829, 22] width 1467 height 36
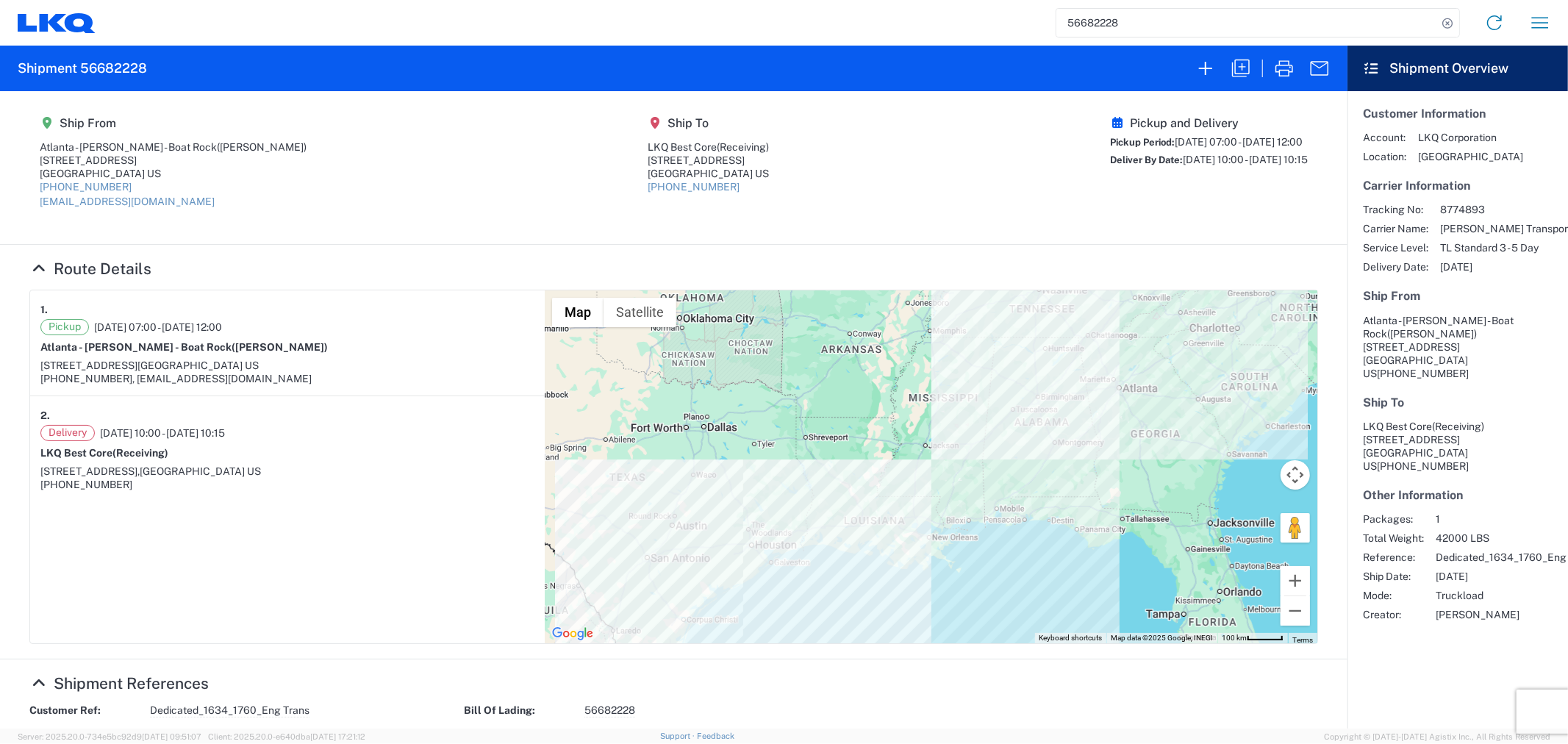
drag, startPoint x: 1167, startPoint y: 28, endPoint x: 996, endPoint y: 41, distance: 171.5
click at [996, 41] on agx-form-navbar "56682228 Home Shipment request Shipment tracking" at bounding box center [784, 22] width 1568 height 46
type input "56682217"
drag, startPoint x: 1140, startPoint y: 24, endPoint x: 1030, endPoint y: 33, distance: 110.4
click at [1030, 33] on div "56682217 Home Shipment request Shipment tracking" at bounding box center [829, 22] width 1467 height 36
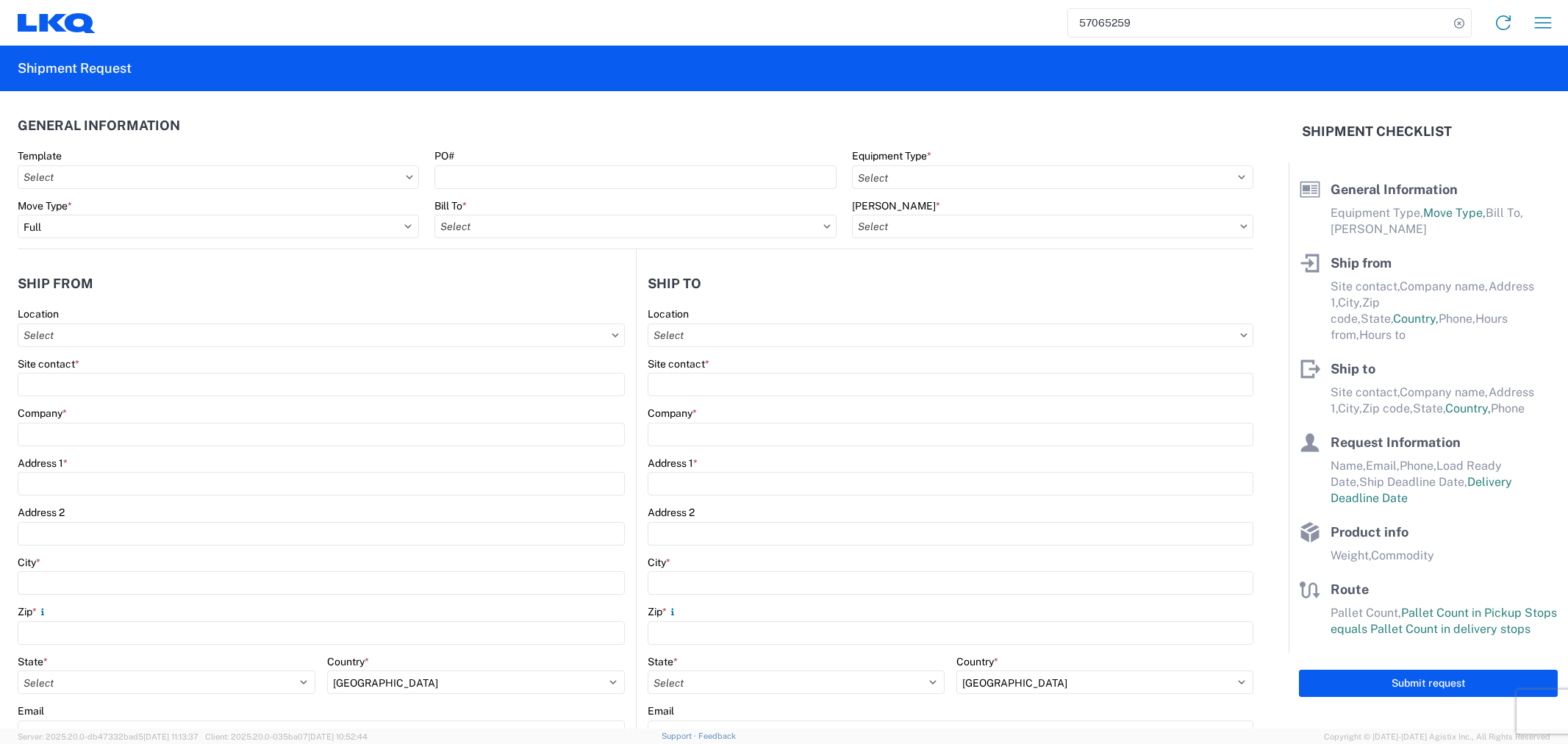
select select "FULL"
select select "US"
select select "LBS"
select select "IN"
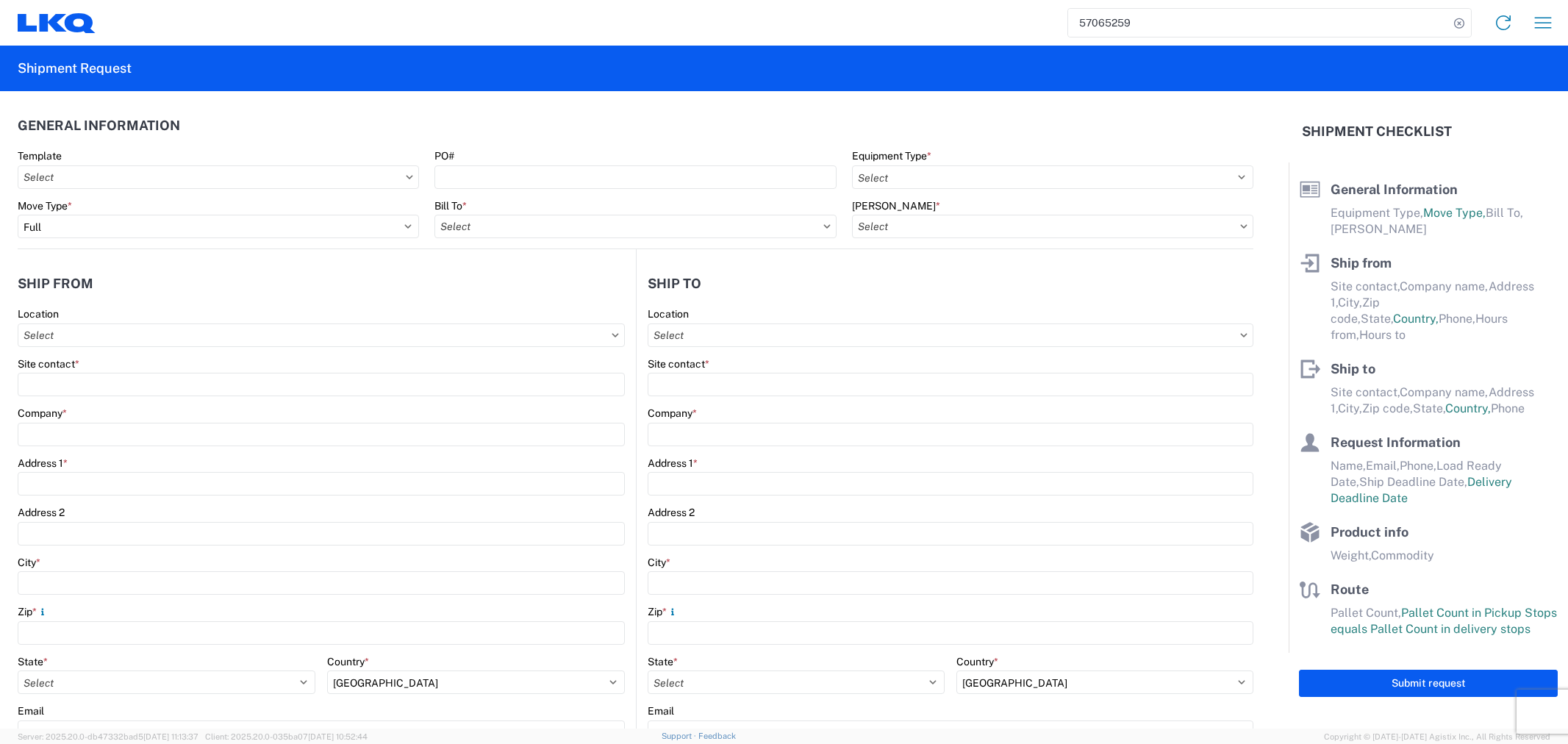
click at [1142, 22] on input "57065259" at bounding box center [1258, 22] width 381 height 28
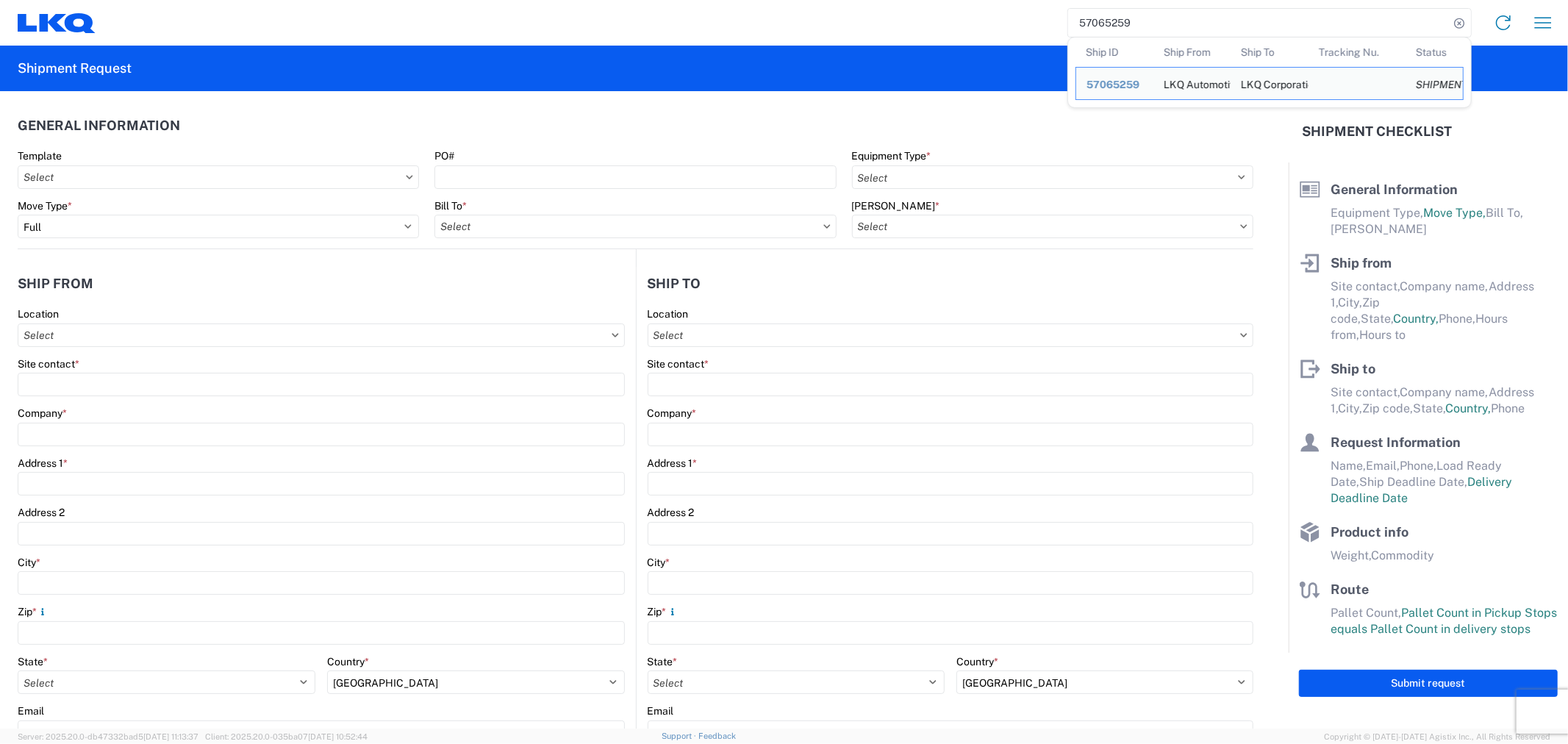
drag, startPoint x: 1064, startPoint y: 16, endPoint x: 1018, endPoint y: 11, distance: 46.3
click at [1019, 11] on div "57065259 Ship ID Ship From Ship To Tracking Nu. Status Ship ID 57065259 Ship Fr…" at bounding box center [829, 22] width 1467 height 36
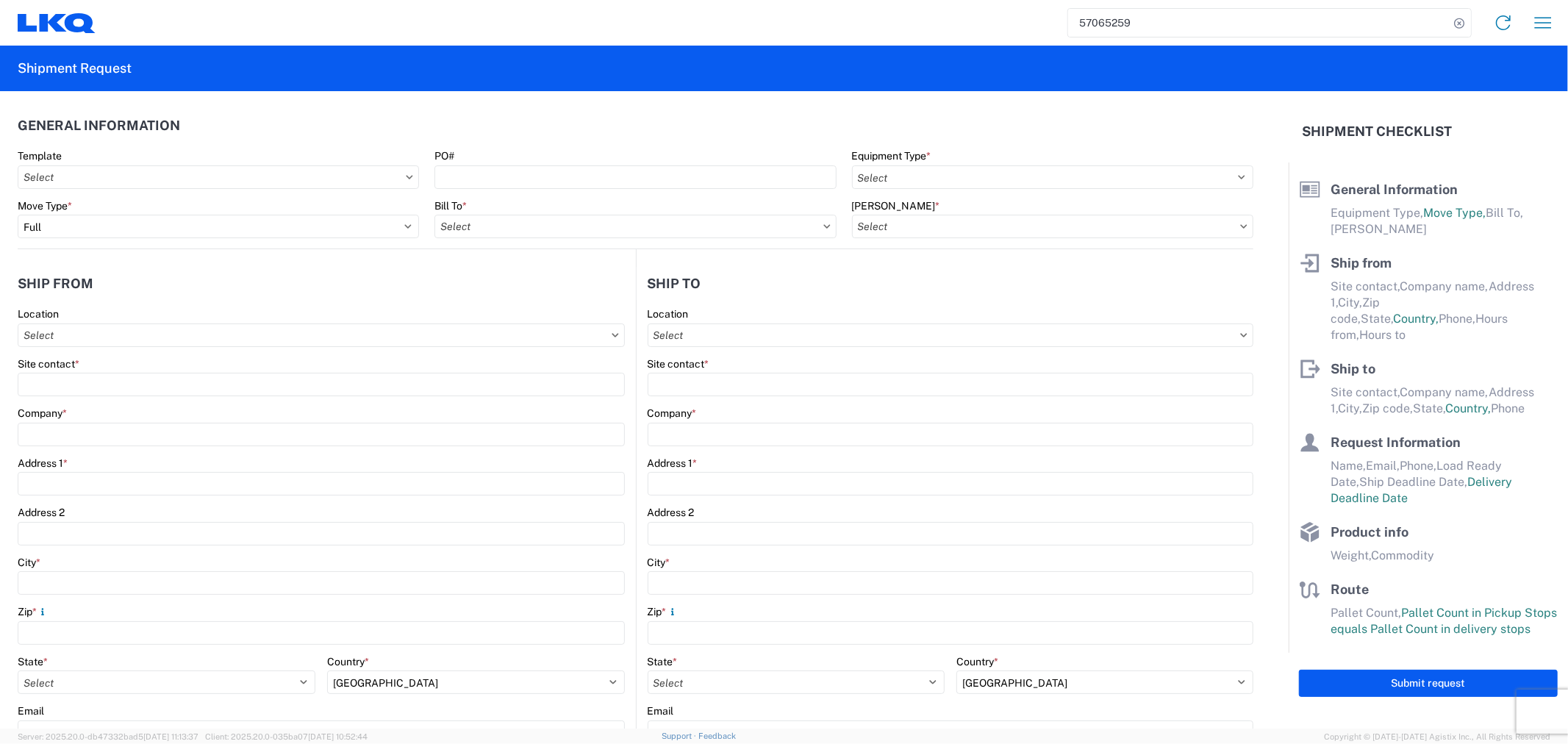
paste input "57023371"
type input "57023371"
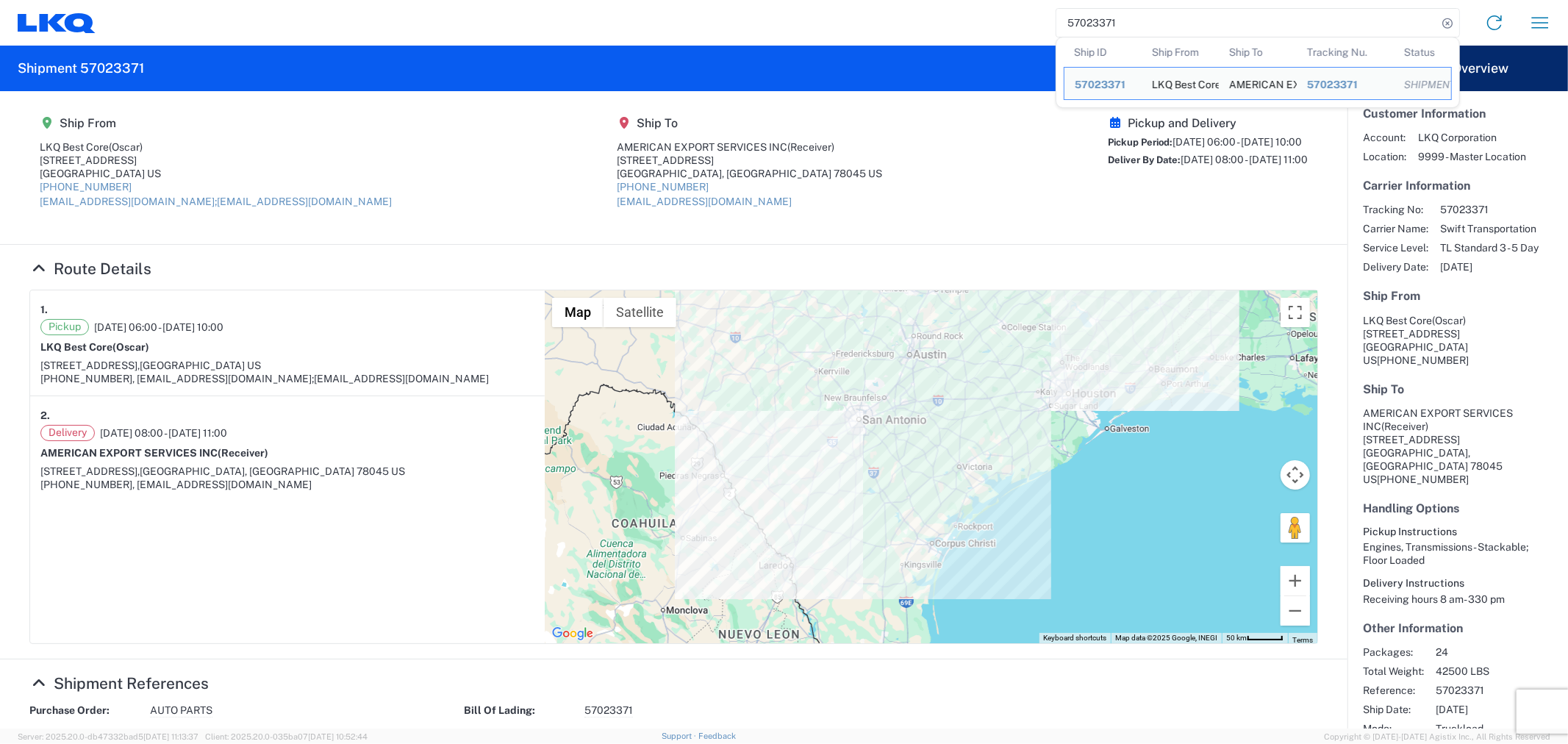
click at [921, 130] on agx-shipment-main-routing-info "Ship From LKQ Best Core (Oscar) [STREET_ADDRESS] US [PHONE_NUMBER] [EMAIL_ADDRE…" at bounding box center [673, 168] width 1289 height 124
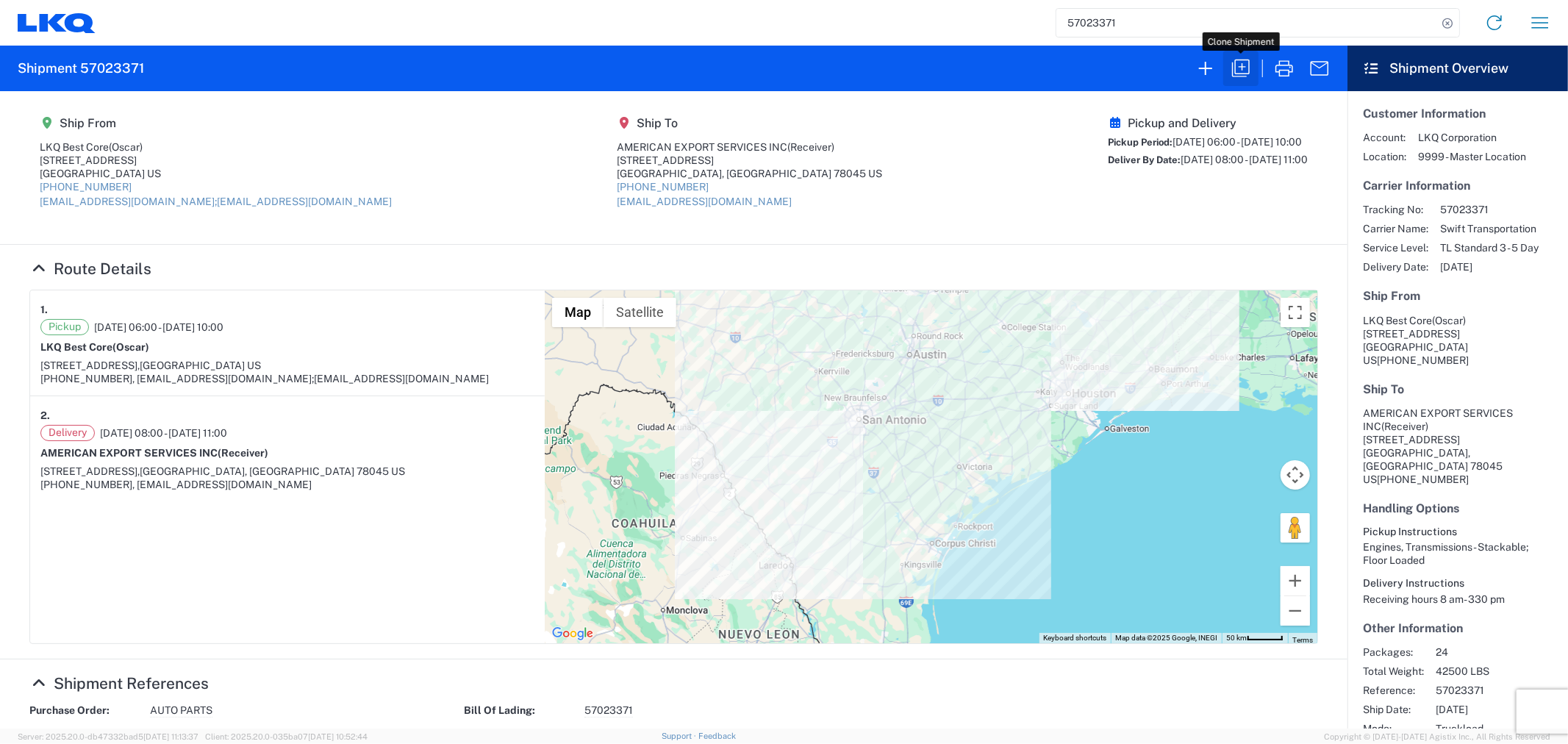
click at [1237, 69] on icon "button" at bounding box center [1240, 67] width 23 height 23
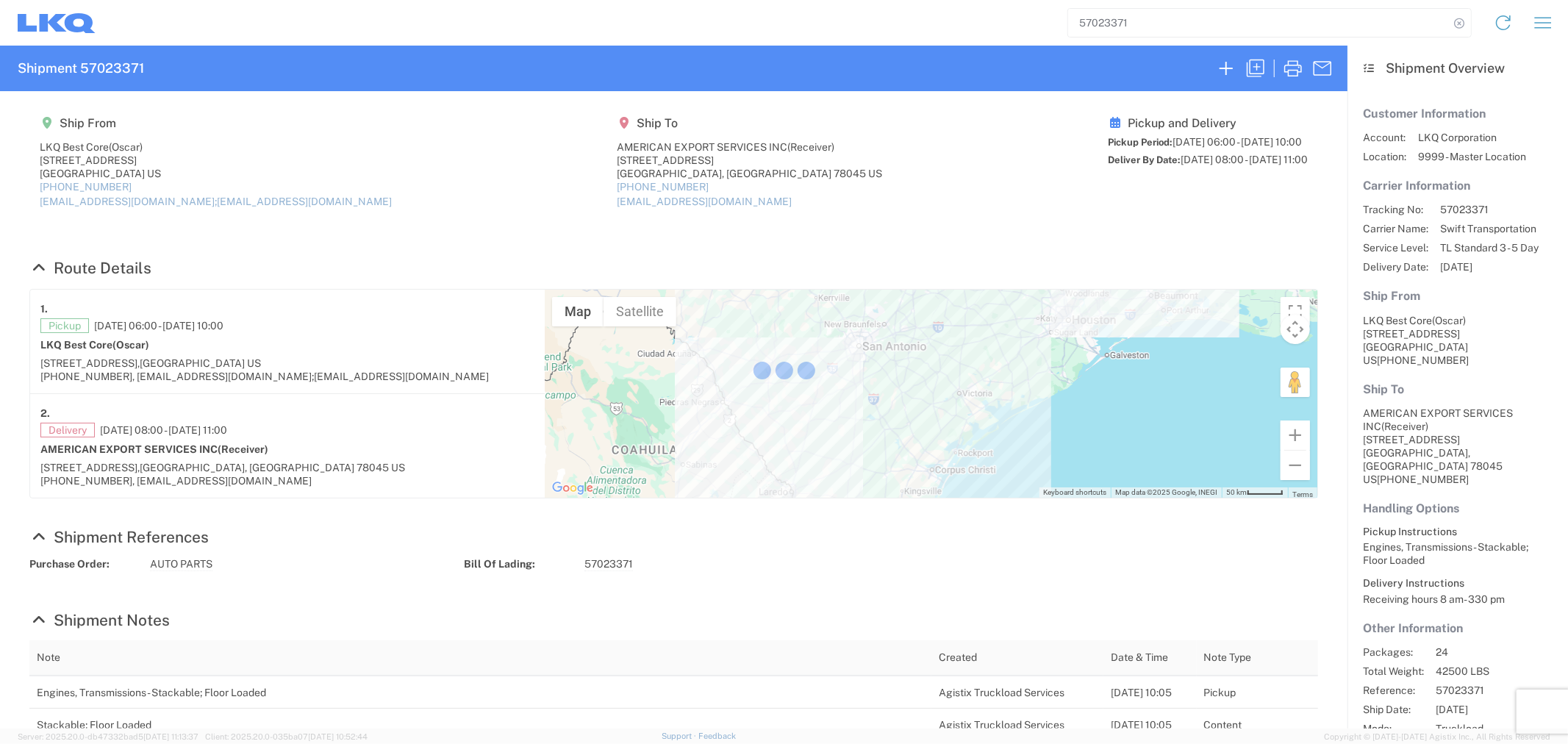
select select "STDV"
select select "FULL"
select select "US"
select select "LBS"
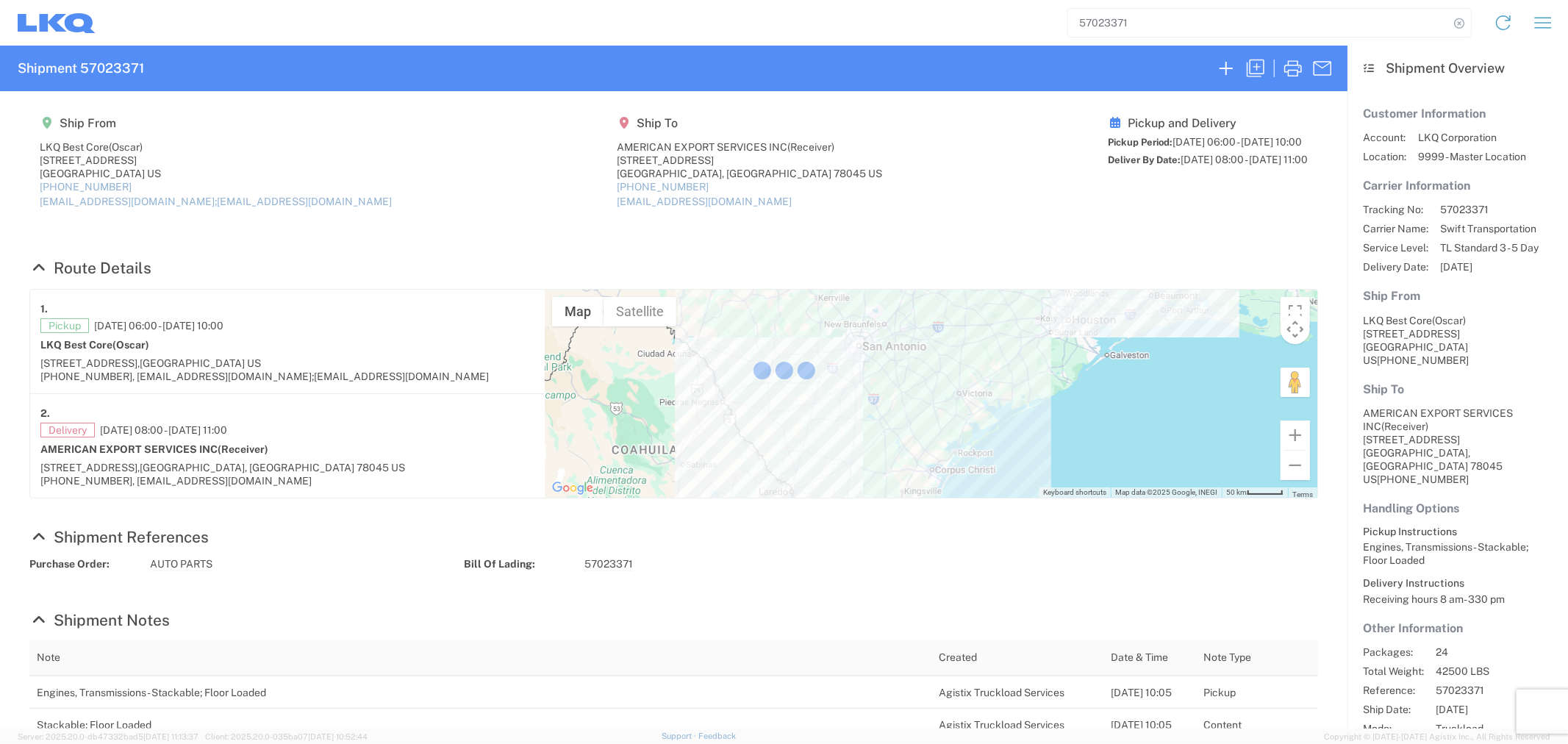
select select "IN"
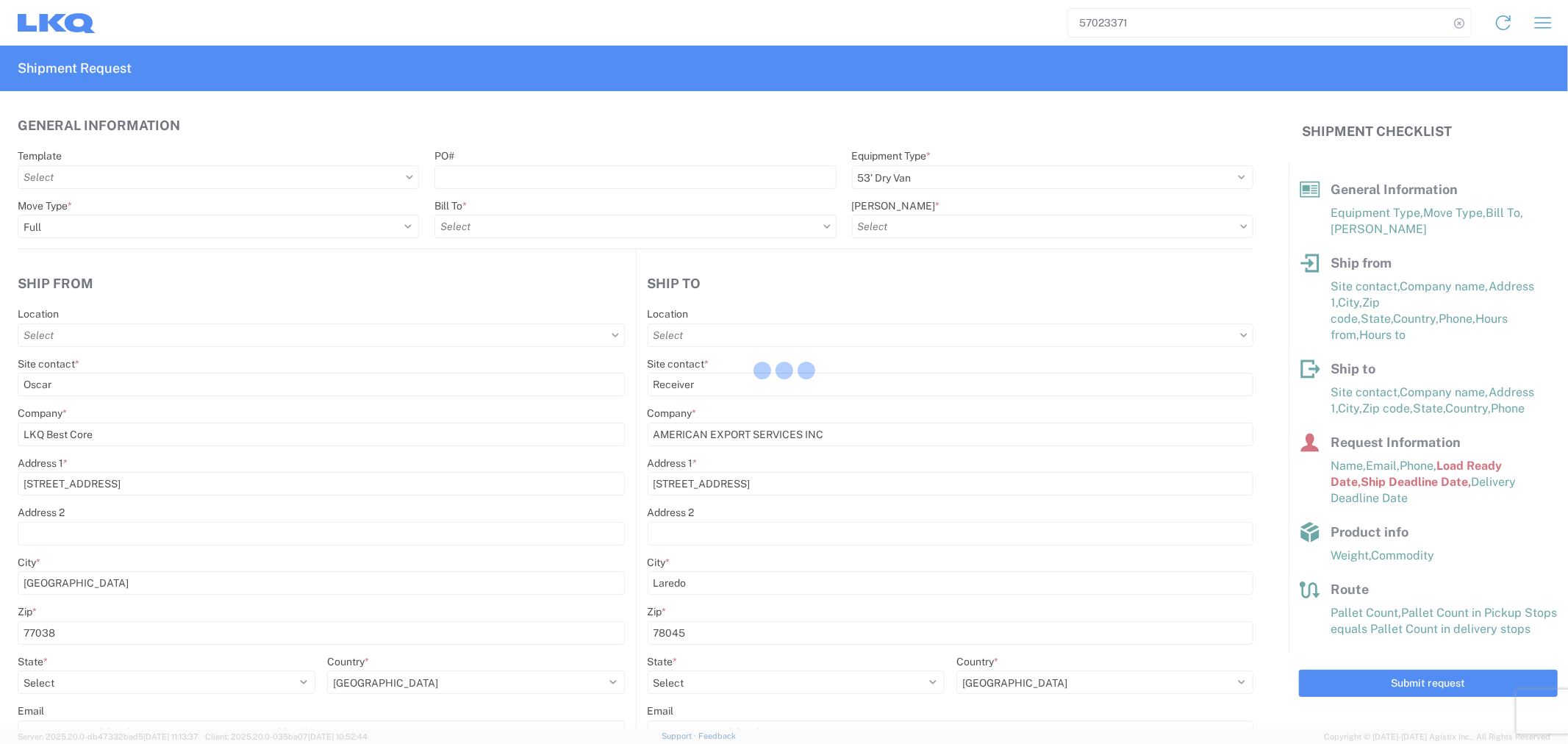
type input "1760 - LKQ Best Core"
type input "1760-6300-66000-0000 - 1760 Freight Out"
type input "1760 - LKQ Best Core"
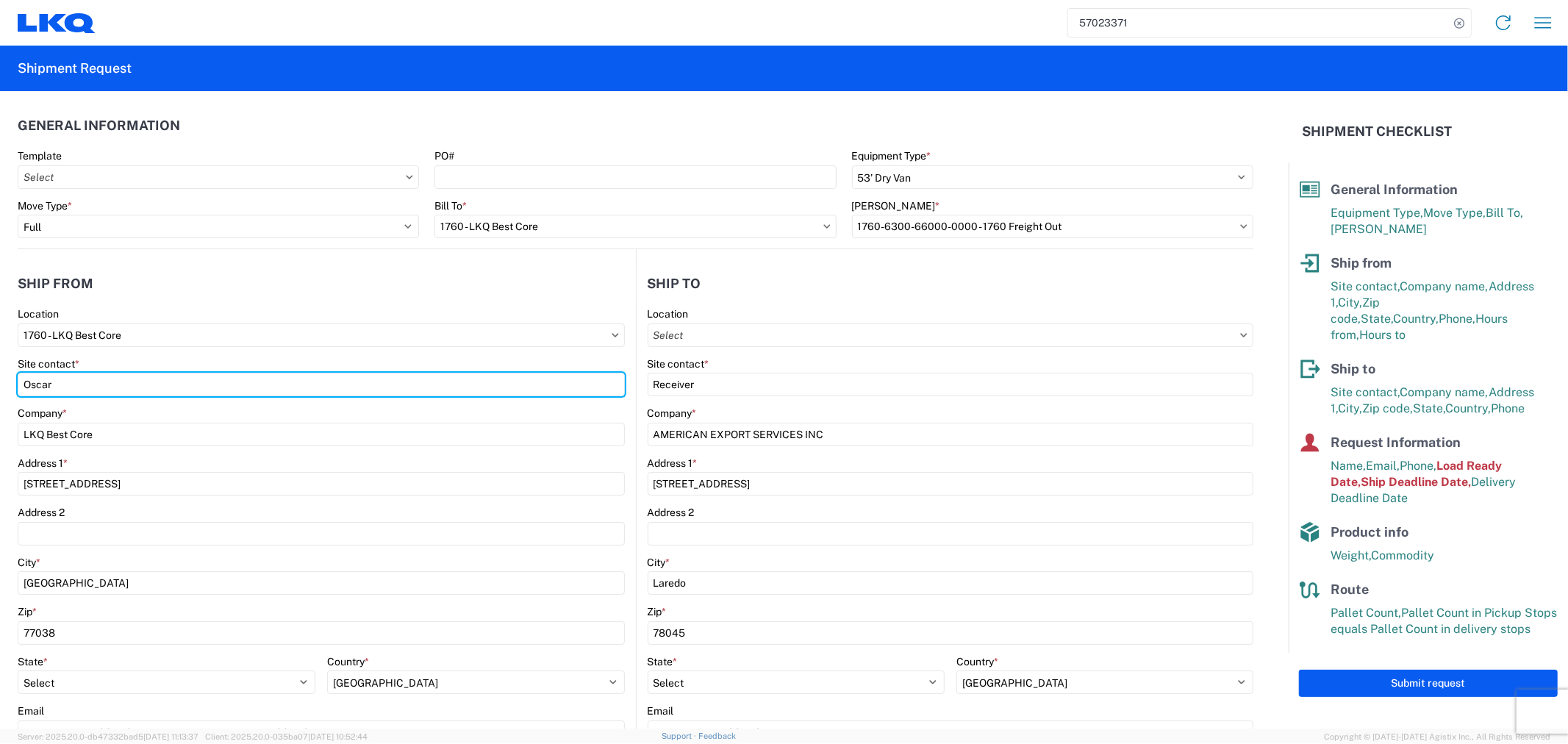
drag, startPoint x: 123, startPoint y: 388, endPoint x: -16, endPoint y: 390, distance: 139.0
click at [0, 390] on html "57023371 Home Shipment request Shipment tracking Shipment Request General Infor…" at bounding box center [784, 372] width 1568 height 744
type input "[PERSON_NAME]"
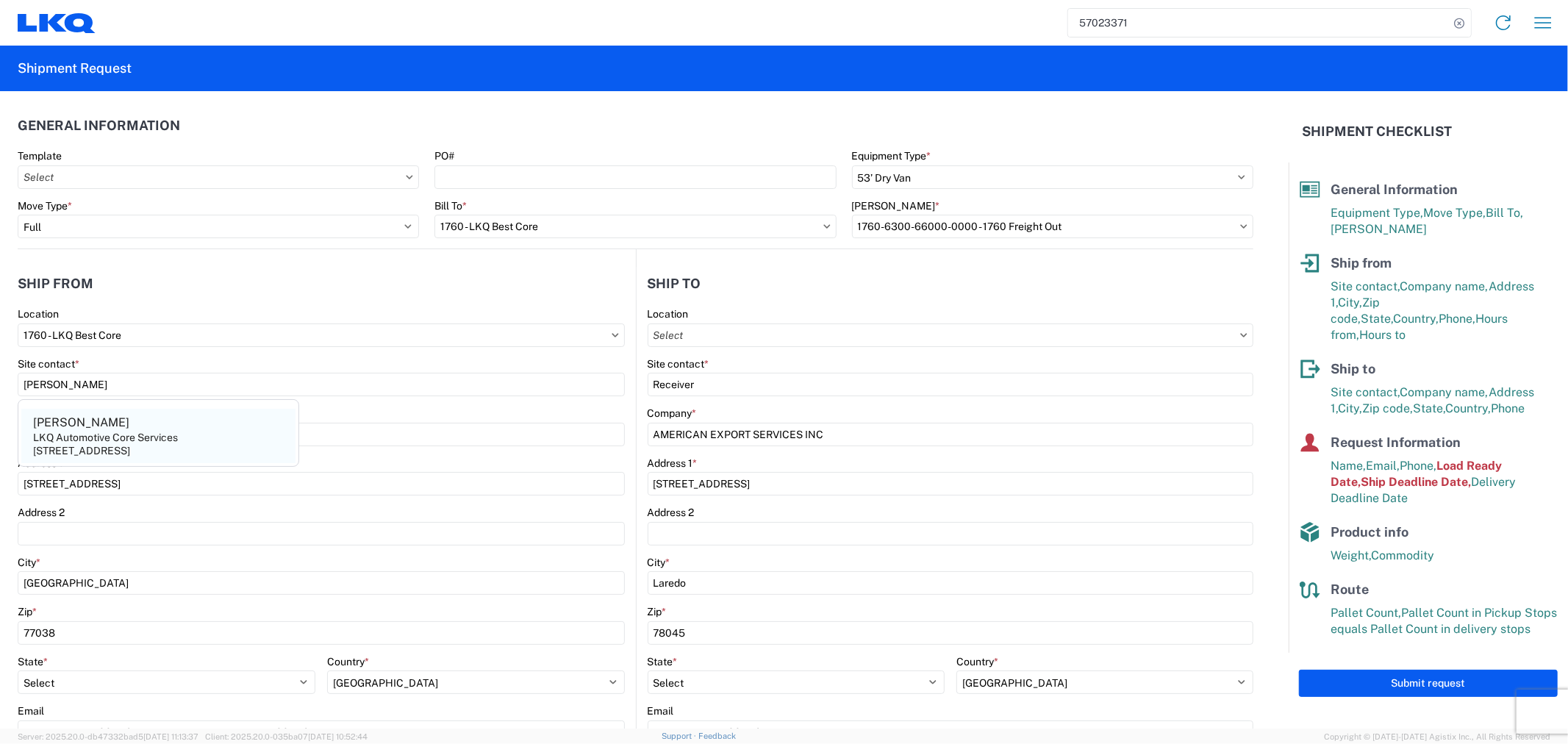
click at [212, 434] on agx-address-suggestion-item "[PERSON_NAME] LKQ Automotive Core Services [STREET_ADDRESS]" at bounding box center [158, 436] width 274 height 54
type input "LKQ Automotive Core Services"
type input "[STREET_ADDRESS]"
select select "[GEOGRAPHIC_DATA]"
type input "[EMAIL_ADDRESS][DOMAIN_NAME]"
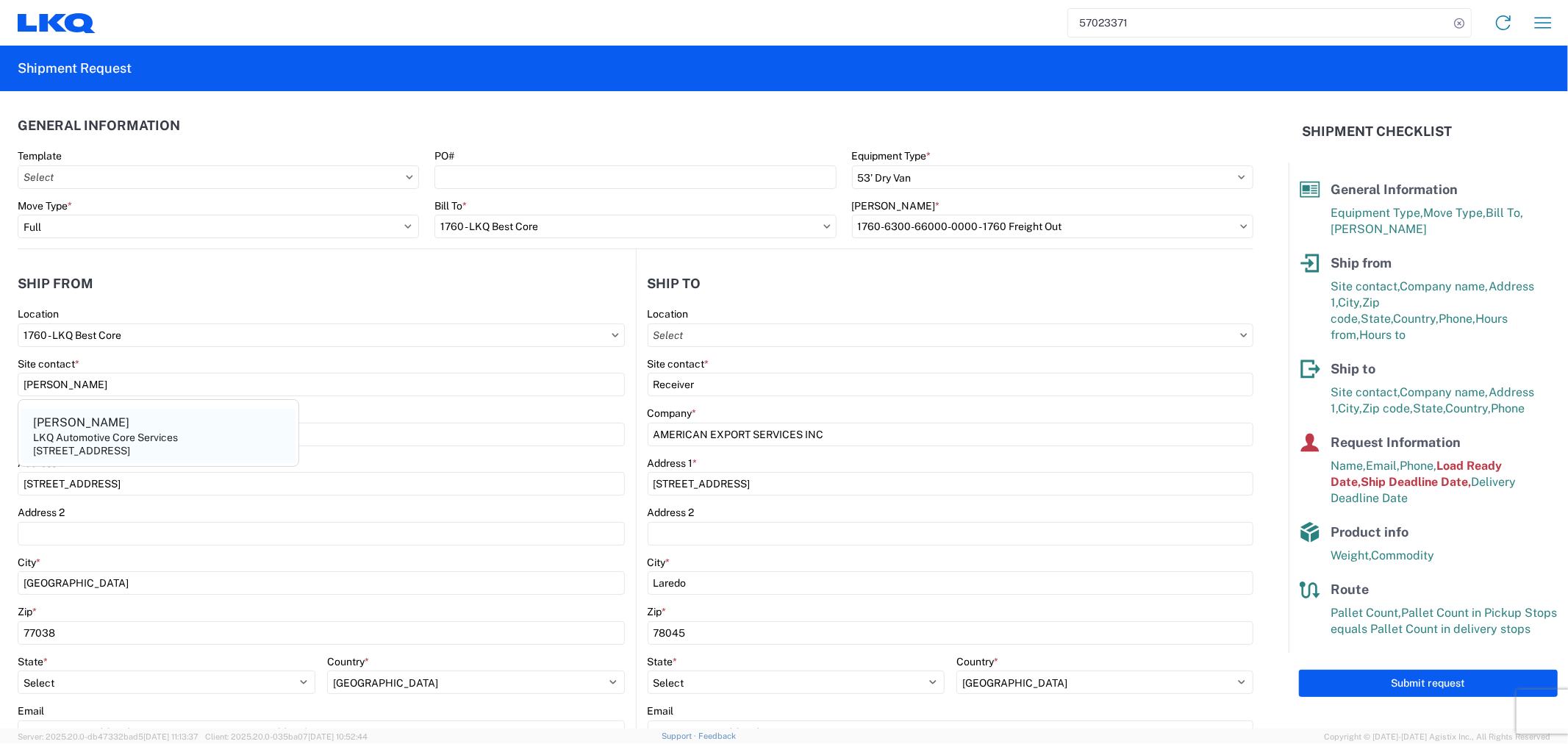
type input "2818861028"
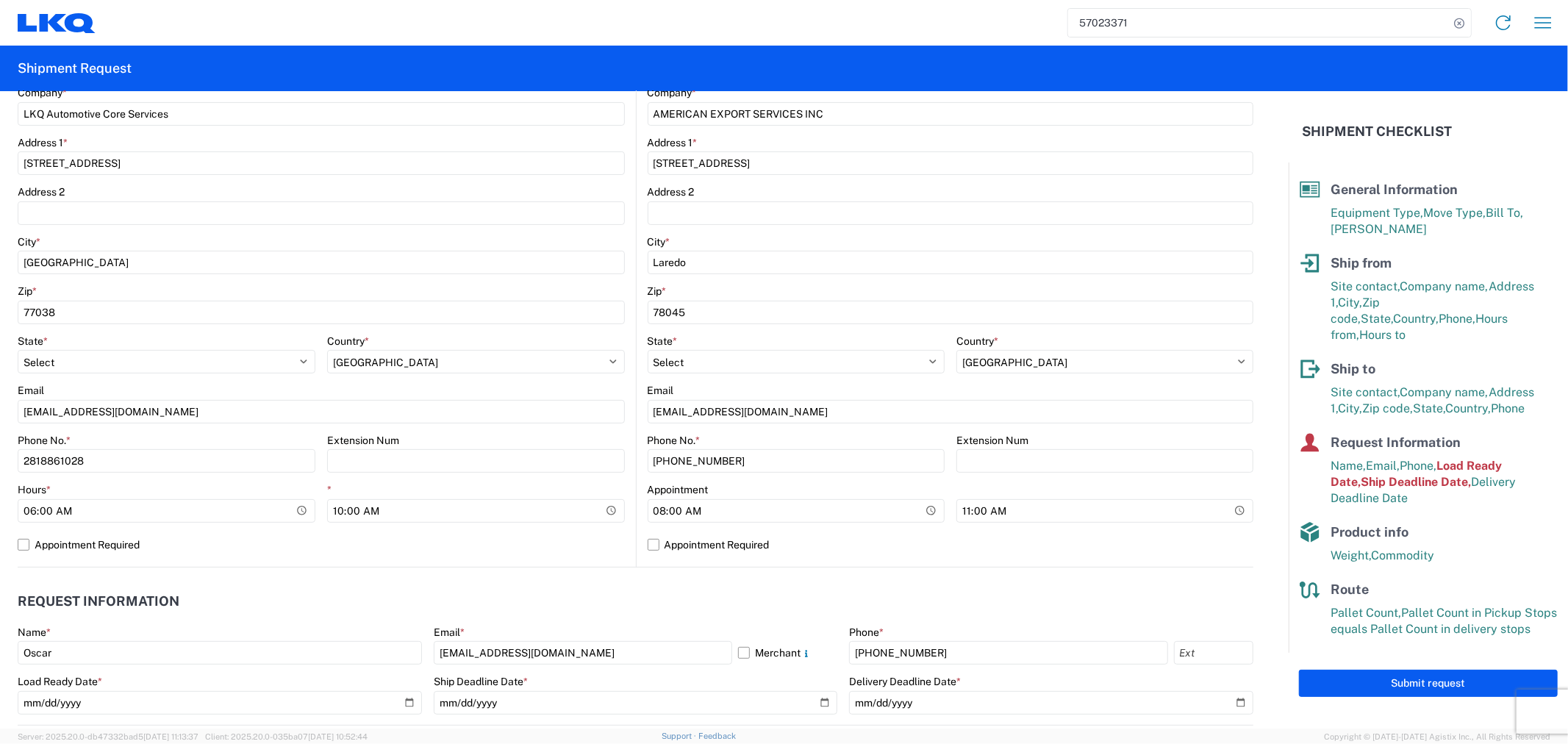
scroll to position [326, 0]
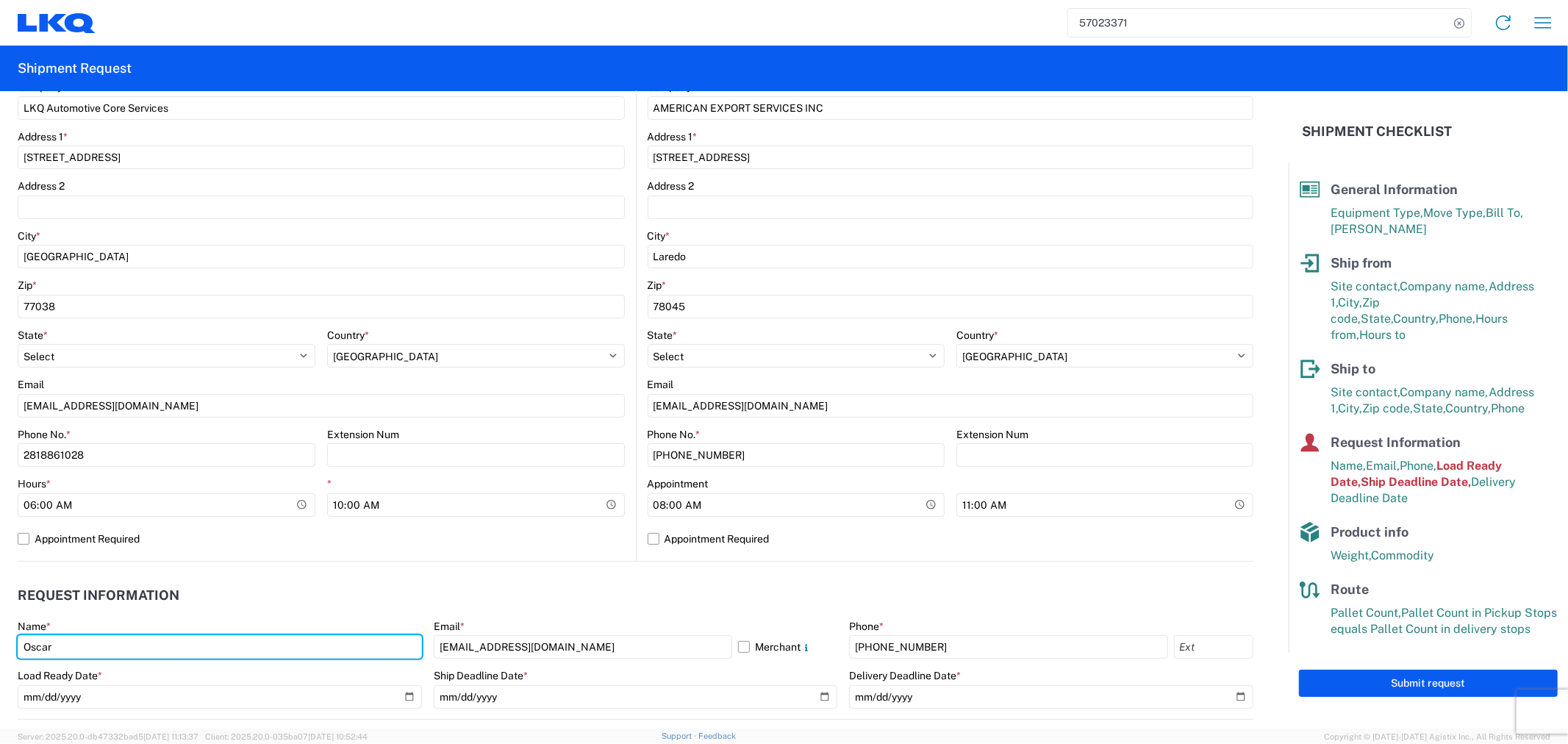
drag, startPoint x: 211, startPoint y: 654, endPoint x: 4, endPoint y: 651, distance: 207.0
click at [4, 651] on form "General Information Template PO# Equipment Type * Select 53’ Dry Van Flatbed Dr…" at bounding box center [644, 409] width 1289 height 637
type input "[PERSON_NAME]"
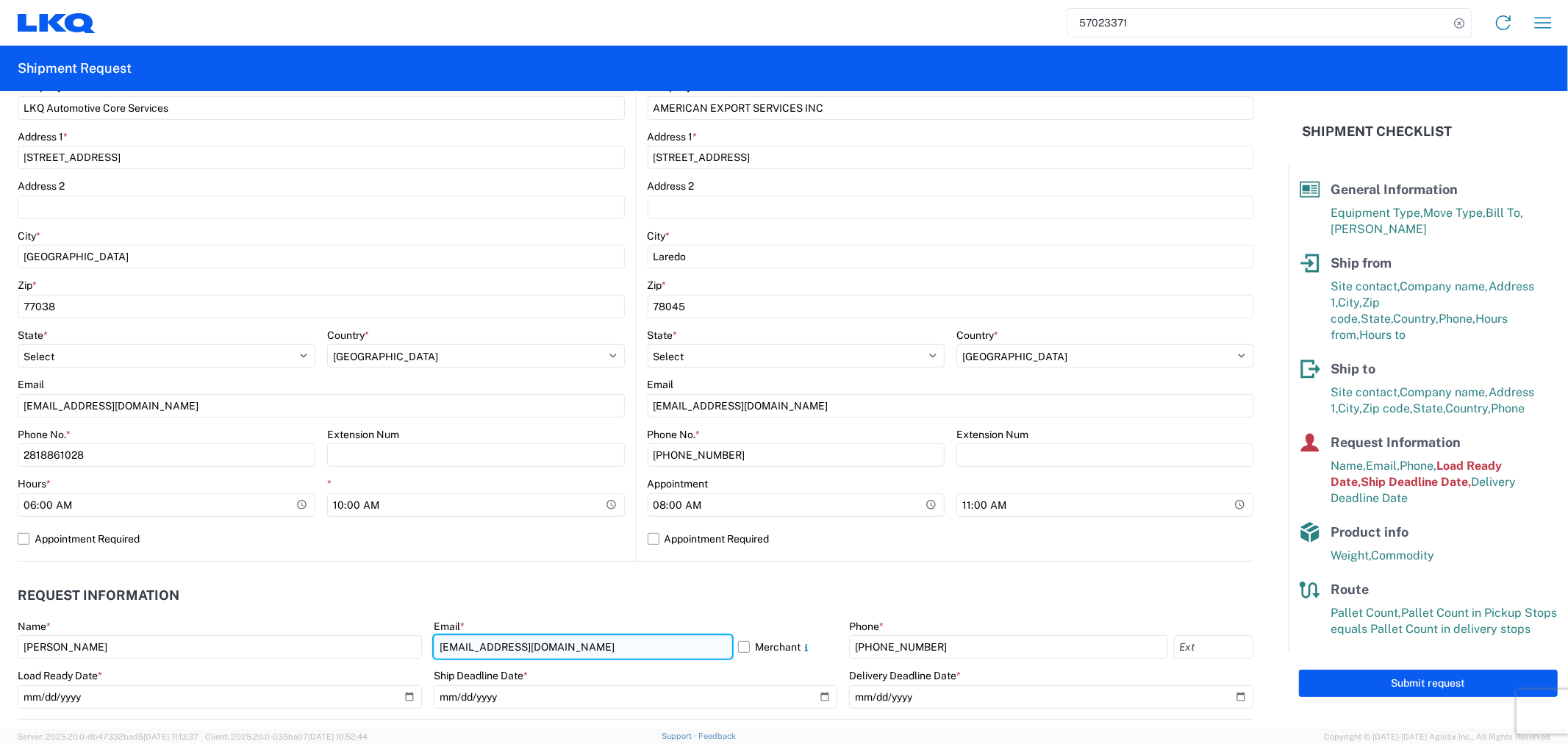
drag, startPoint x: 527, startPoint y: 651, endPoint x: 549, endPoint y: 654, distance: 22.2
click at [530, 652] on input "[EMAIL_ADDRESS][DOMAIN_NAME]" at bounding box center [583, 646] width 298 height 23
drag, startPoint x: 530, startPoint y: 643, endPoint x: 394, endPoint y: 629, distance: 136.7
click at [394, 629] on div "Name * [PERSON_NAME] Email * [EMAIL_ADDRESS][DOMAIN_NAME] Merchant Phone * [PHO…" at bounding box center [635, 669] width 1235 height 99
type input "m"
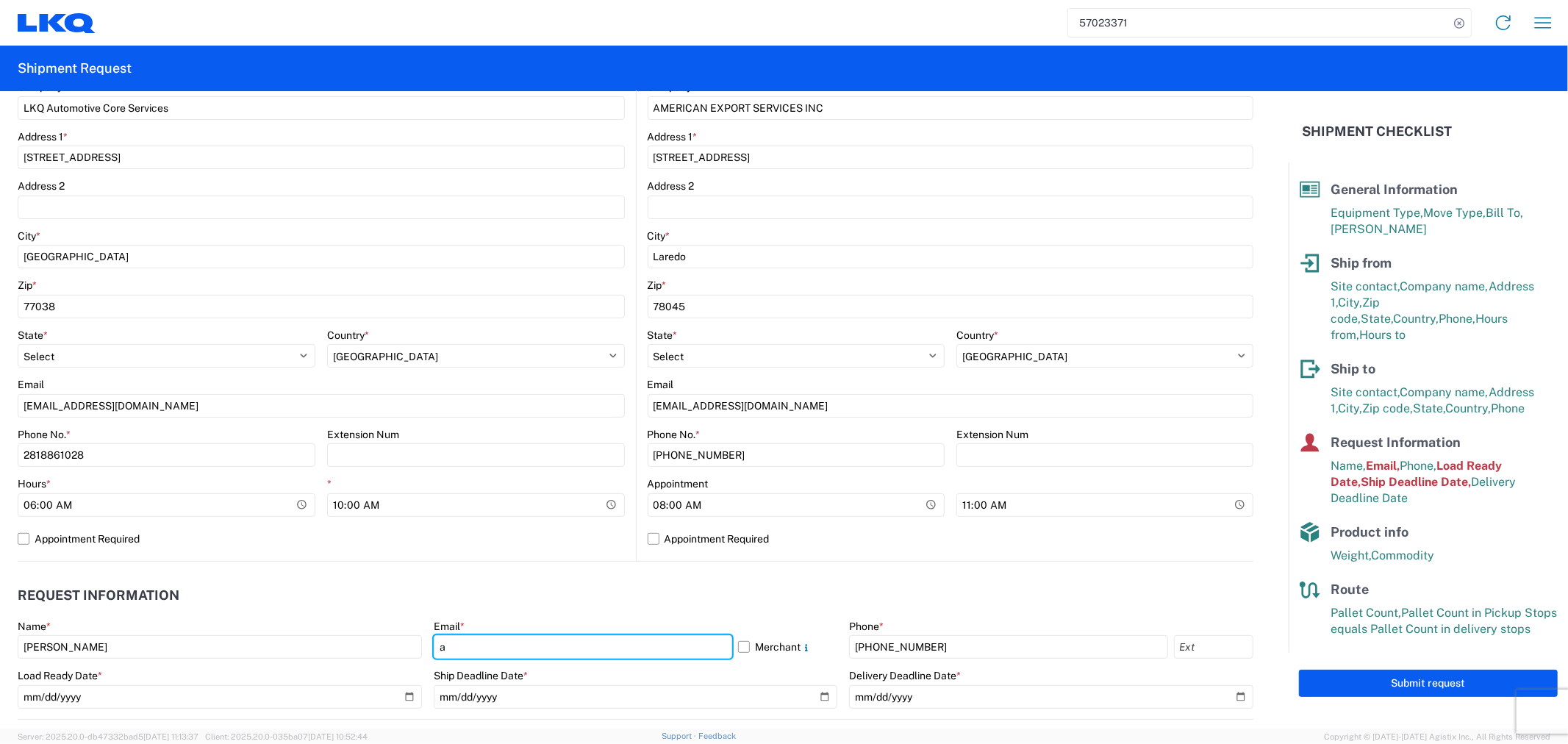
type input "[EMAIL_ADDRESS][DOMAIN_NAME]"
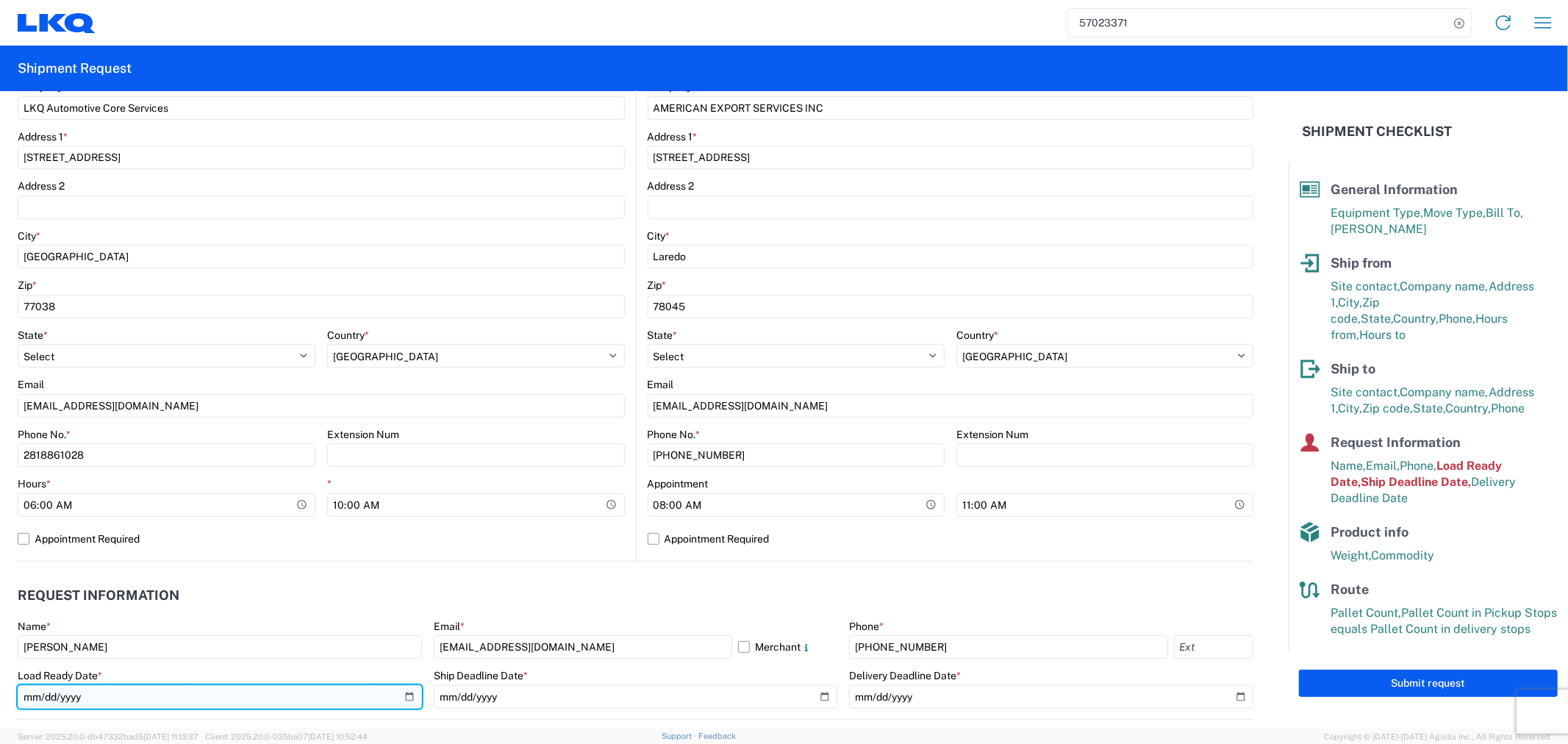
click at [405, 696] on input "[DATE]" at bounding box center [219, 696] width 404 height 23
type input "[DATE]"
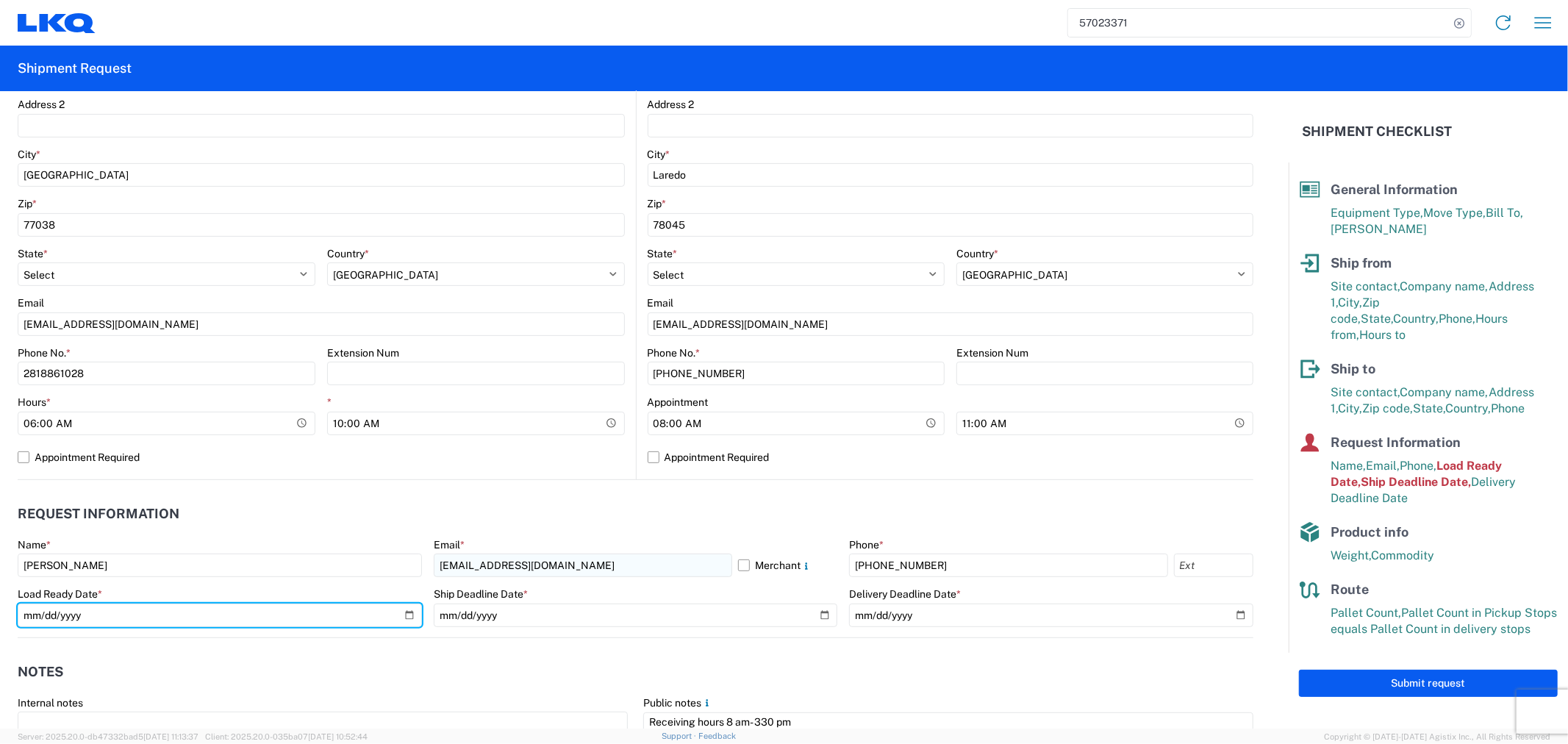
scroll to position [489, 0]
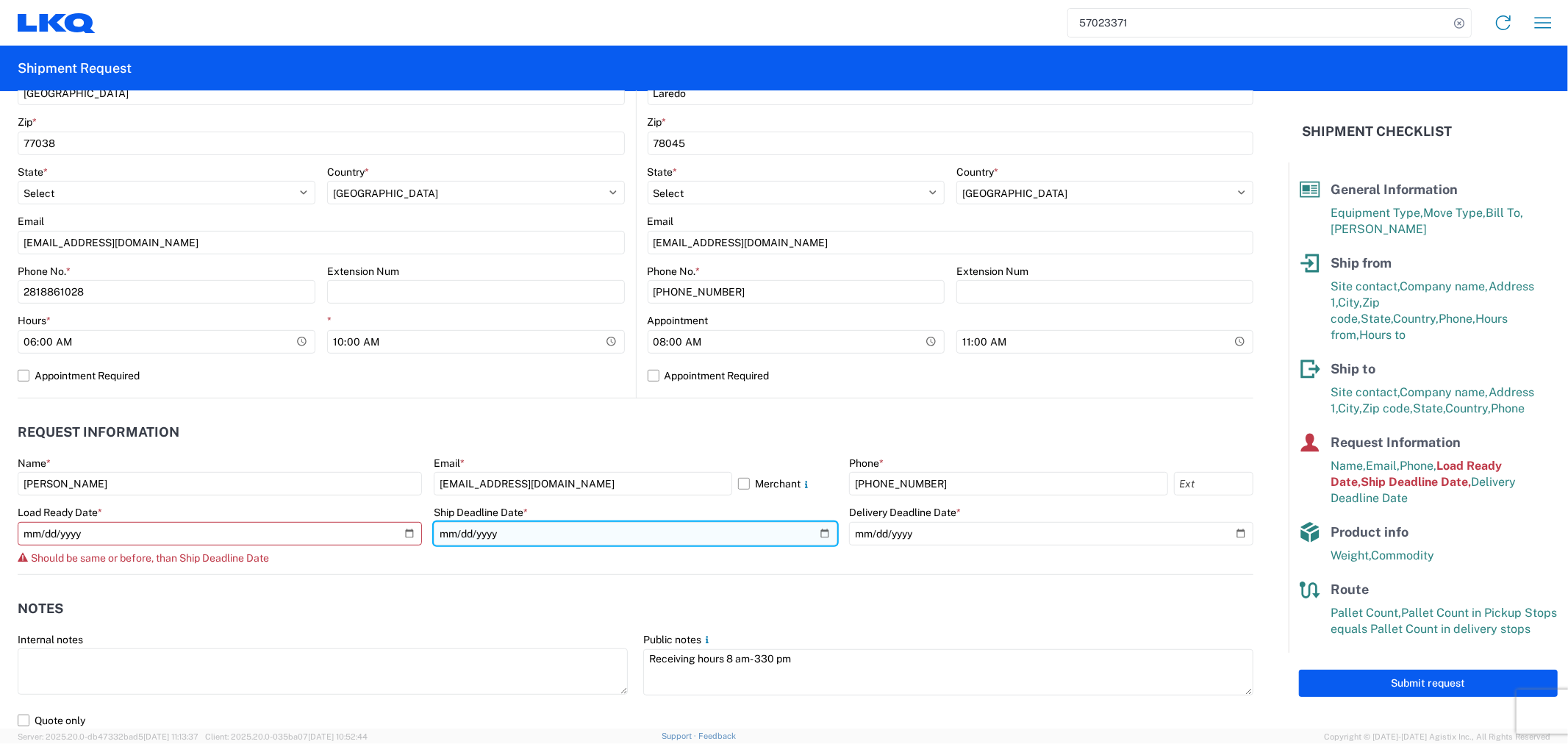
click at [818, 532] on input "[DATE]" at bounding box center [635, 533] width 404 height 23
type input "[DATE]"
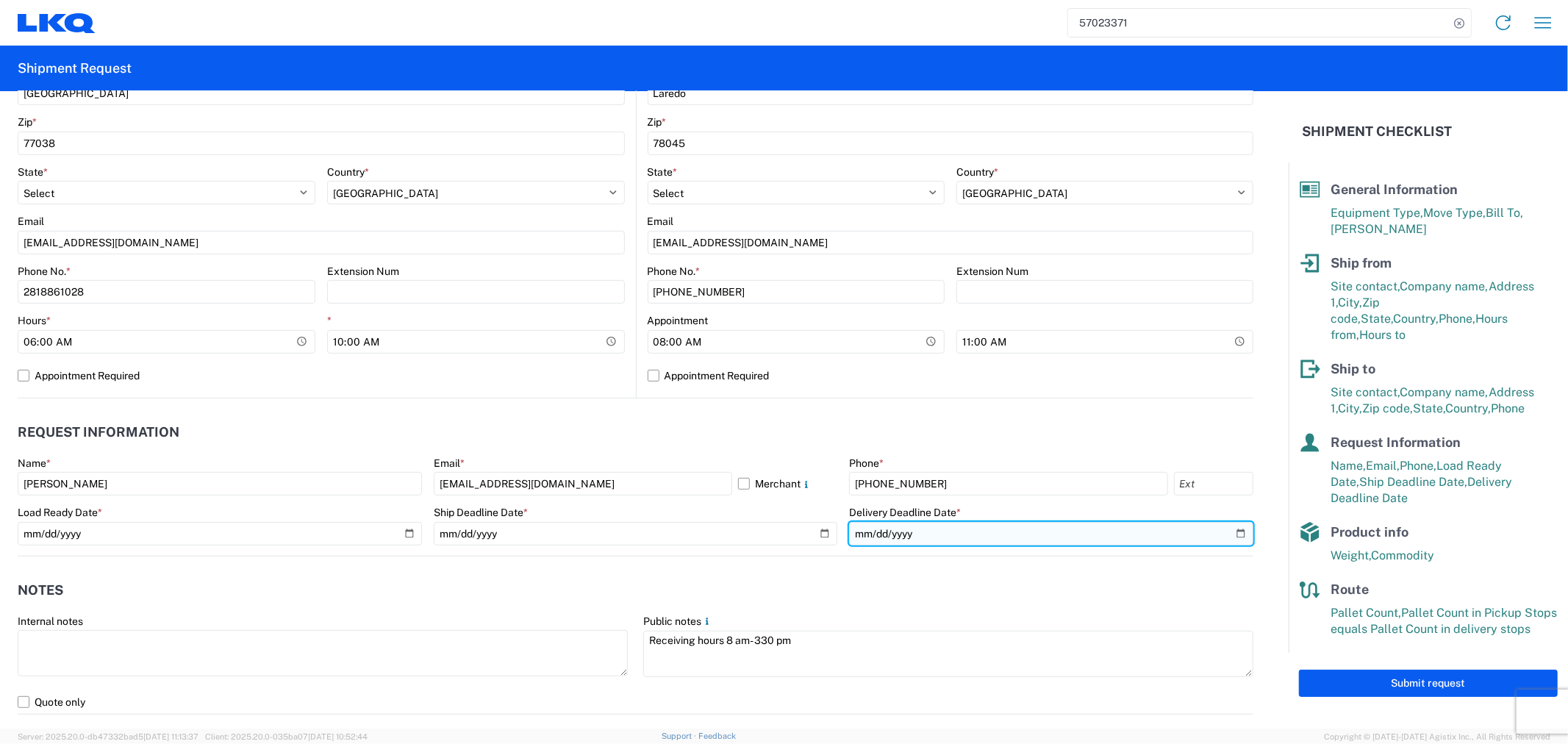
click at [1224, 533] on input "[DATE]" at bounding box center [1051, 533] width 404 height 23
type input "[DATE]"
click at [650, 566] on agx-notes "Notes Internal notes Public notes Receiving hours 8 am- 330 pm Quote only" at bounding box center [635, 635] width 1235 height 158
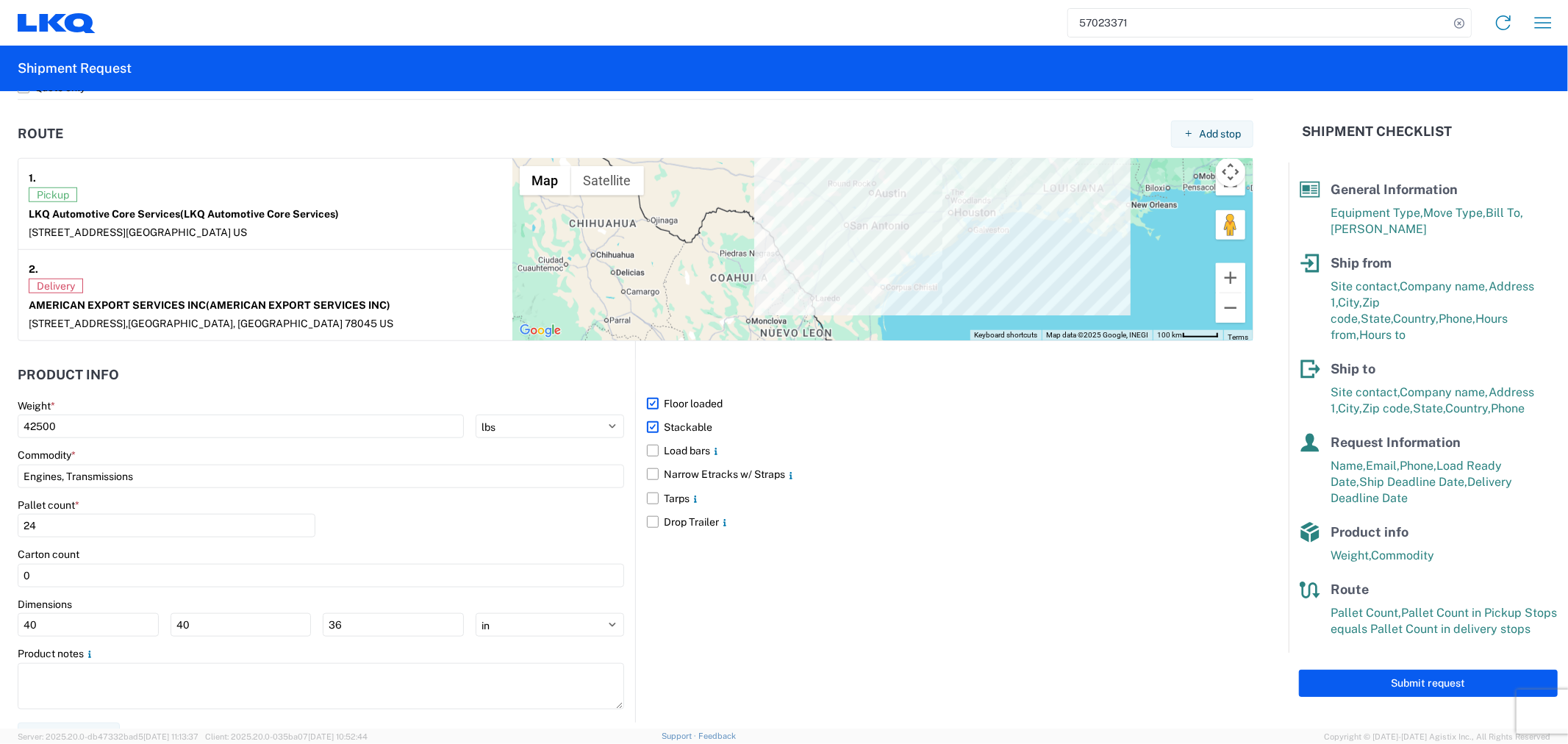
scroll to position [1125, 0]
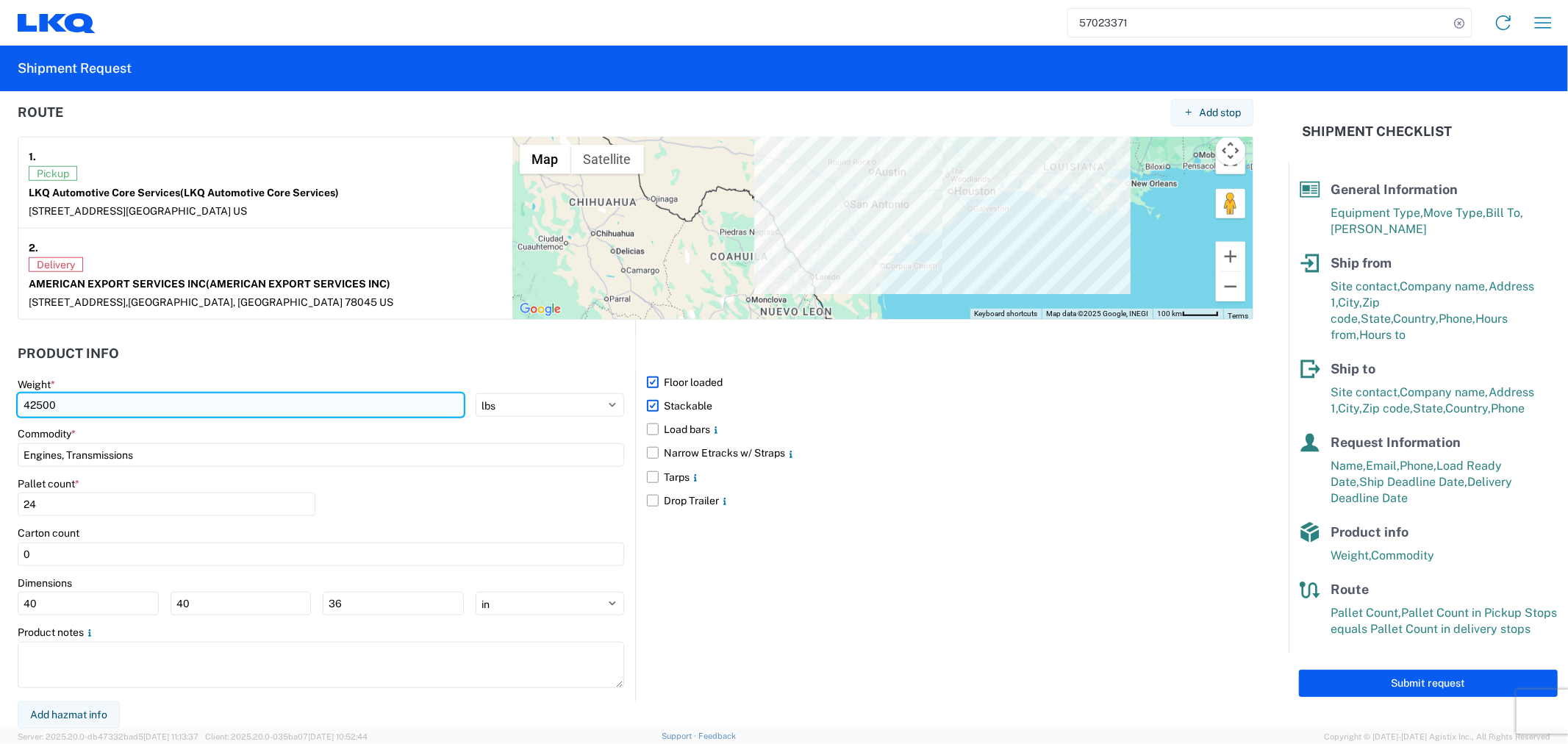
click at [189, 404] on input "42500" at bounding box center [241, 405] width 446 height 23
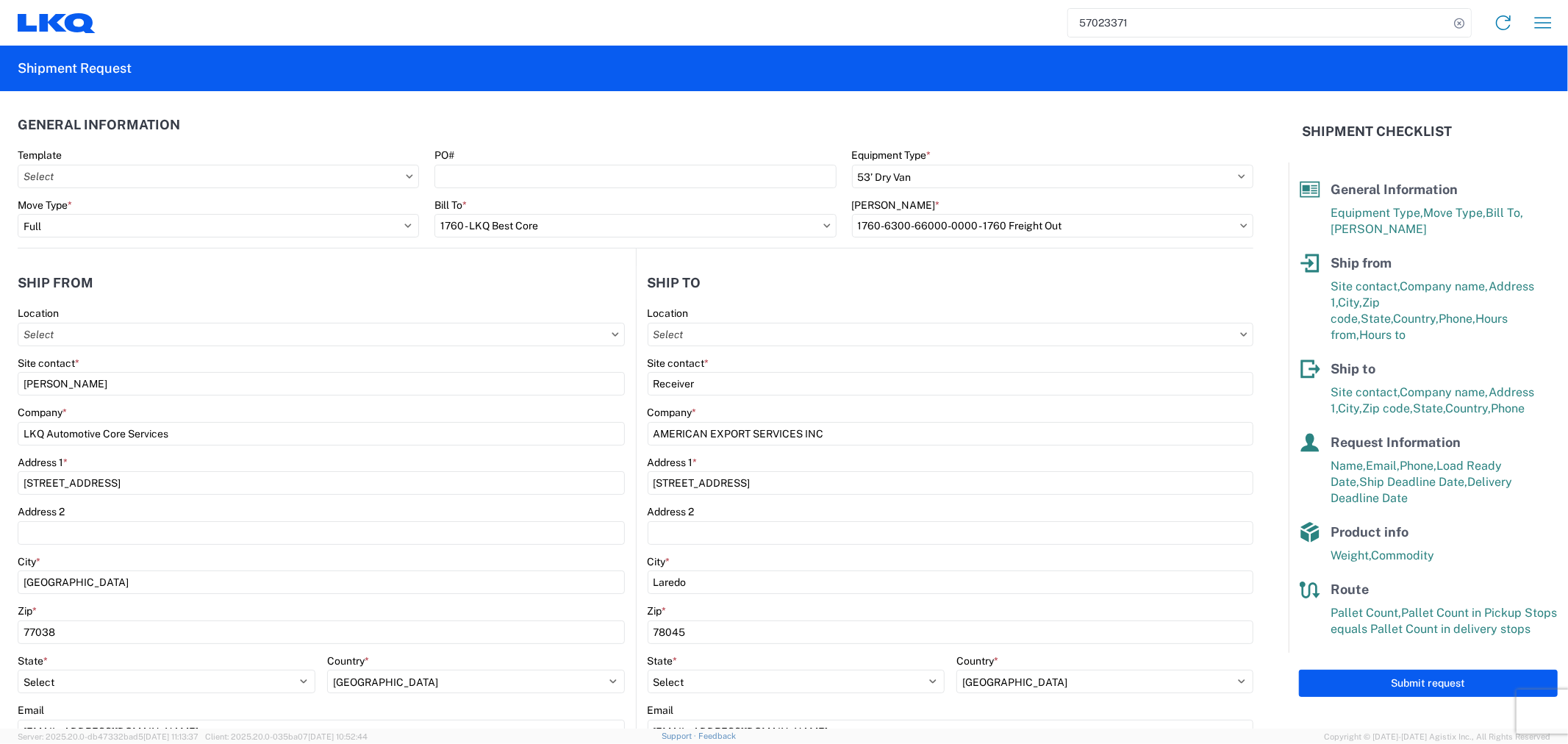
scroll to position [0, 0]
click at [475, 168] on input "PO#" at bounding box center [635, 176] width 401 height 23
click at [475, 175] on input "ENG-10/132025" at bounding box center [635, 176] width 401 height 23
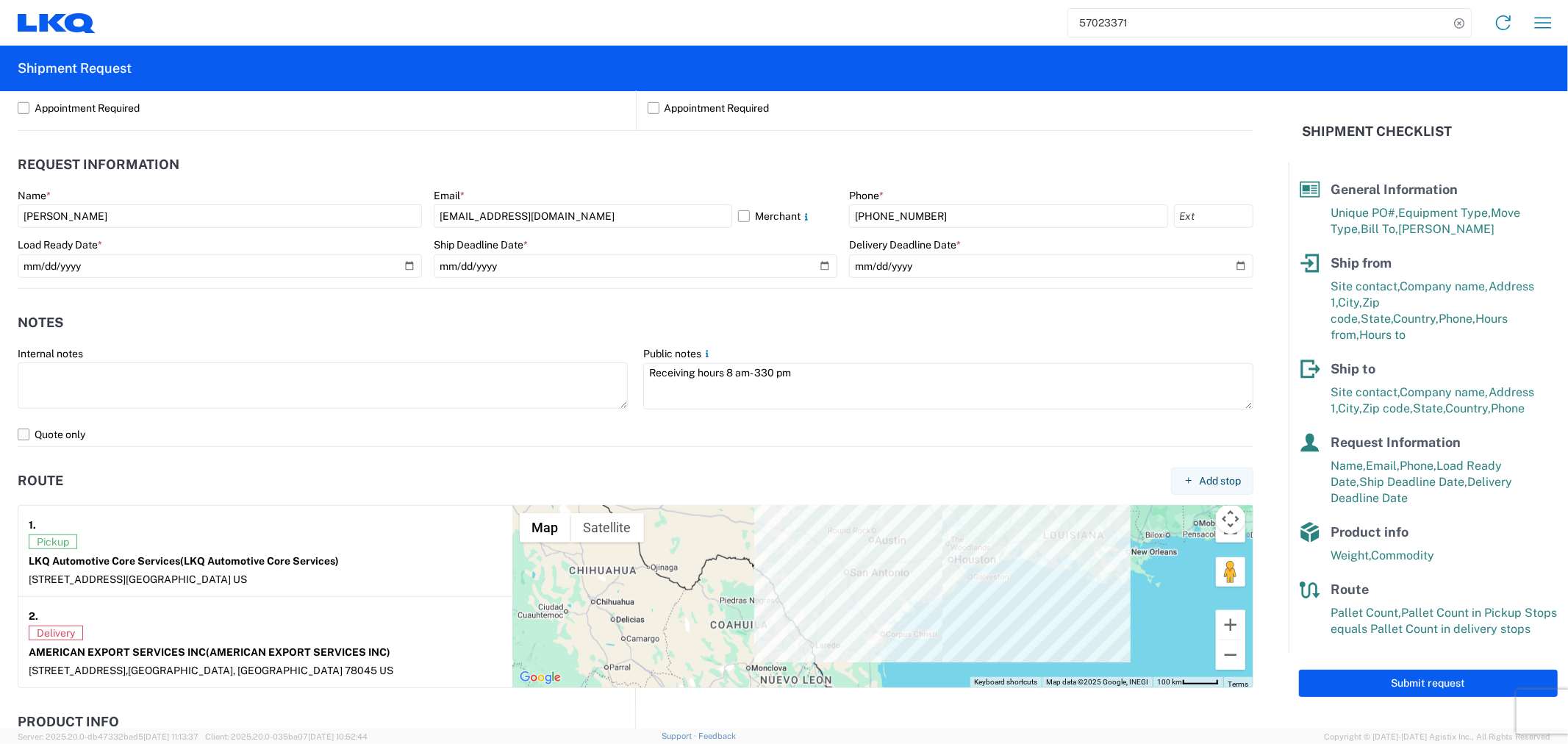
scroll to position [816, 0]
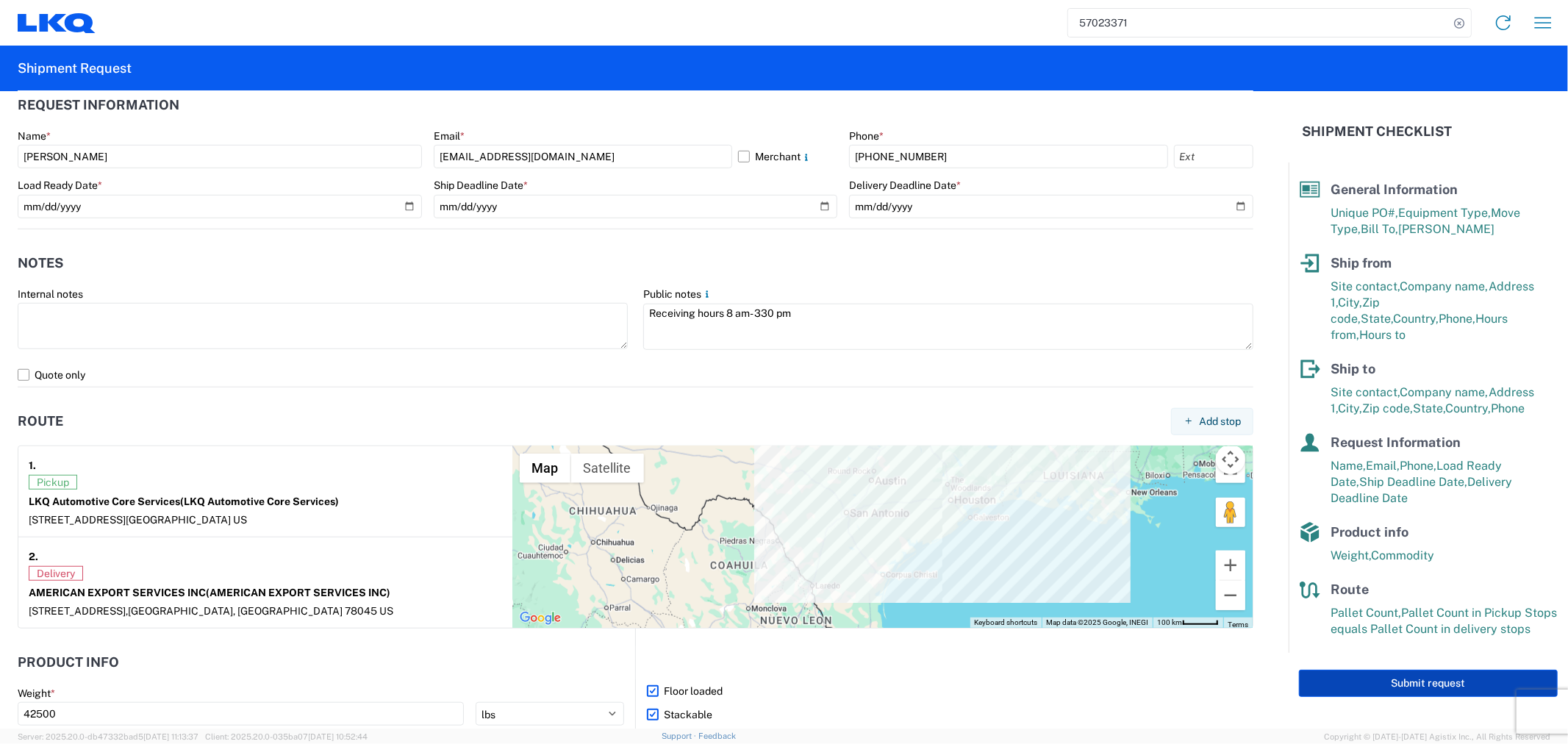
type input "ENG-10132025"
click at [1397, 675] on button "Submit request" at bounding box center [1428, 682] width 259 height 27
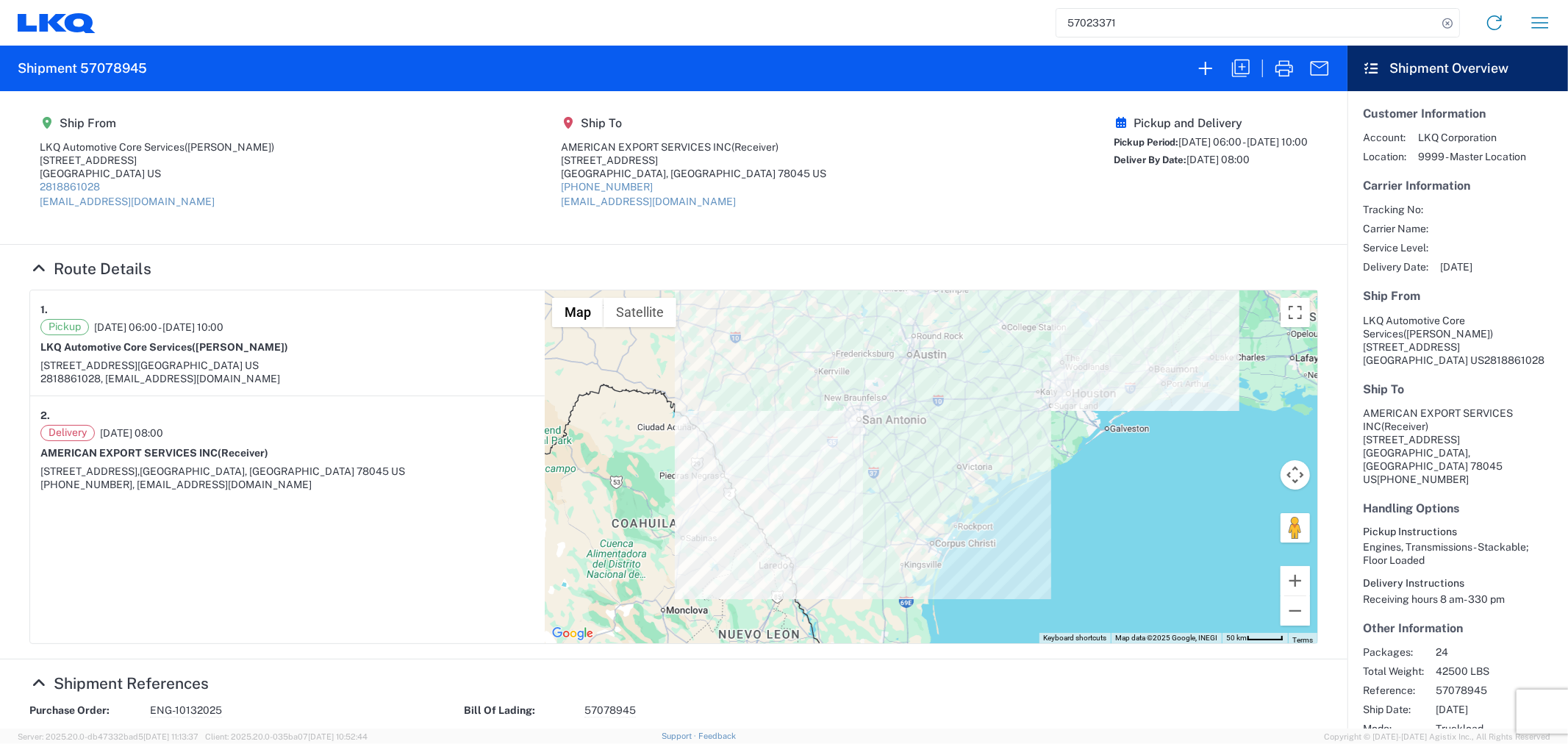
click at [158, 77] on agx-form-header "Shipment 57078945" at bounding box center [673, 68] width 1347 height 46
drag, startPoint x: 158, startPoint y: 70, endPoint x: 83, endPoint y: 67, distance: 75.1
click at [83, 67] on agx-form-header "Shipment 57078945" at bounding box center [673, 68] width 1347 height 46
copy h2 "57078945"
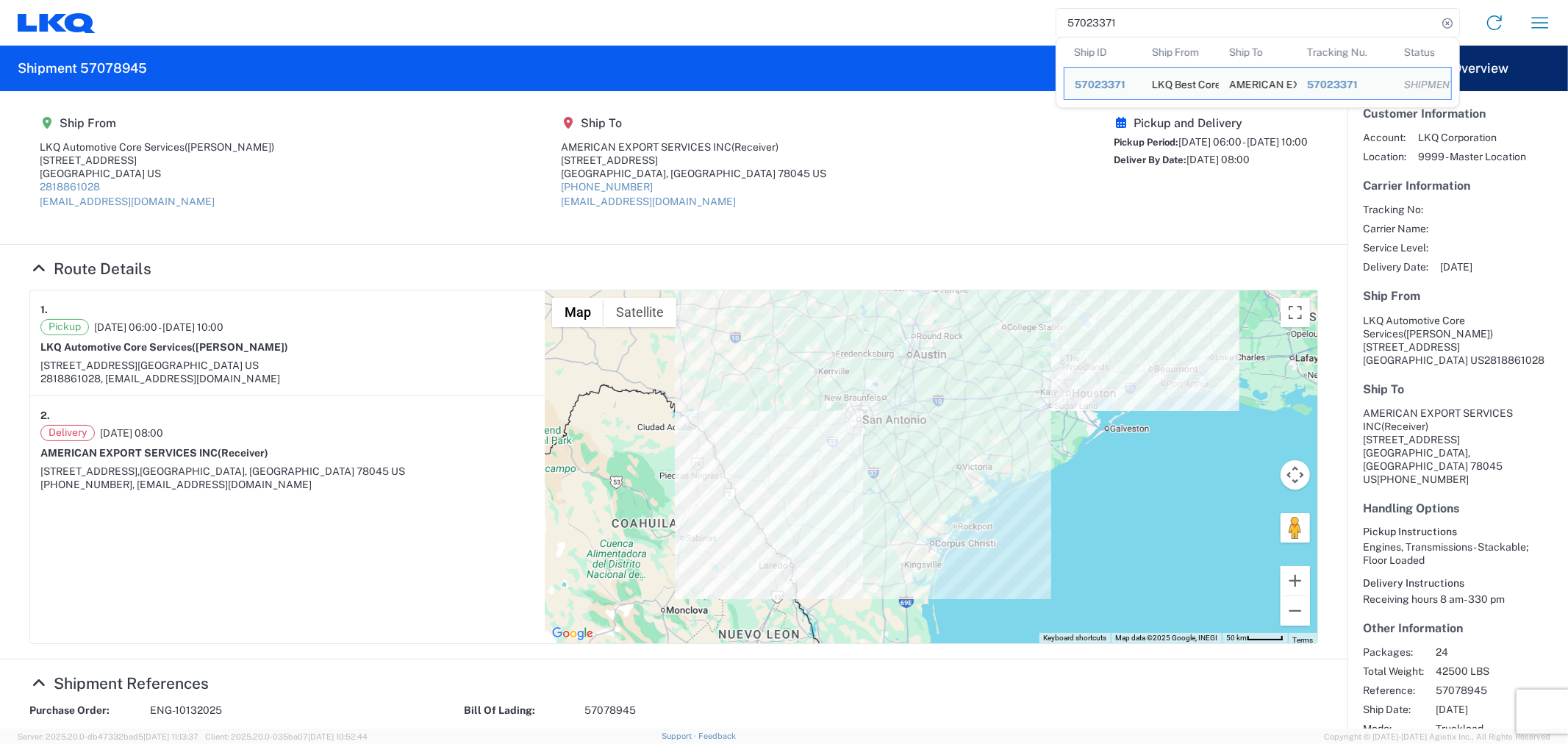
drag, startPoint x: 1122, startPoint y: 25, endPoint x: 1019, endPoint y: 42, distance: 104.4
click at [1020, 42] on agx-form-navbar "57023371 Ship ID Ship From Ship To Tracking Nu. Status Ship ID 57023371 Ship Fr…" at bounding box center [784, 22] width 1568 height 46
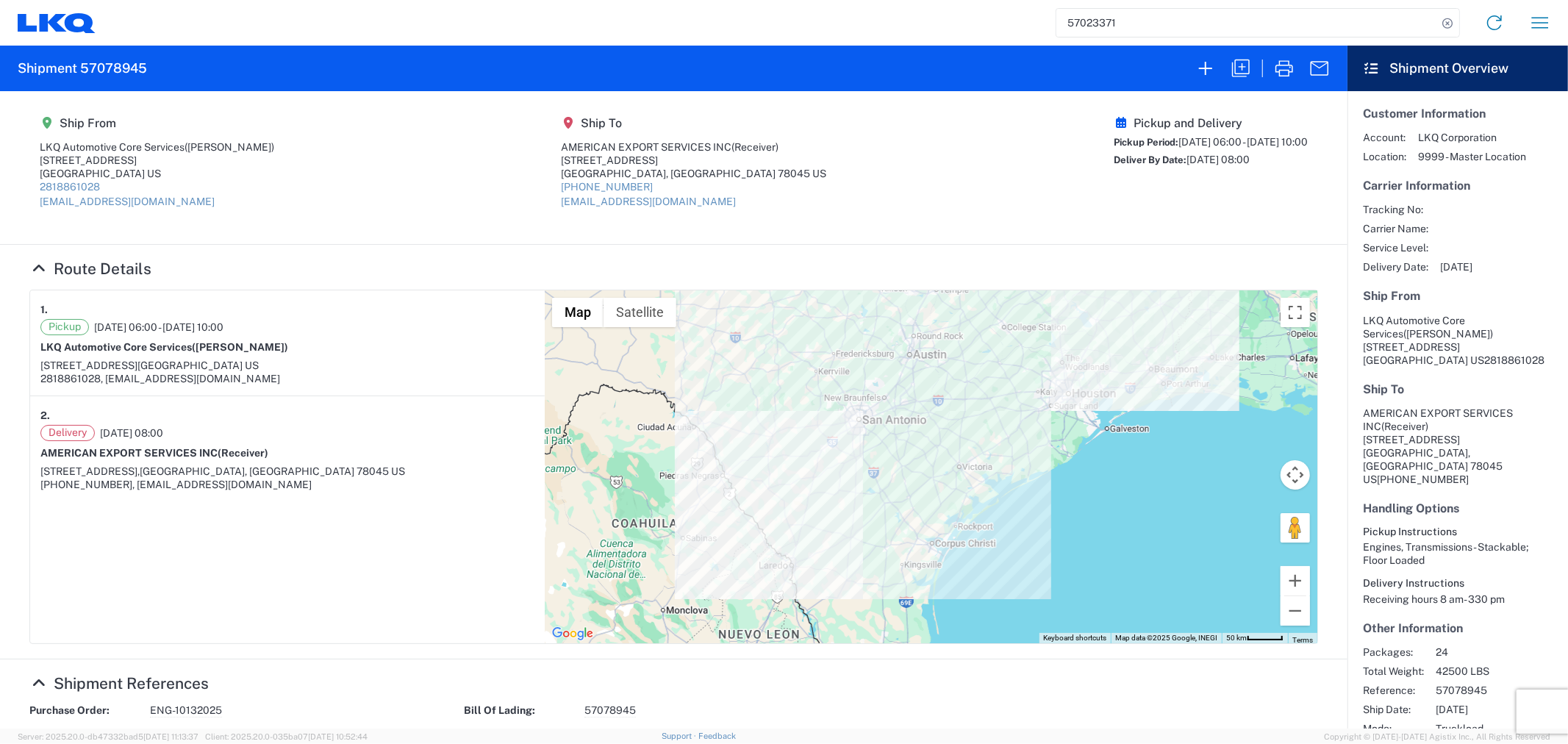
paste input "38626"
type input "57038626"
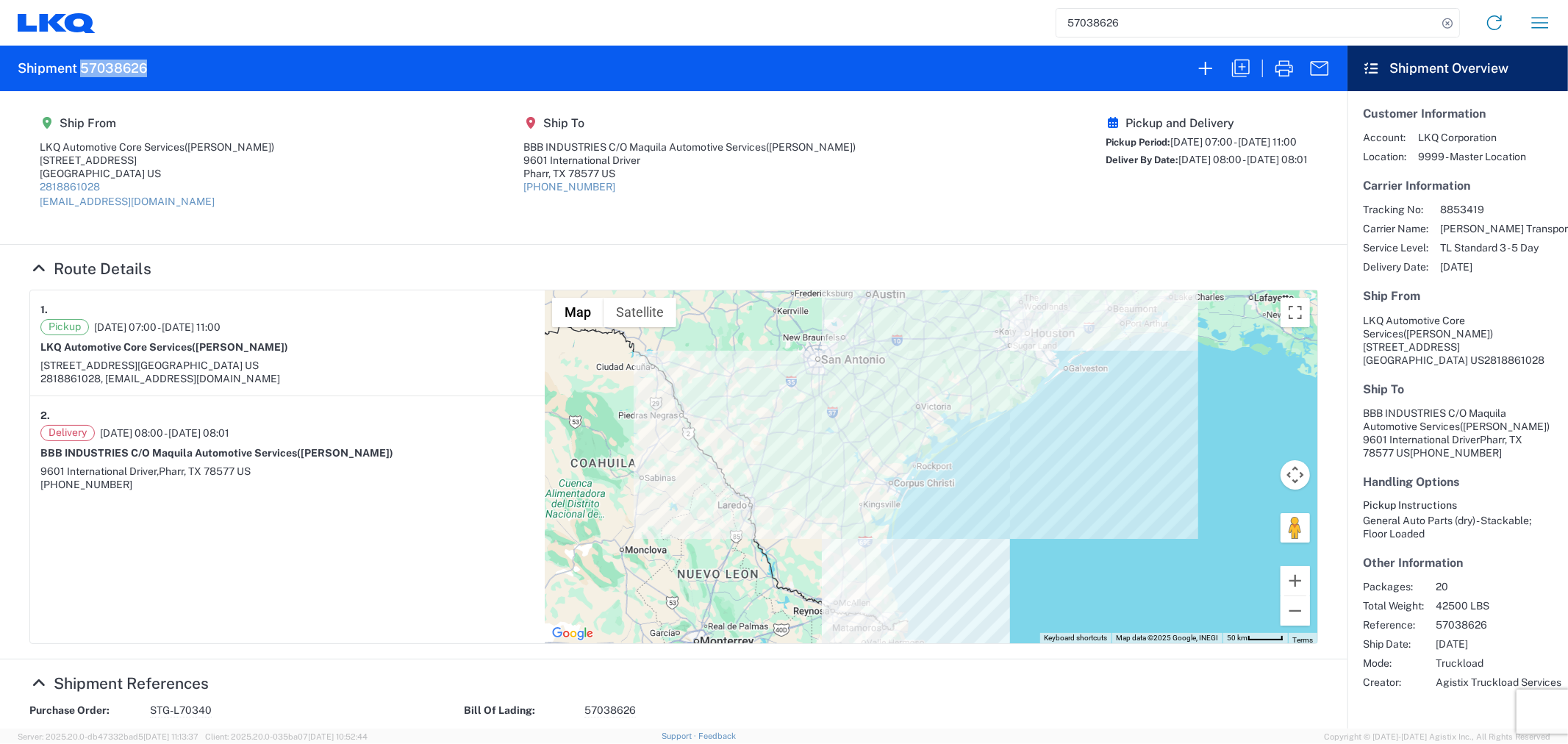
drag, startPoint x: 152, startPoint y: 67, endPoint x: 80, endPoint y: 67, distance: 72.0
click at [80, 67] on agx-form-header "Shipment 57038626" at bounding box center [673, 68] width 1347 height 46
copy h2 "57038626"
click at [1232, 67] on icon "button" at bounding box center [1240, 68] width 18 height 18
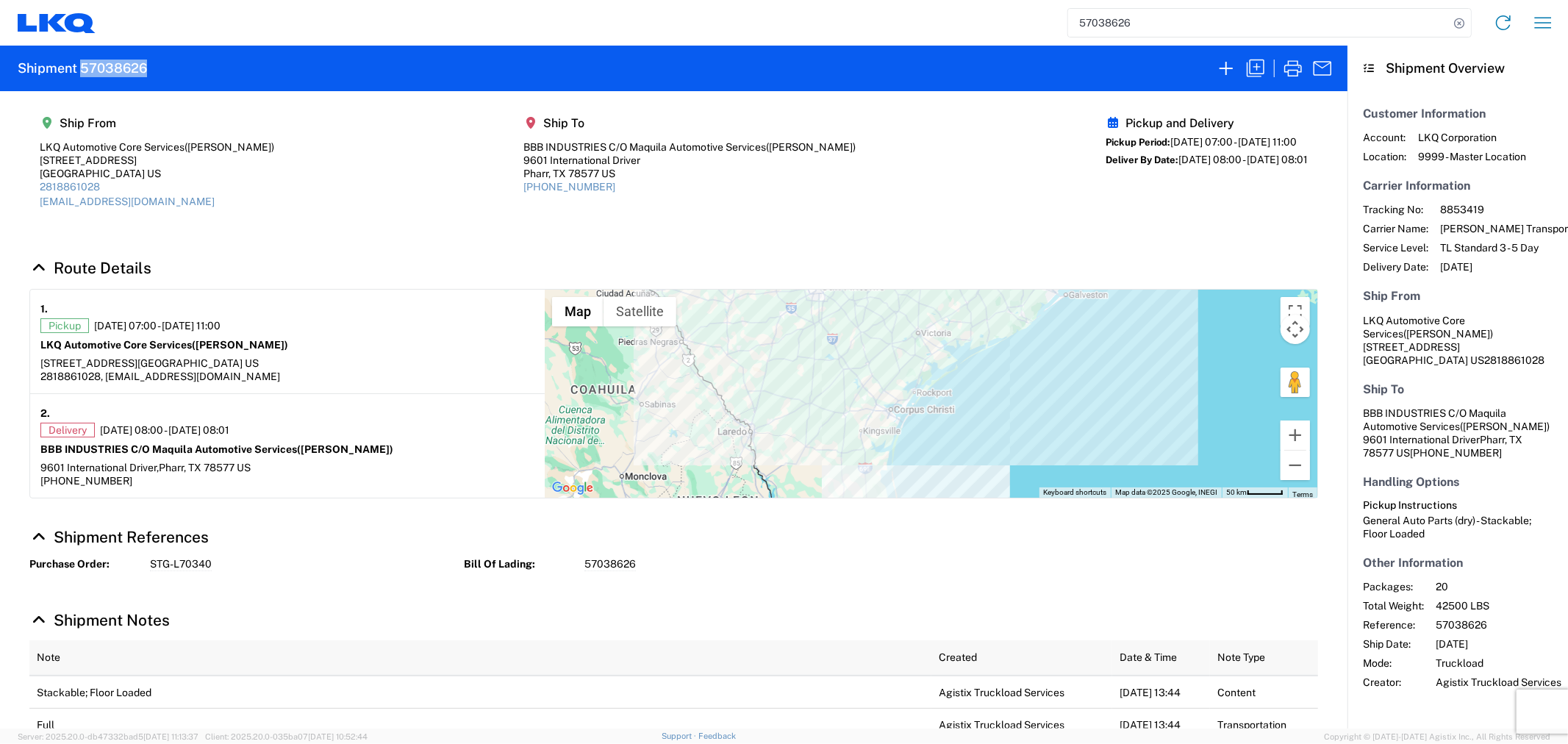
select select "STDV"
select select "FULL"
select select "[GEOGRAPHIC_DATA]"
select select "US"
select select "[GEOGRAPHIC_DATA]"
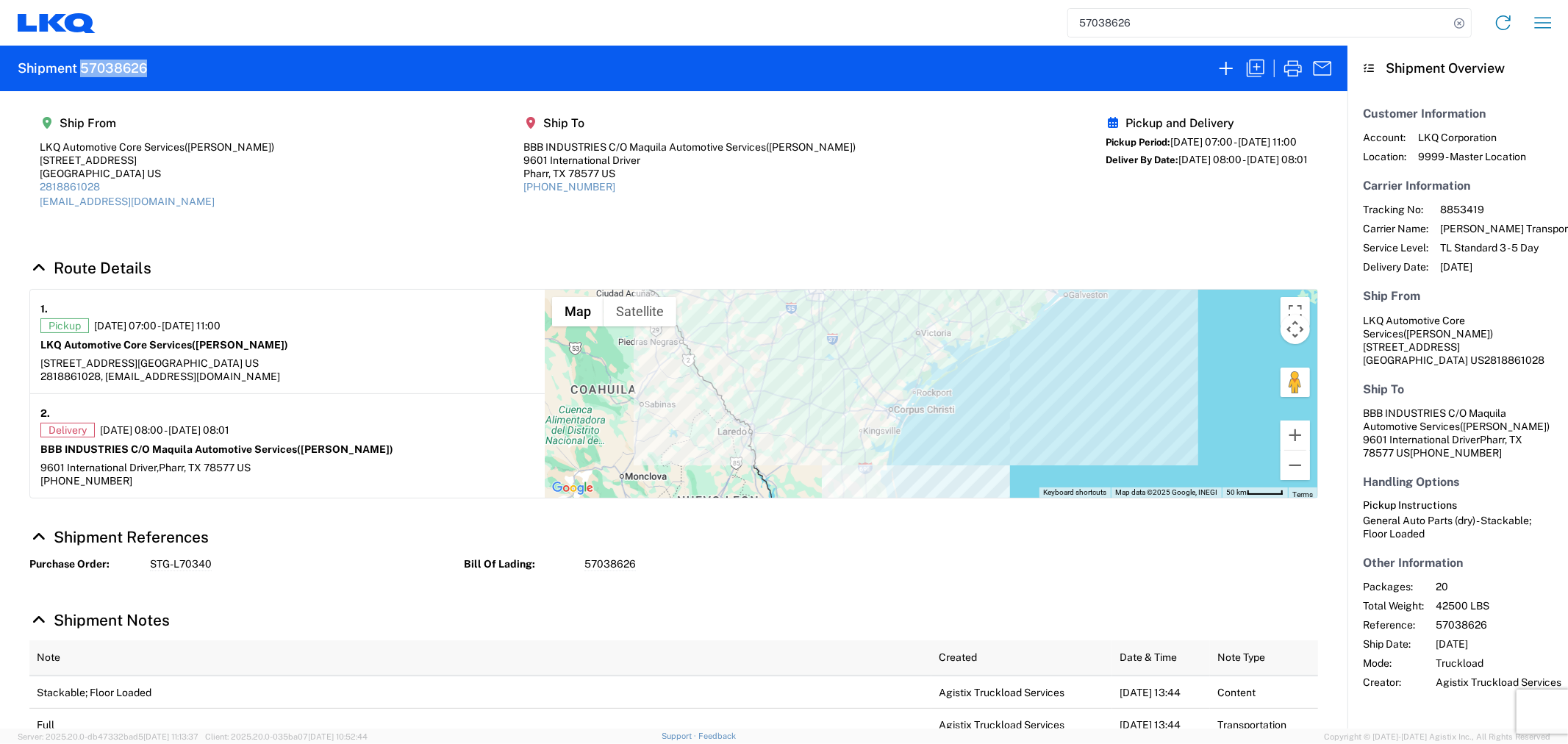
select select "US"
select select "LBS"
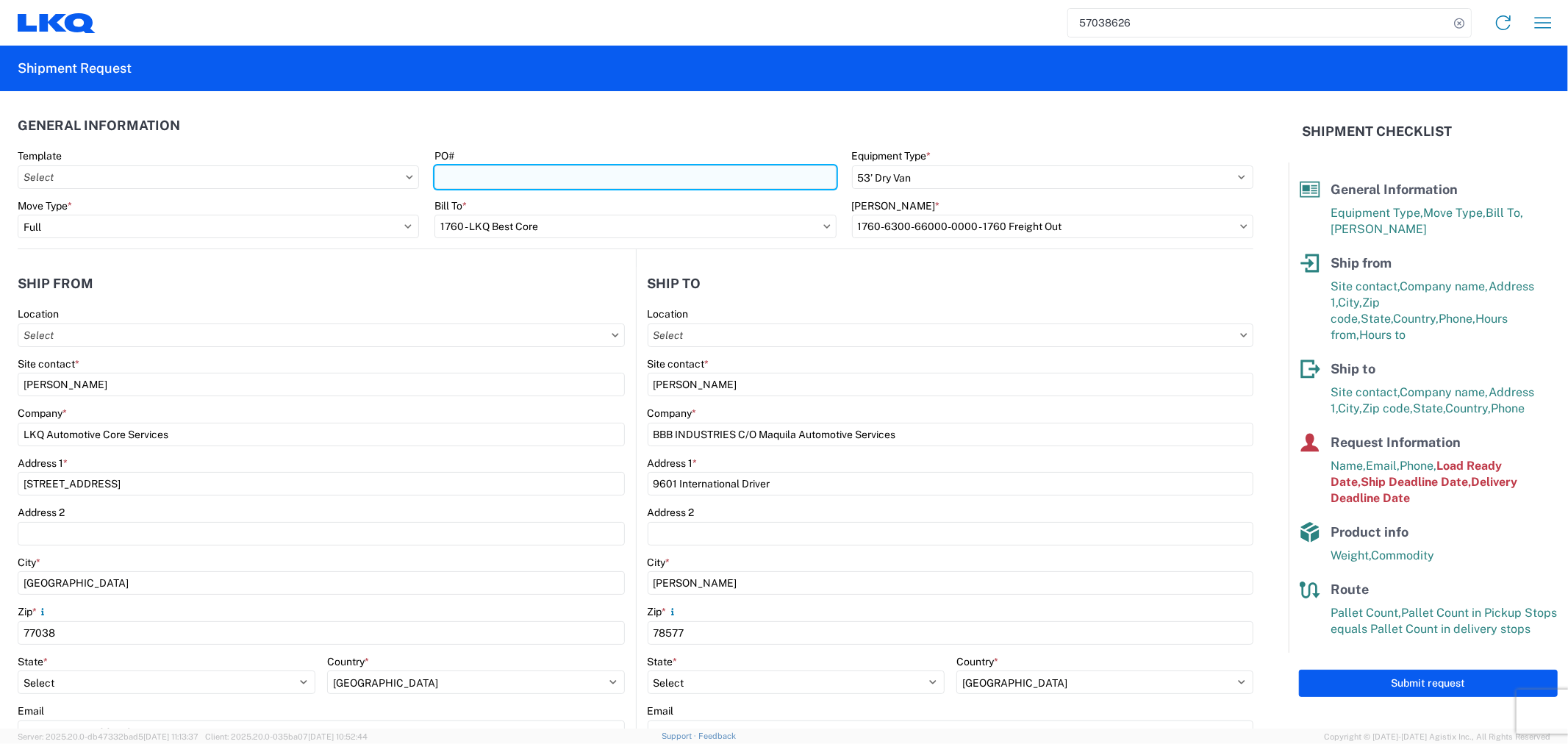
click at [523, 182] on input "PO#" at bounding box center [635, 176] width 401 height 23
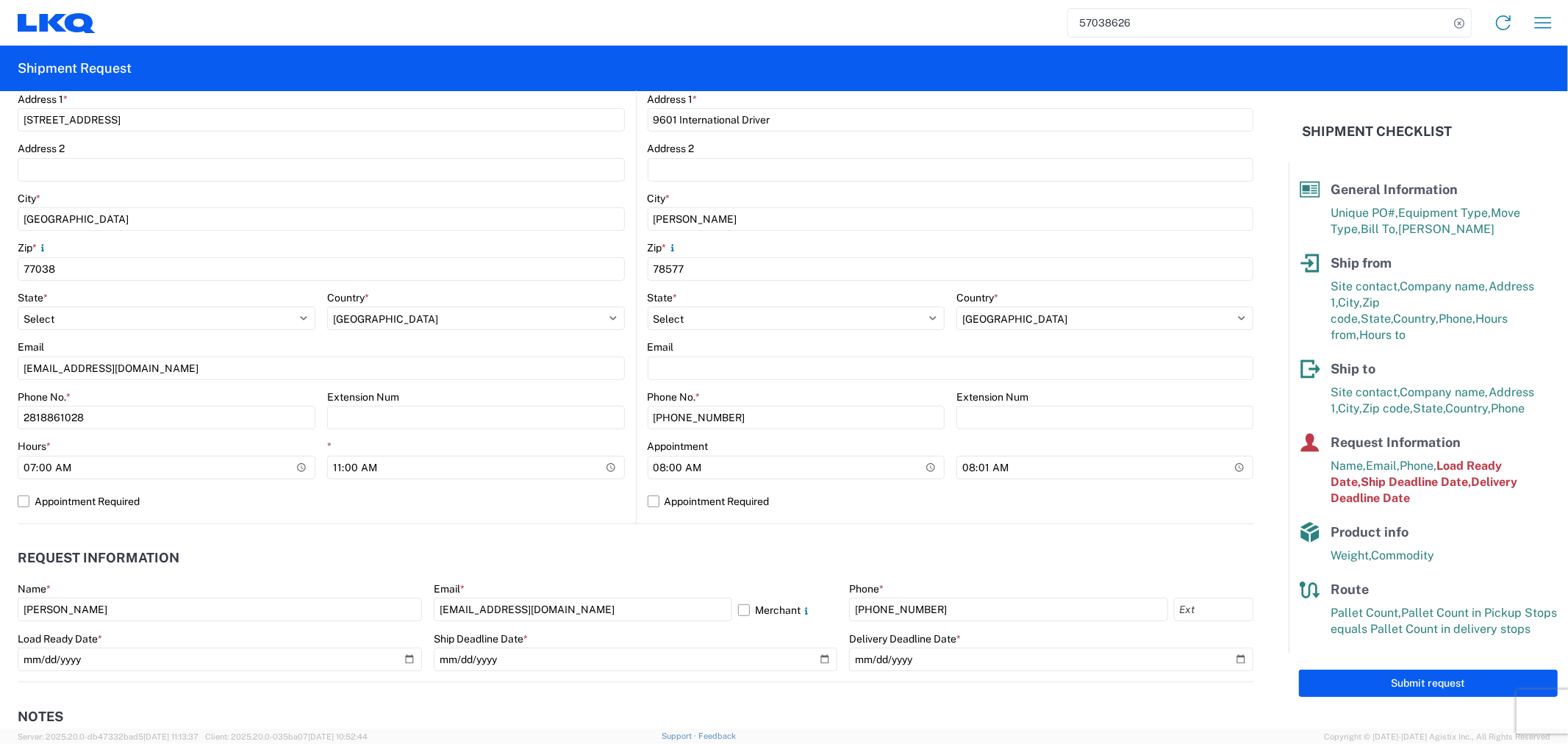
scroll to position [408, 0]
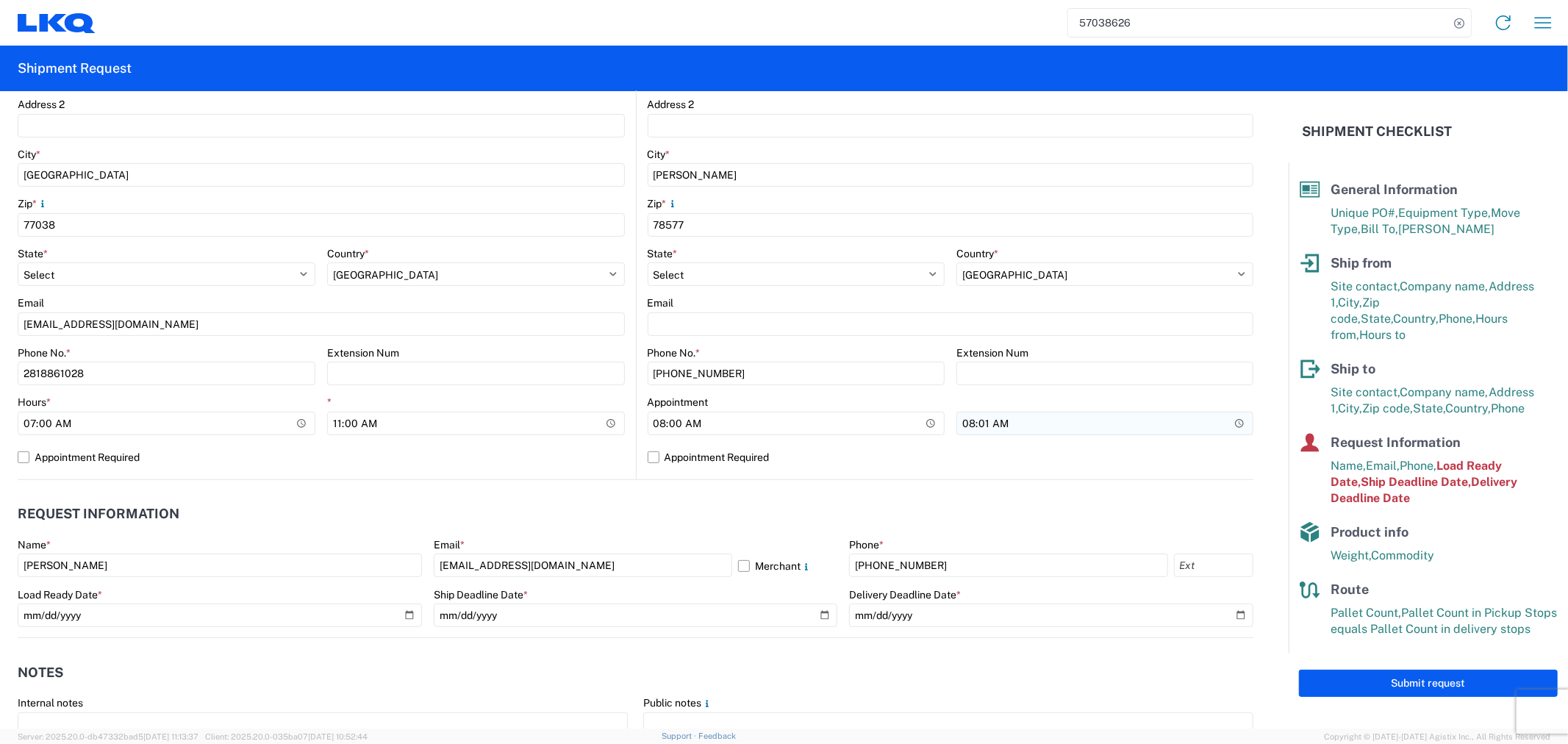
type input "STG-L70394-L70338"
click at [1048, 424] on input "08:01:00" at bounding box center [1104, 423] width 297 height 23
type input "12:00"
click at [1018, 445] on label "Appointment Required" at bounding box center [950, 456] width 606 height 23
click at [0, 0] on input "Appointment Required" at bounding box center [0, 0] width 0 height 0
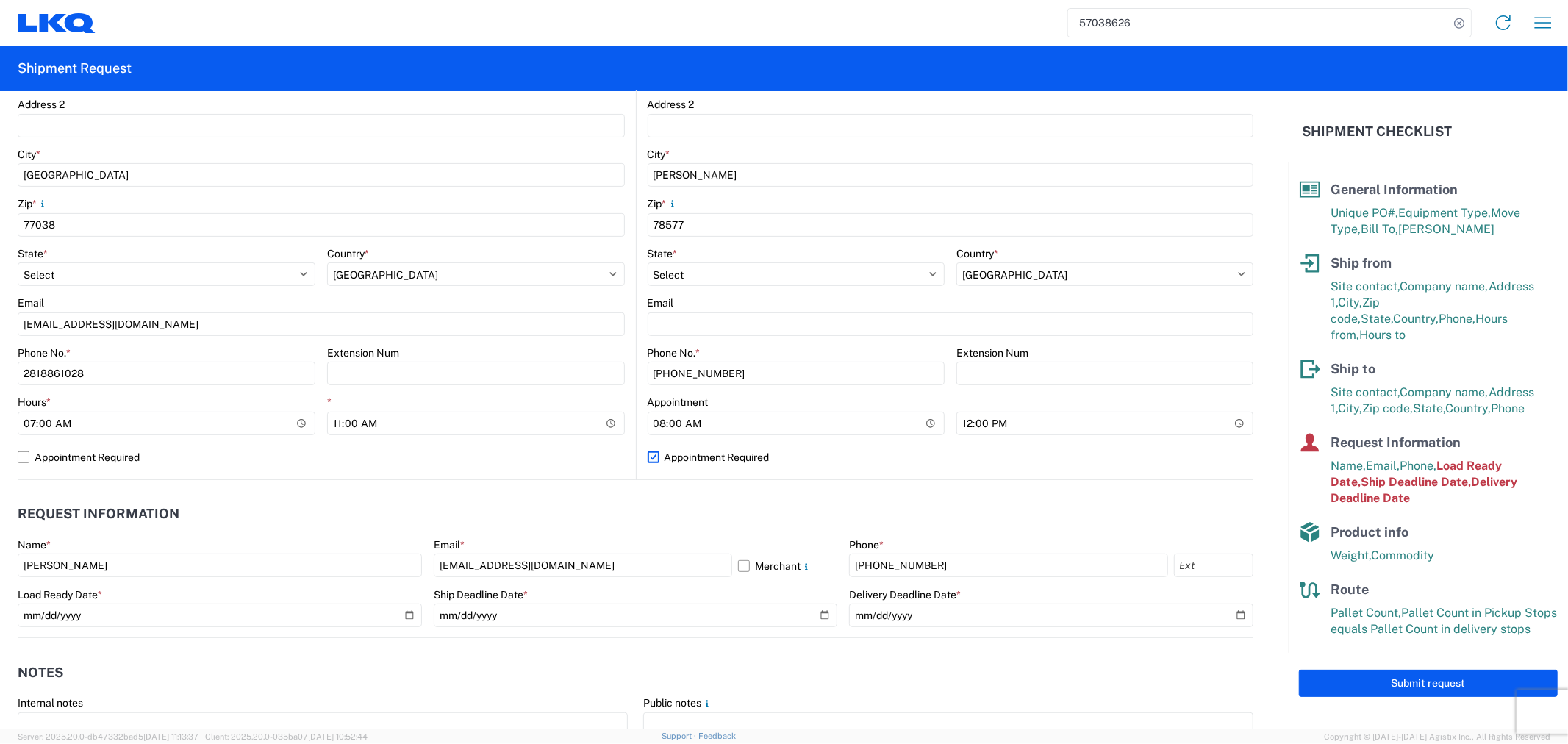
select select "US"
click at [709, 453] on label "Appointment Required" at bounding box center [950, 456] width 606 height 23
click at [0, 0] on input "Appointment Required" at bounding box center [0, 0] width 0 height 0
select select "US"
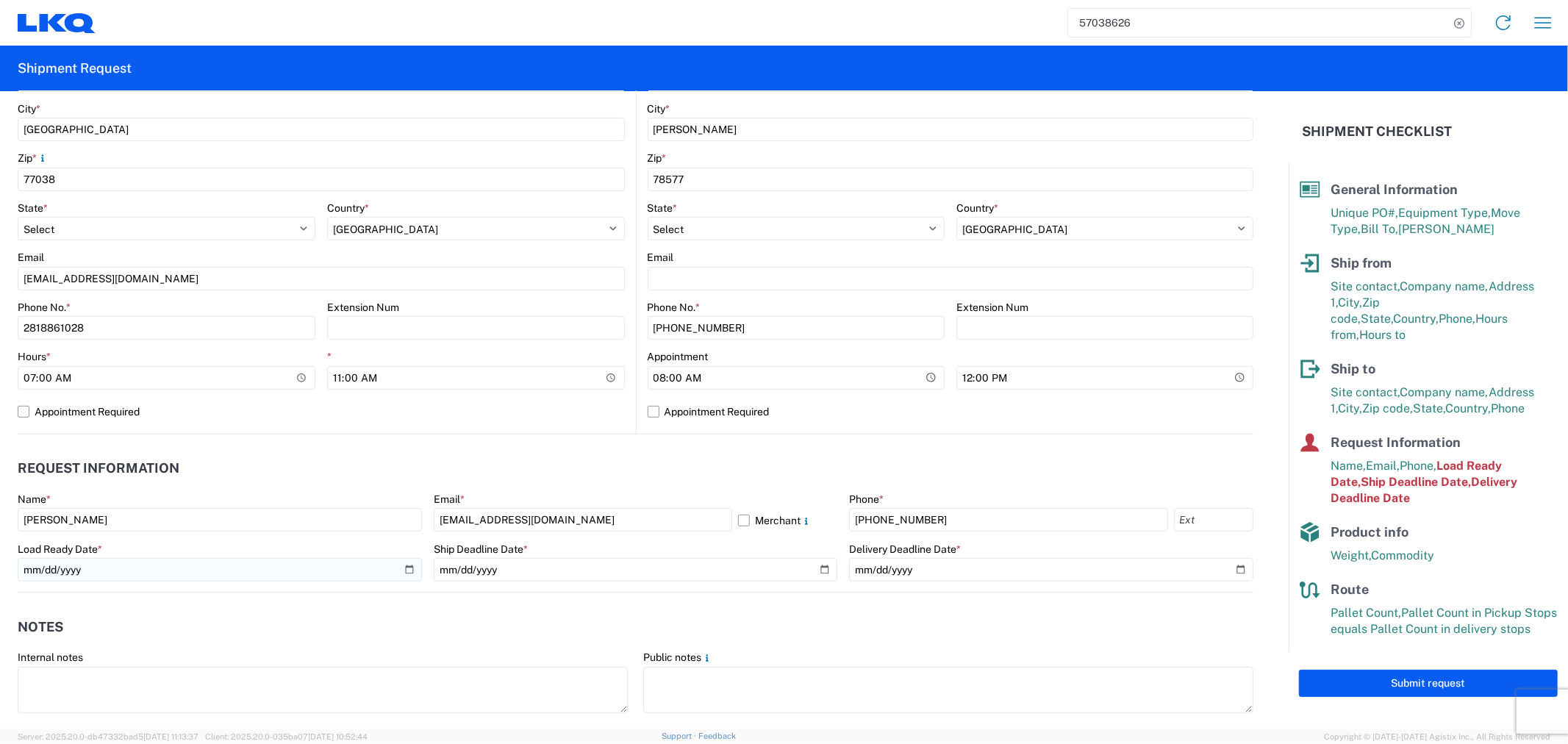
scroll to position [489, 0]
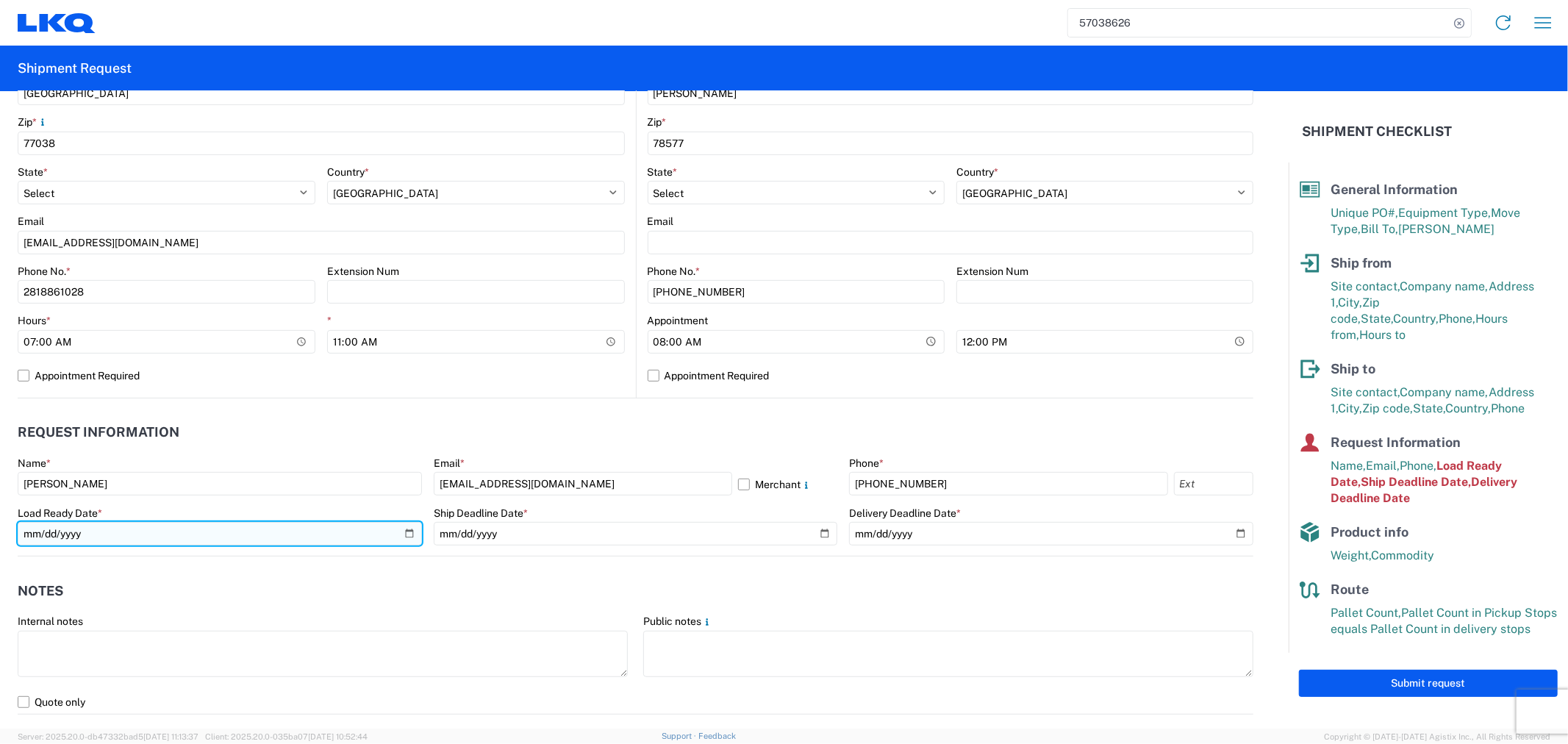
click at [406, 532] on input "[DATE]" at bounding box center [219, 533] width 404 height 23
type input "[DATE]"
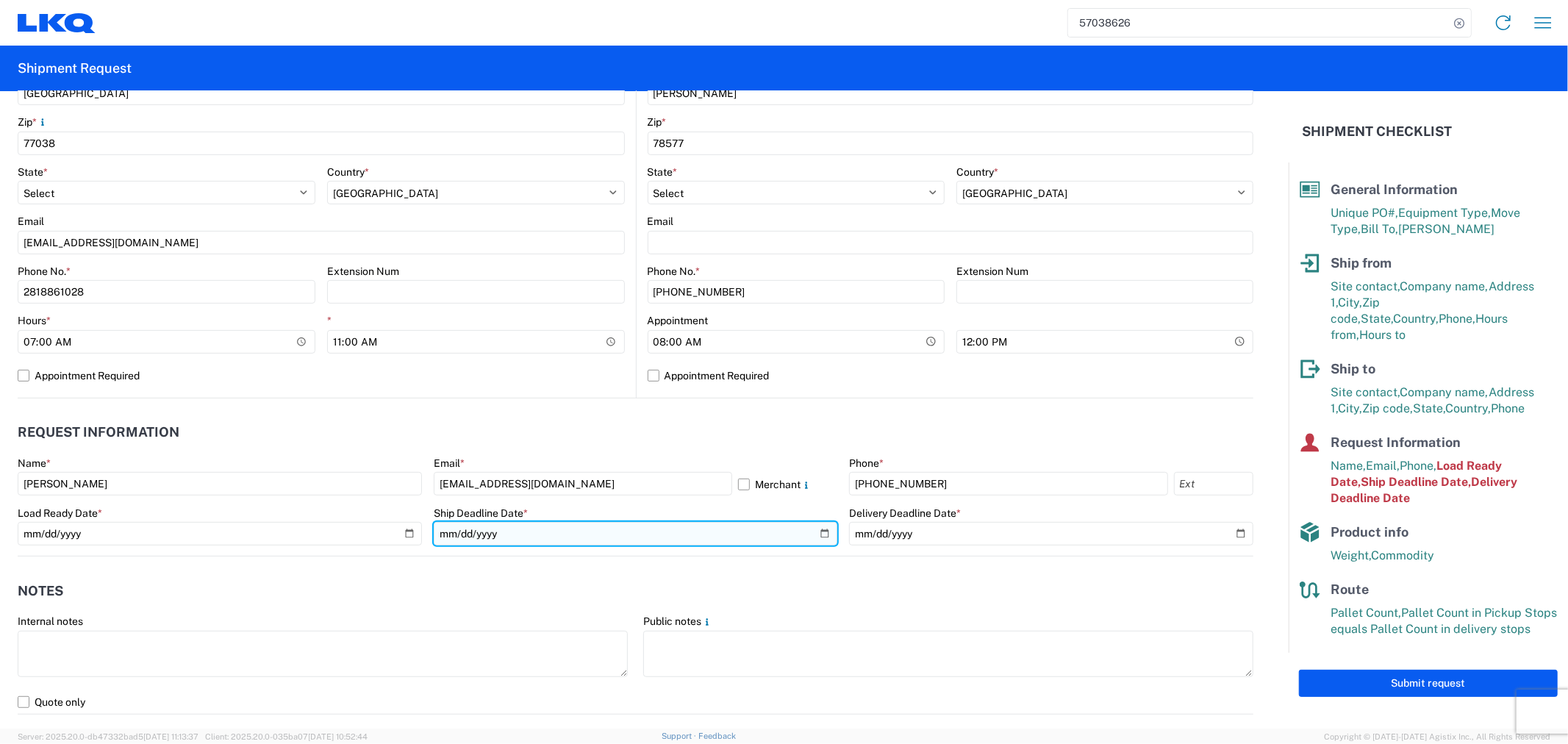
click at [817, 530] on input "[DATE]" at bounding box center [635, 533] width 404 height 23
type input "[DATE]"
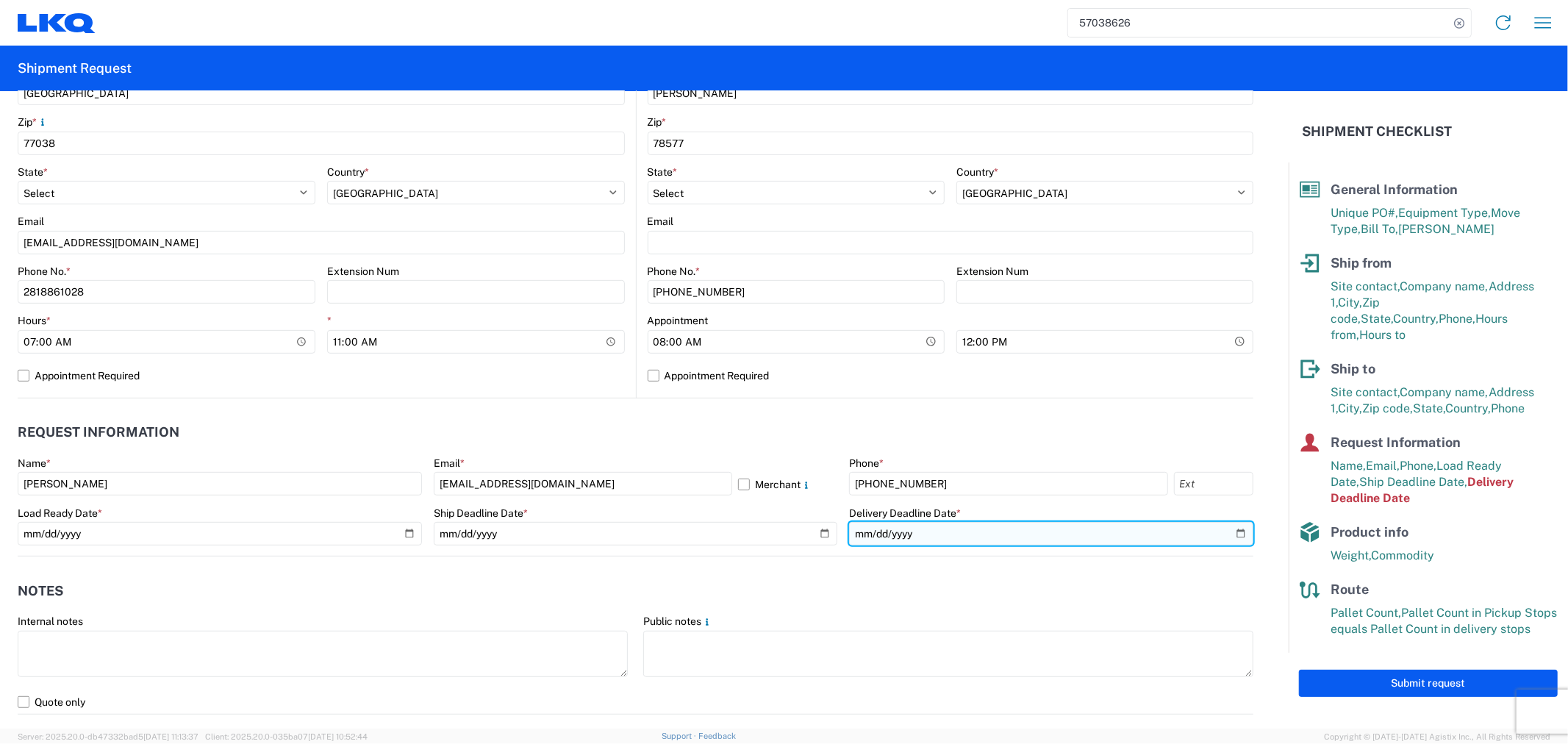
click at [1230, 533] on input "[DATE]" at bounding box center [1051, 533] width 404 height 23
type input "[DATE]"
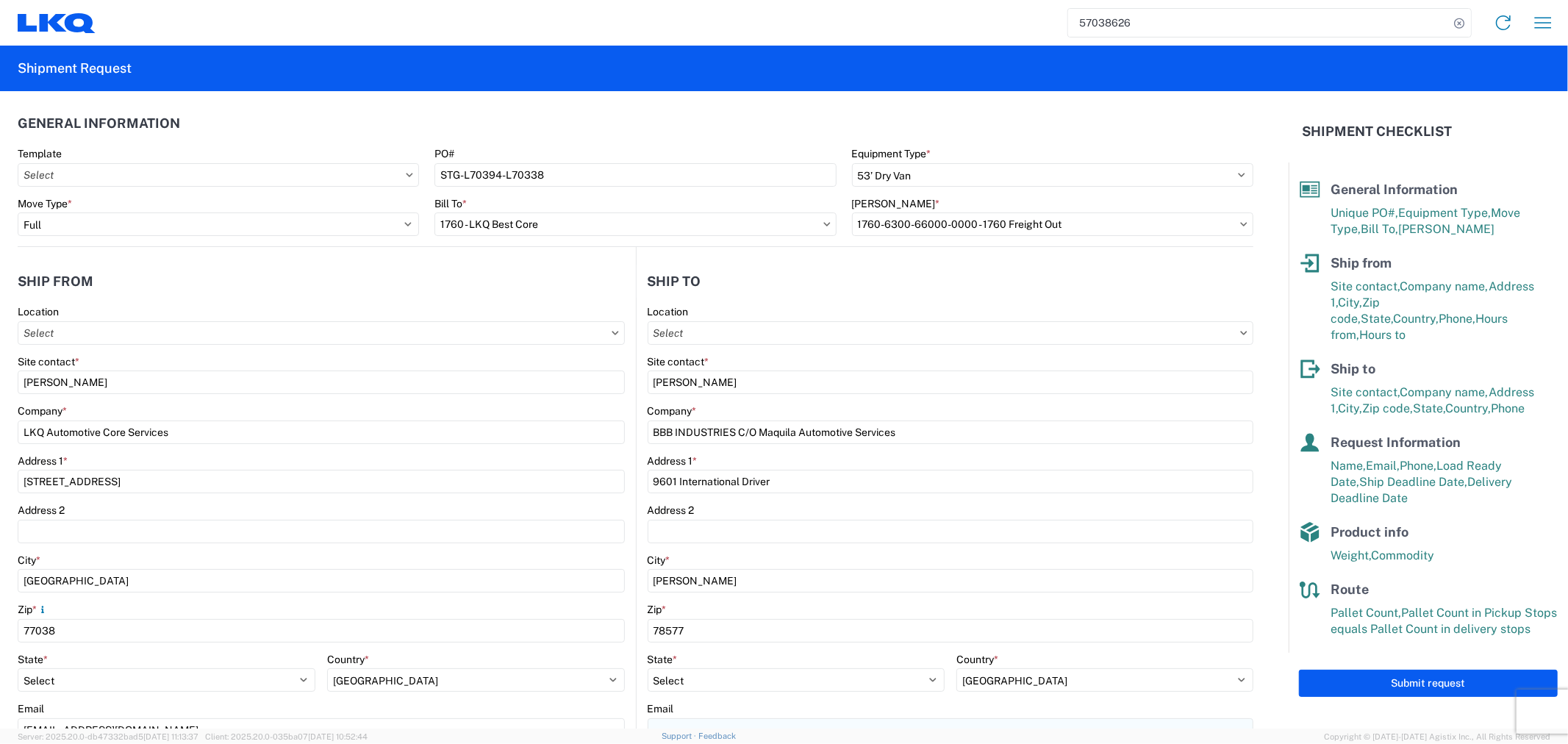
scroll to position [0, 0]
click at [1384, 669] on button "Submit request" at bounding box center [1428, 682] width 259 height 27
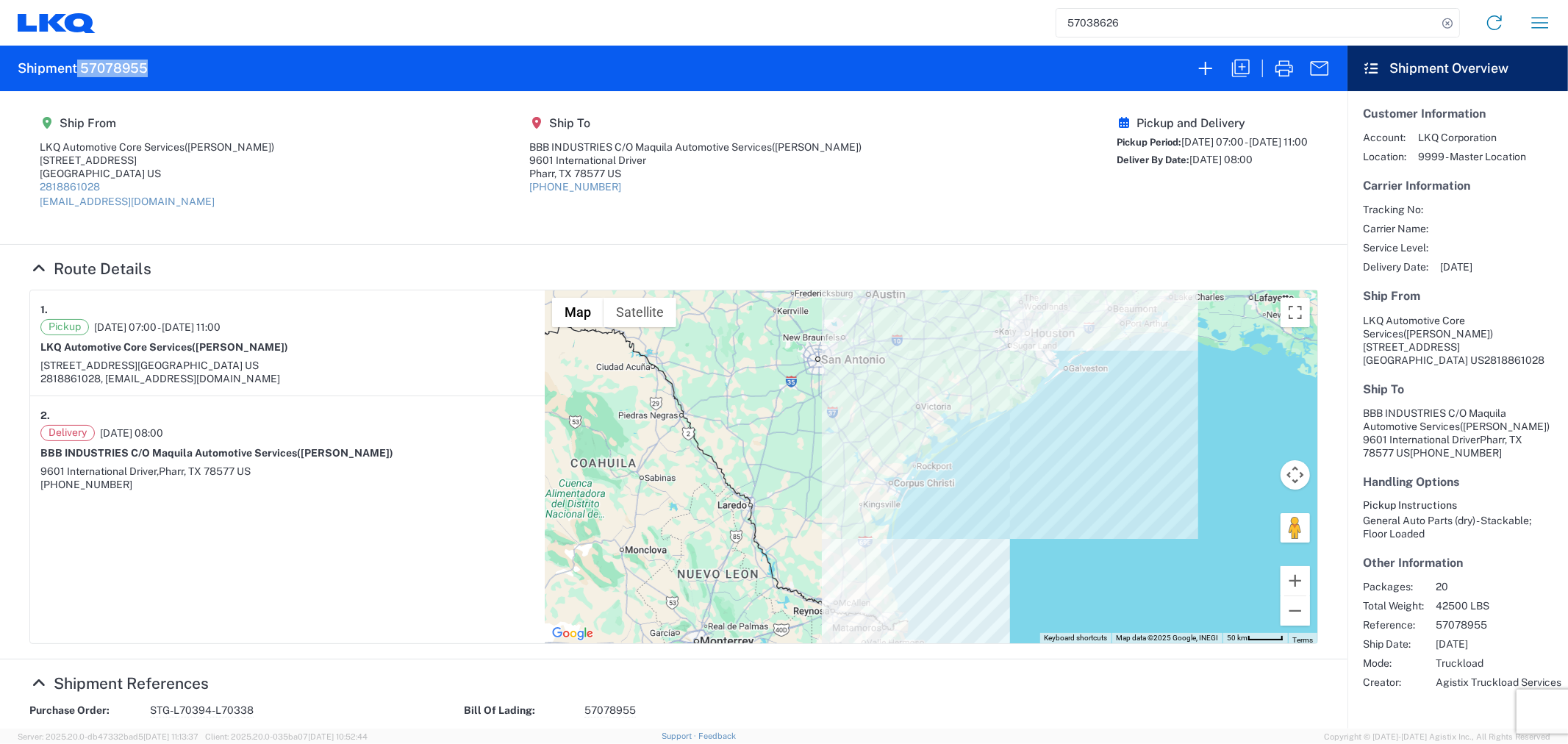
drag, startPoint x: 155, startPoint y: 71, endPoint x: 78, endPoint y: 64, distance: 77.3
click at [78, 64] on agx-form-header "Shipment 57078955" at bounding box center [673, 68] width 1347 height 46
click at [1245, 67] on icon "button" at bounding box center [1240, 68] width 18 height 18
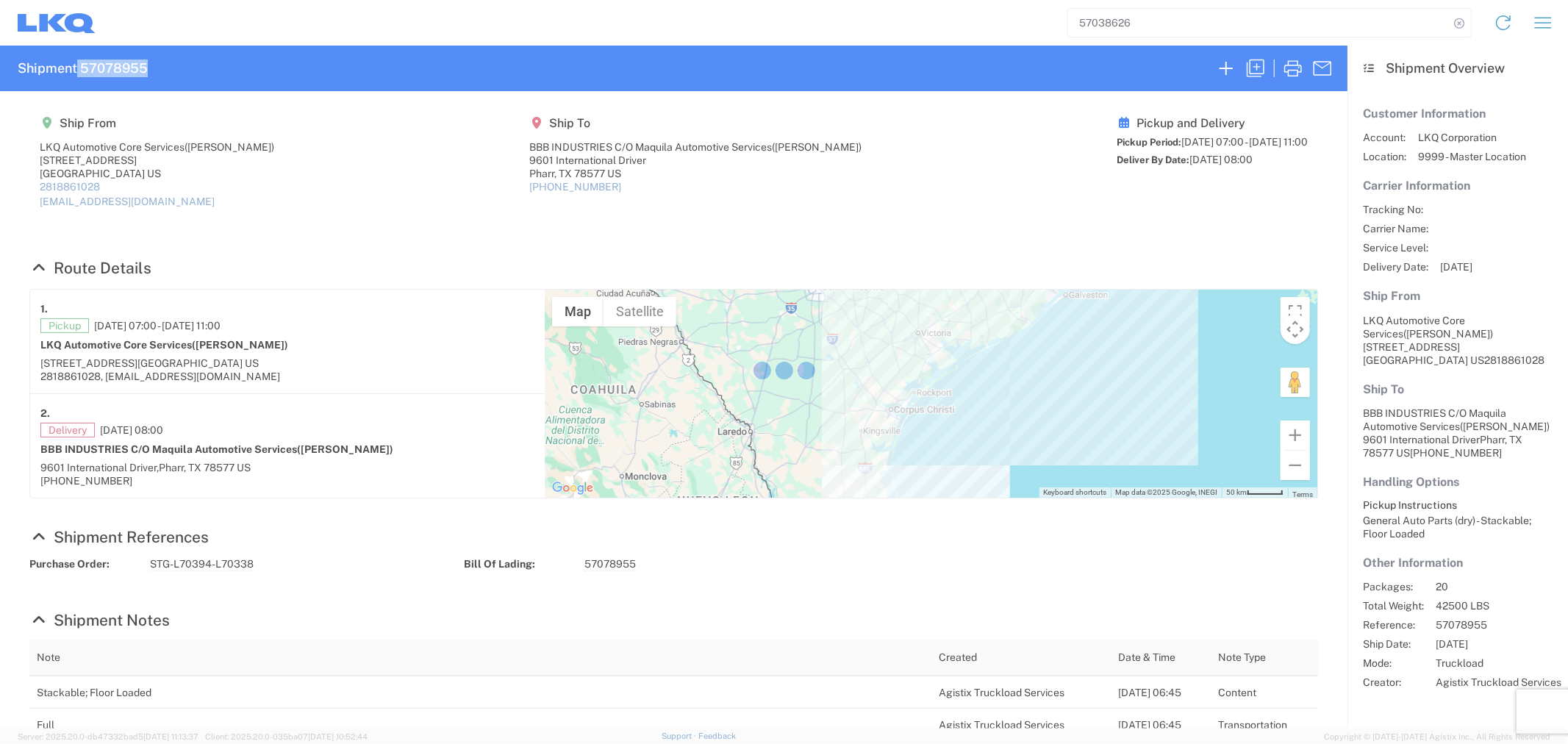
select select "STDV"
select select "FULL"
select select "US"
select select "LBS"
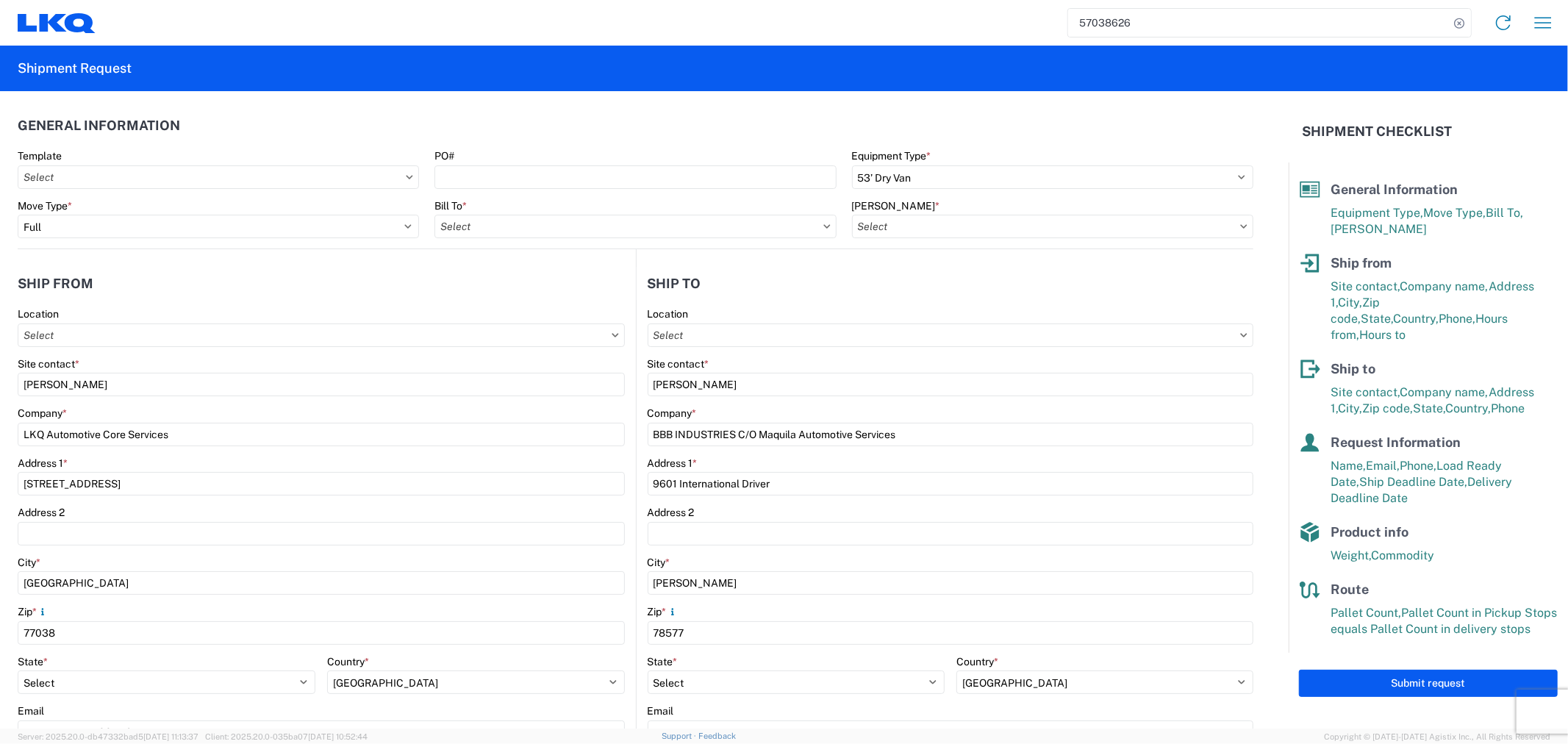
type input "1760-6300-66000-0000 - 1760 Freight Out"
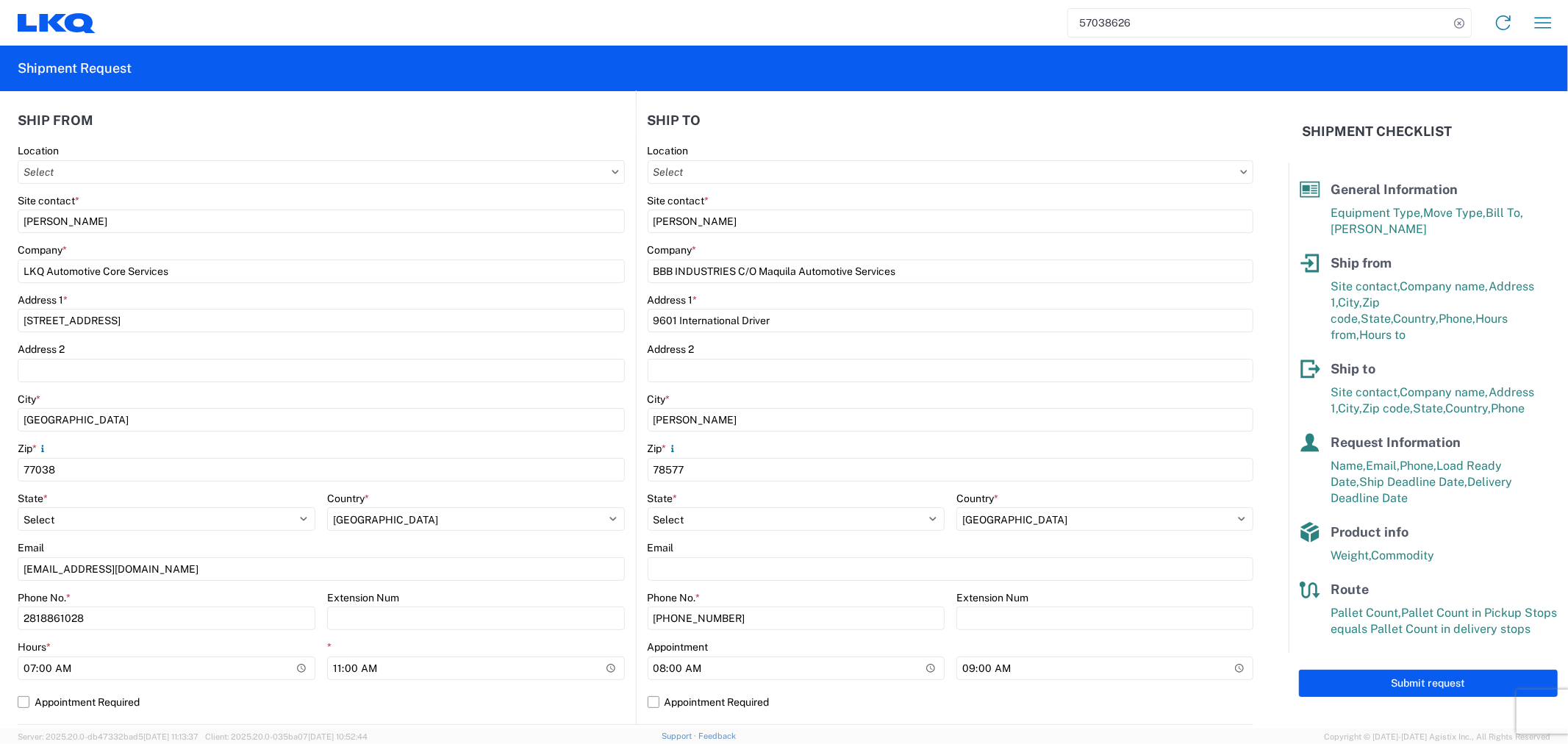
scroll to position [245, 0]
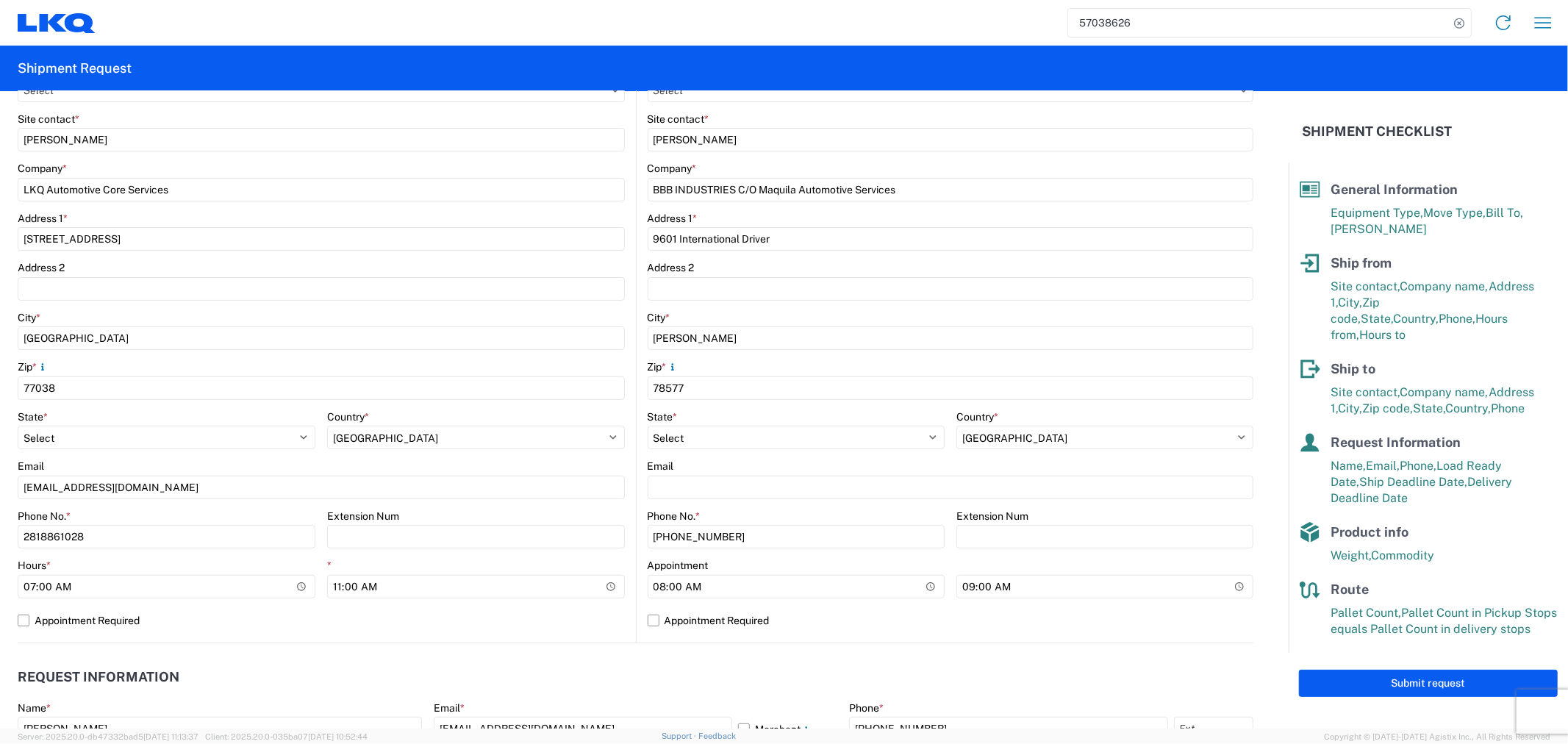
type input "1760 - LKQ Best Core"
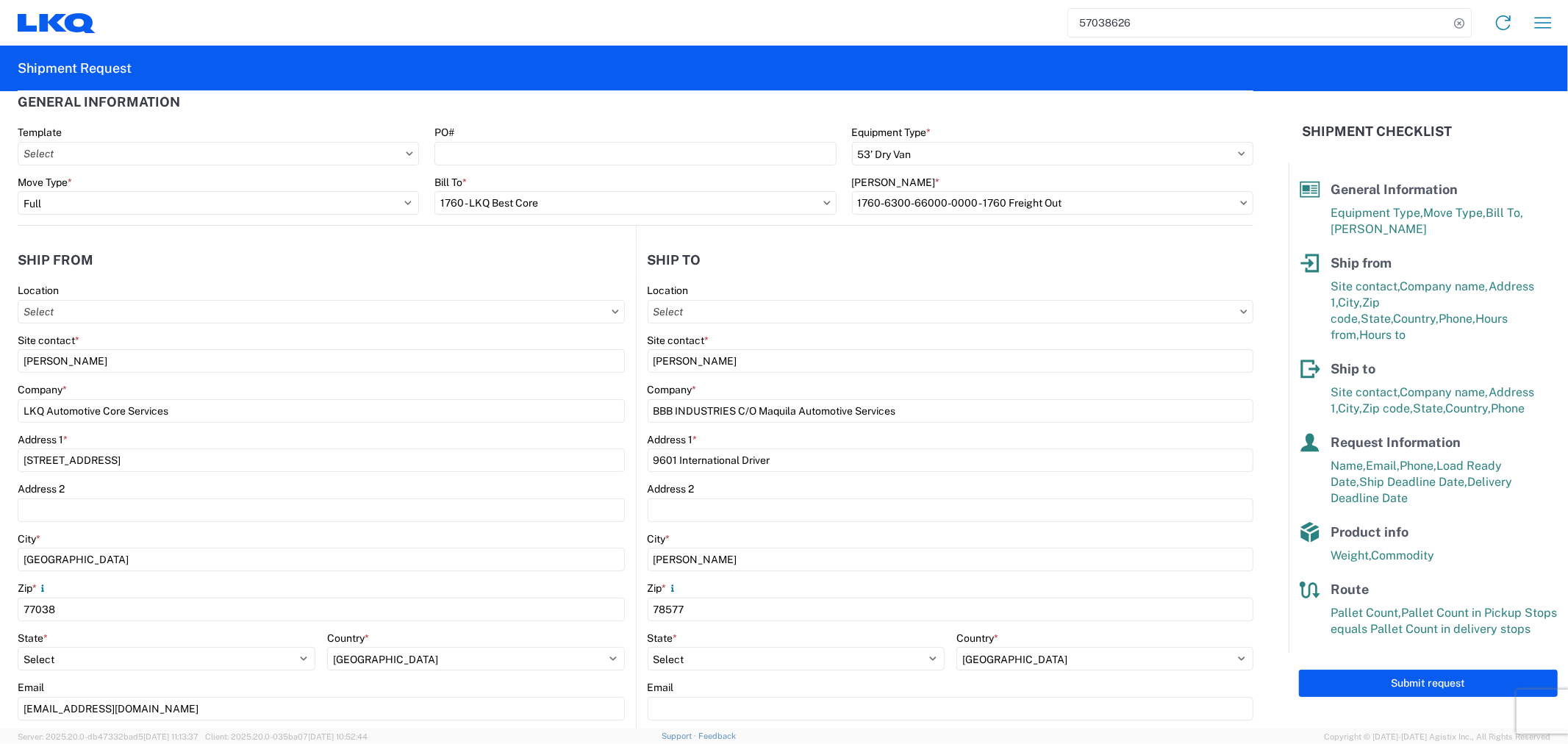
scroll to position [0, 0]
